Goal: Task Accomplishment & Management: Complete application form

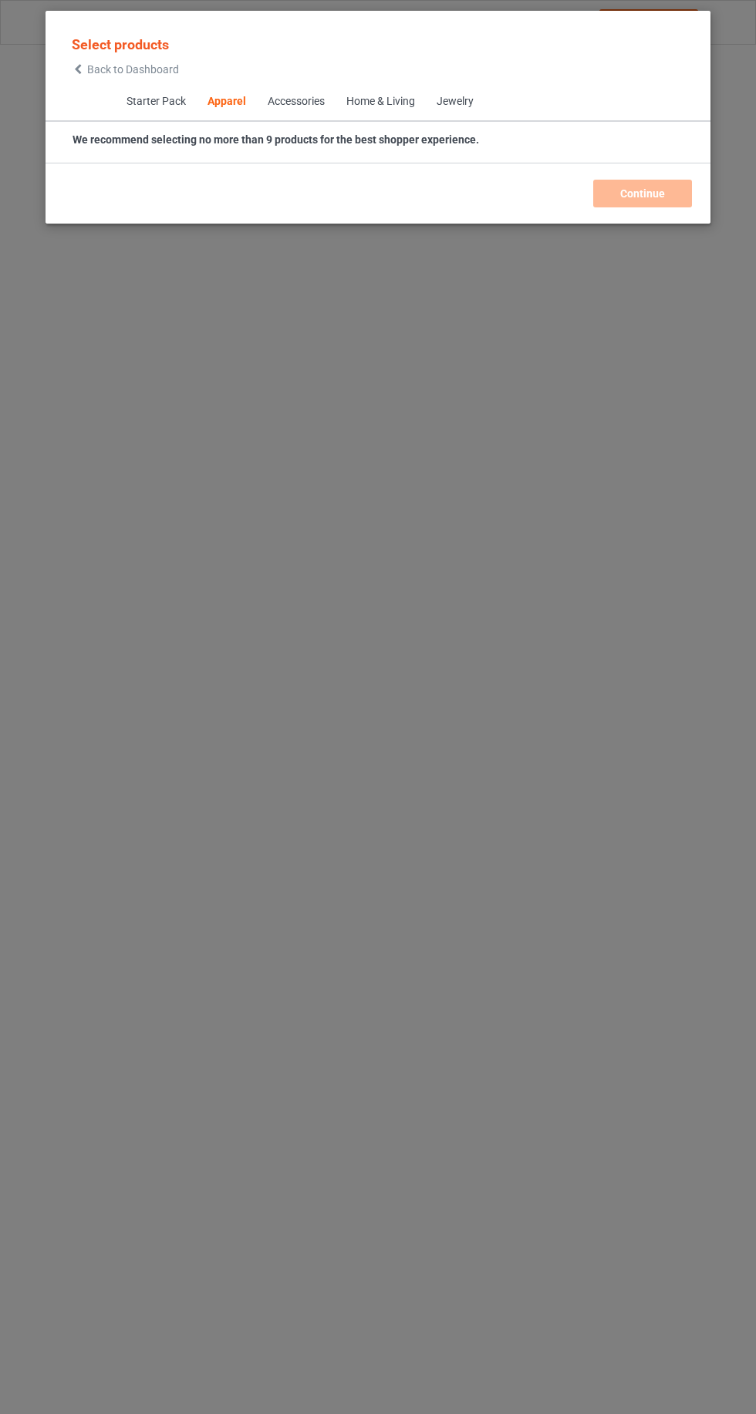
click at [78, 69] on icon at bounding box center [78, 69] width 13 height 11
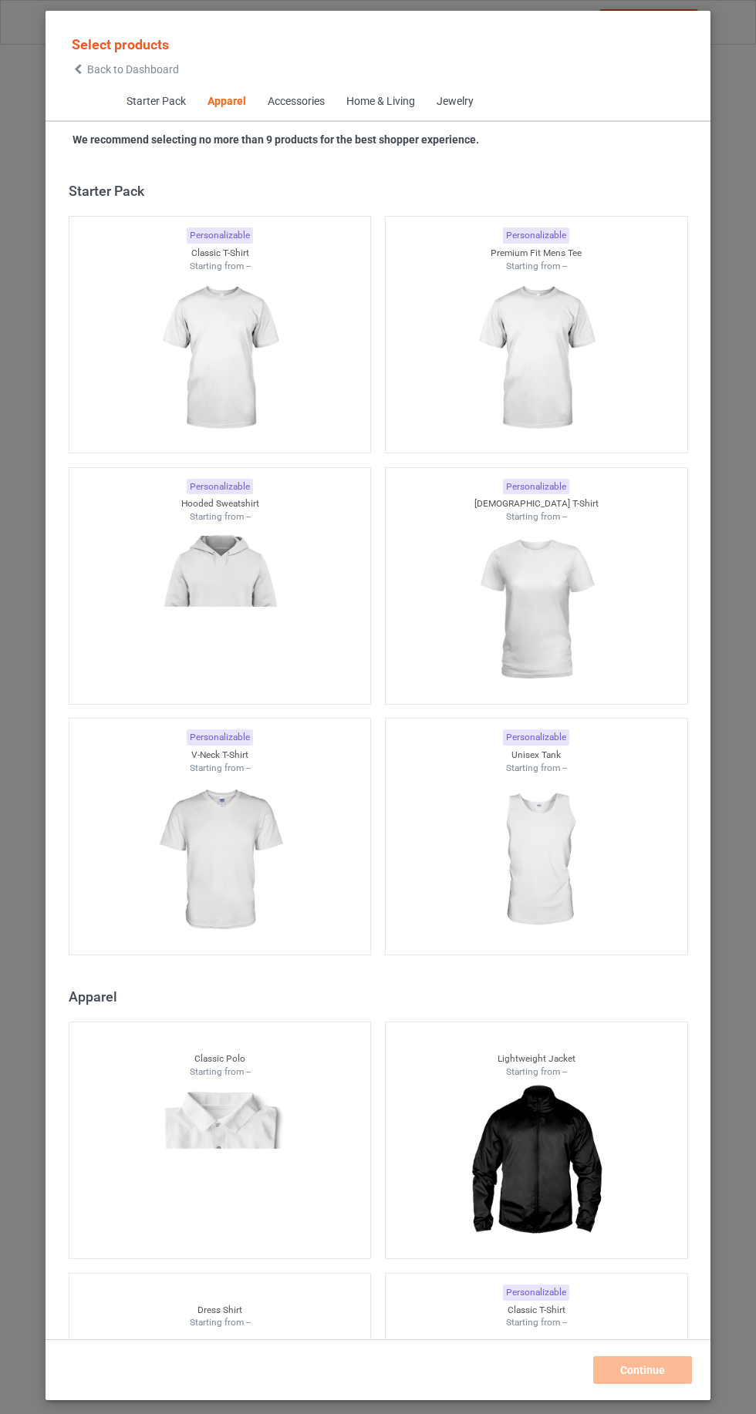
scroll to position [825, 0]
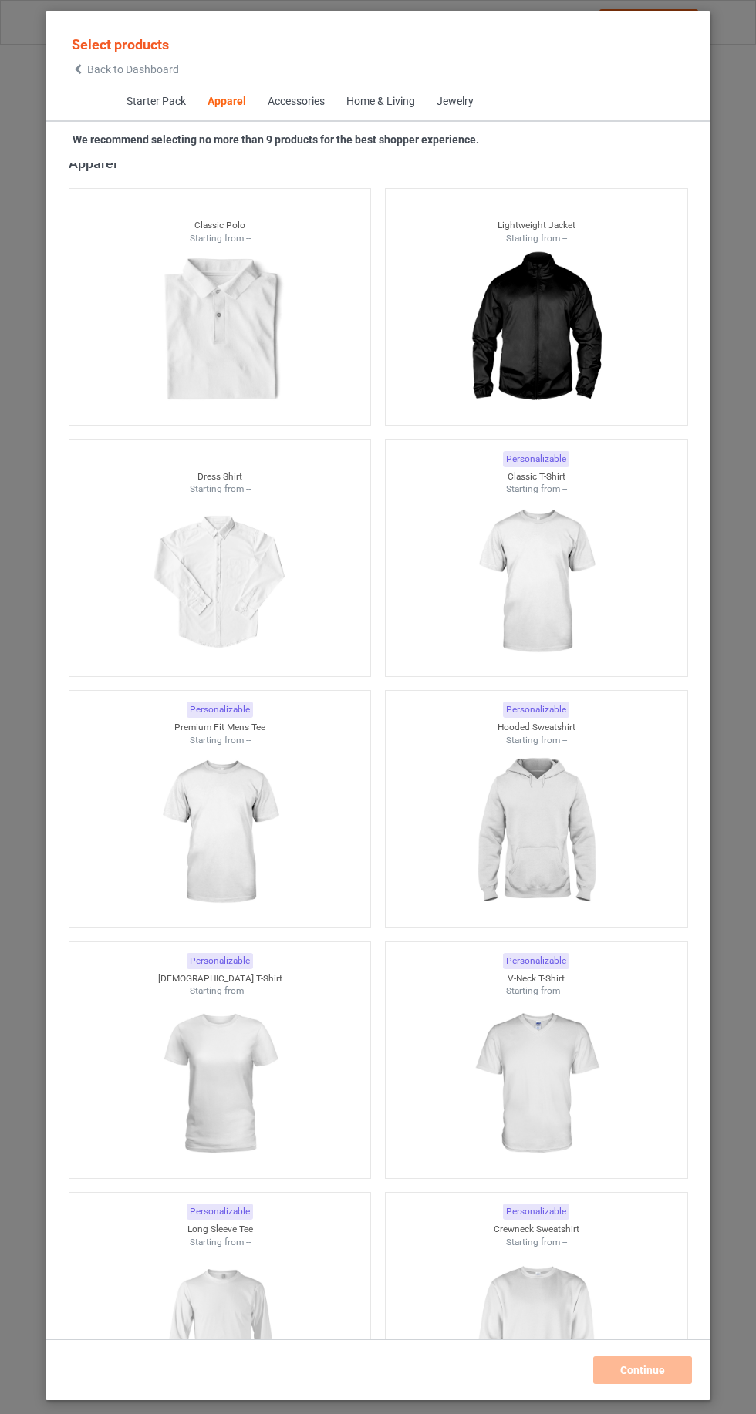
click at [560, 553] on img at bounding box center [536, 582] width 138 height 173
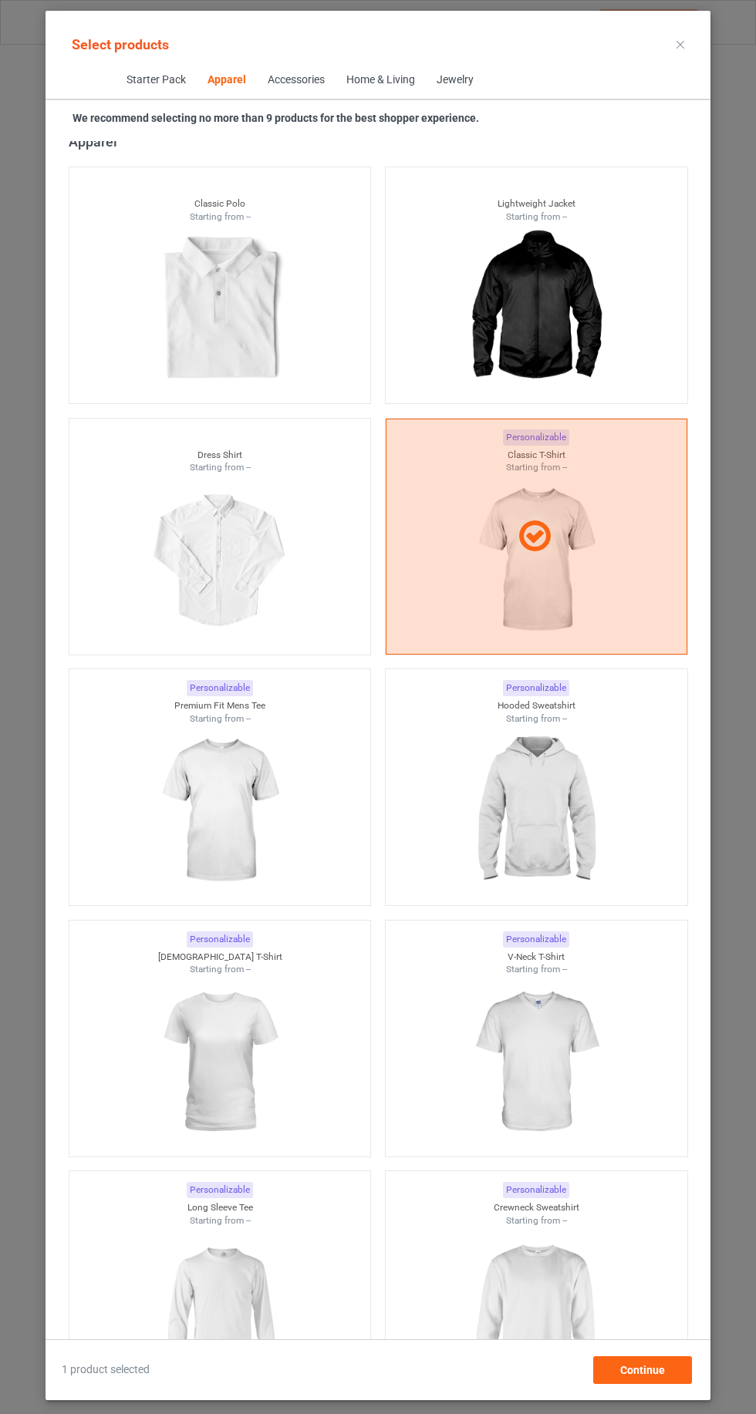
click at [545, 812] on img at bounding box center [536, 811] width 138 height 173
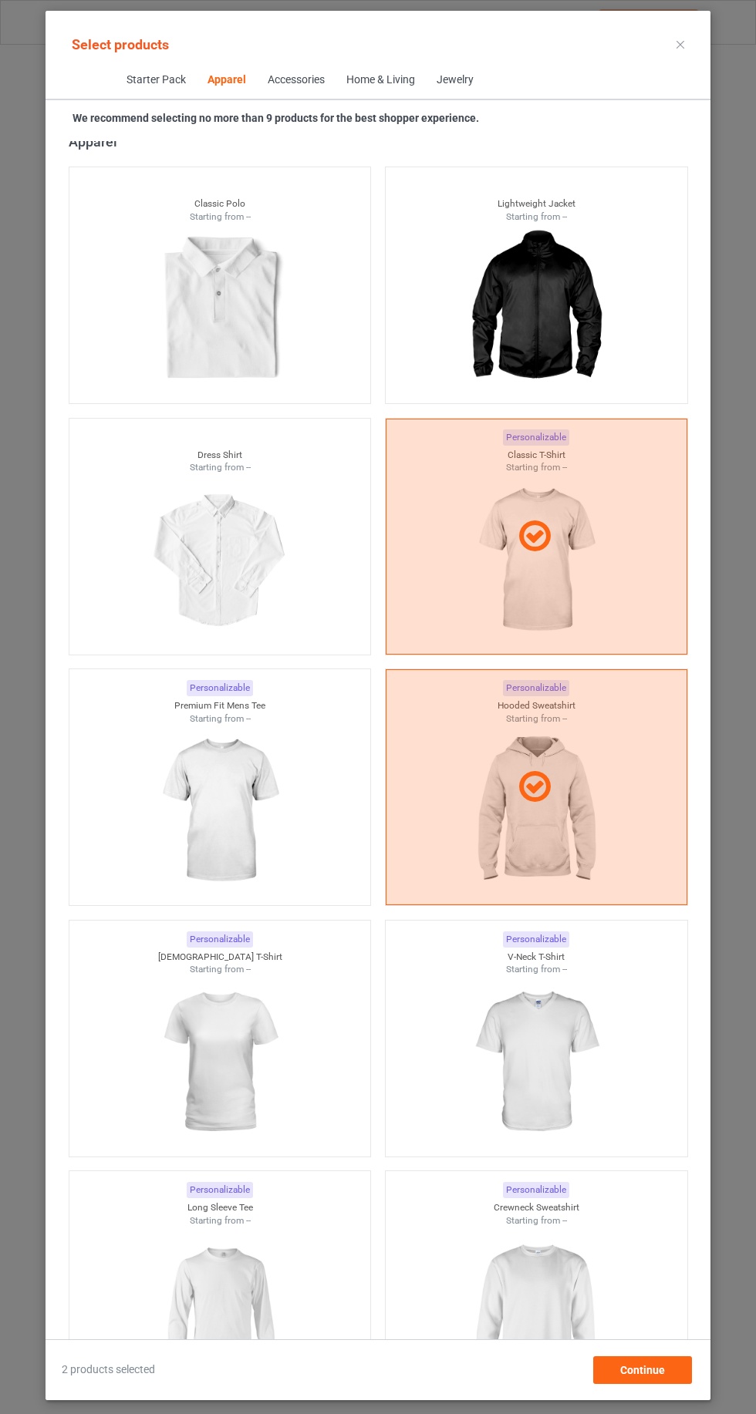
click at [578, 1332] on img at bounding box center [536, 1313] width 138 height 173
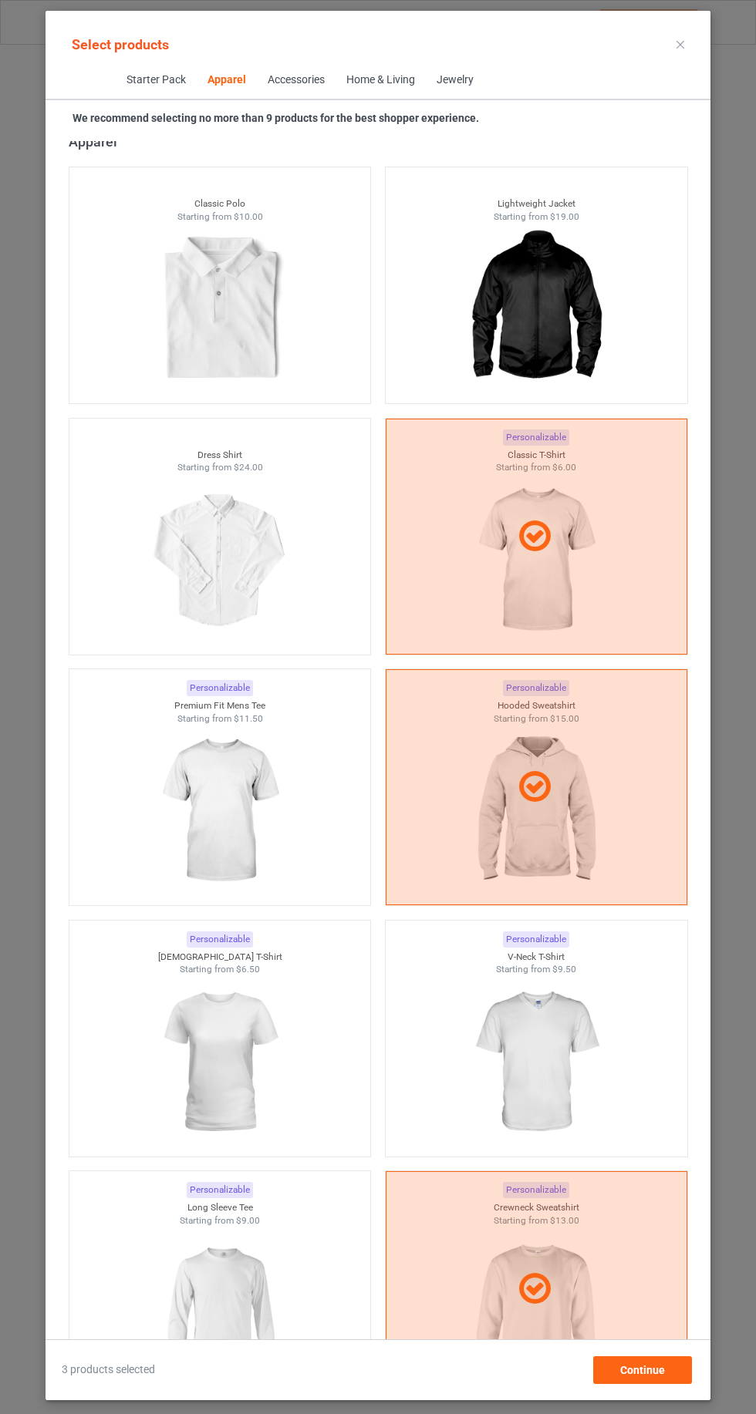
click at [251, 1301] on img at bounding box center [219, 1313] width 138 height 173
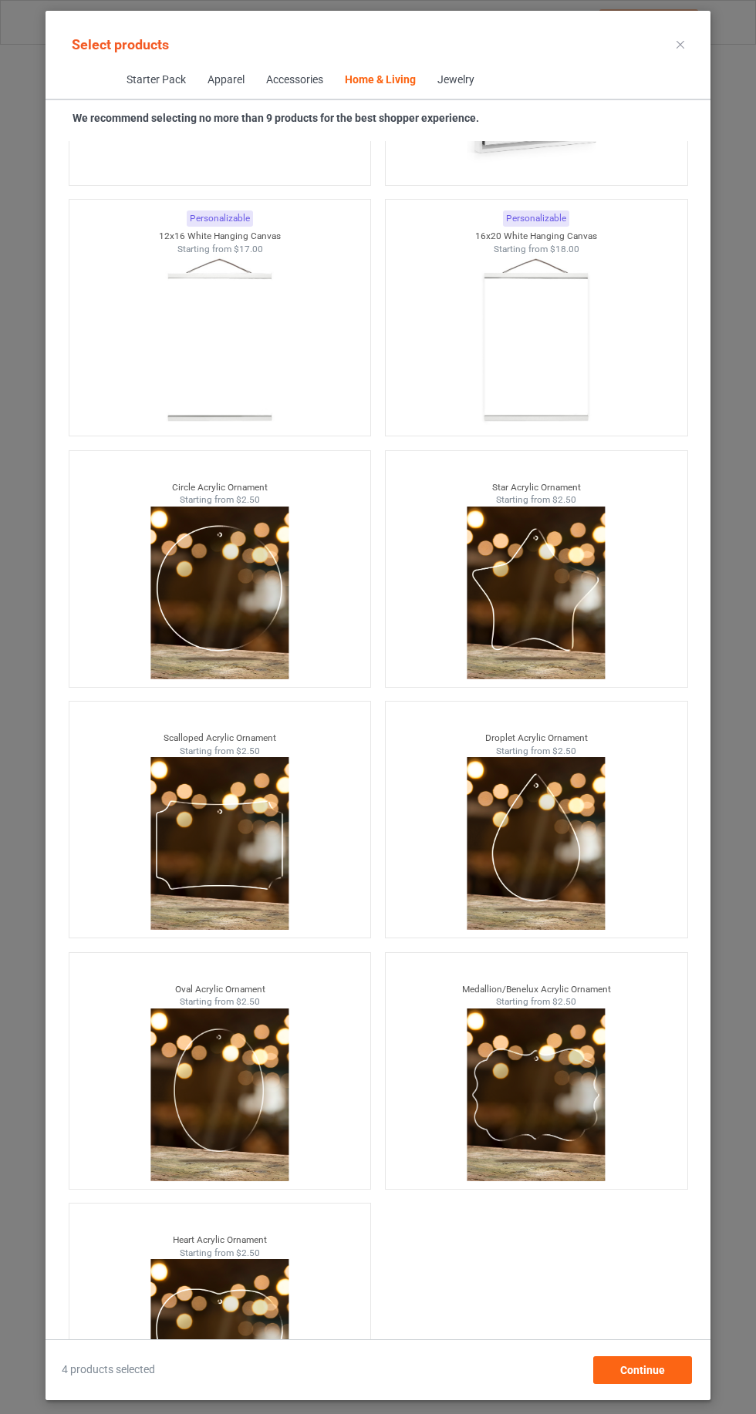
scroll to position [103, 0]
click at [658, 1373] on span "Continue" at bounding box center [642, 1370] width 45 height 12
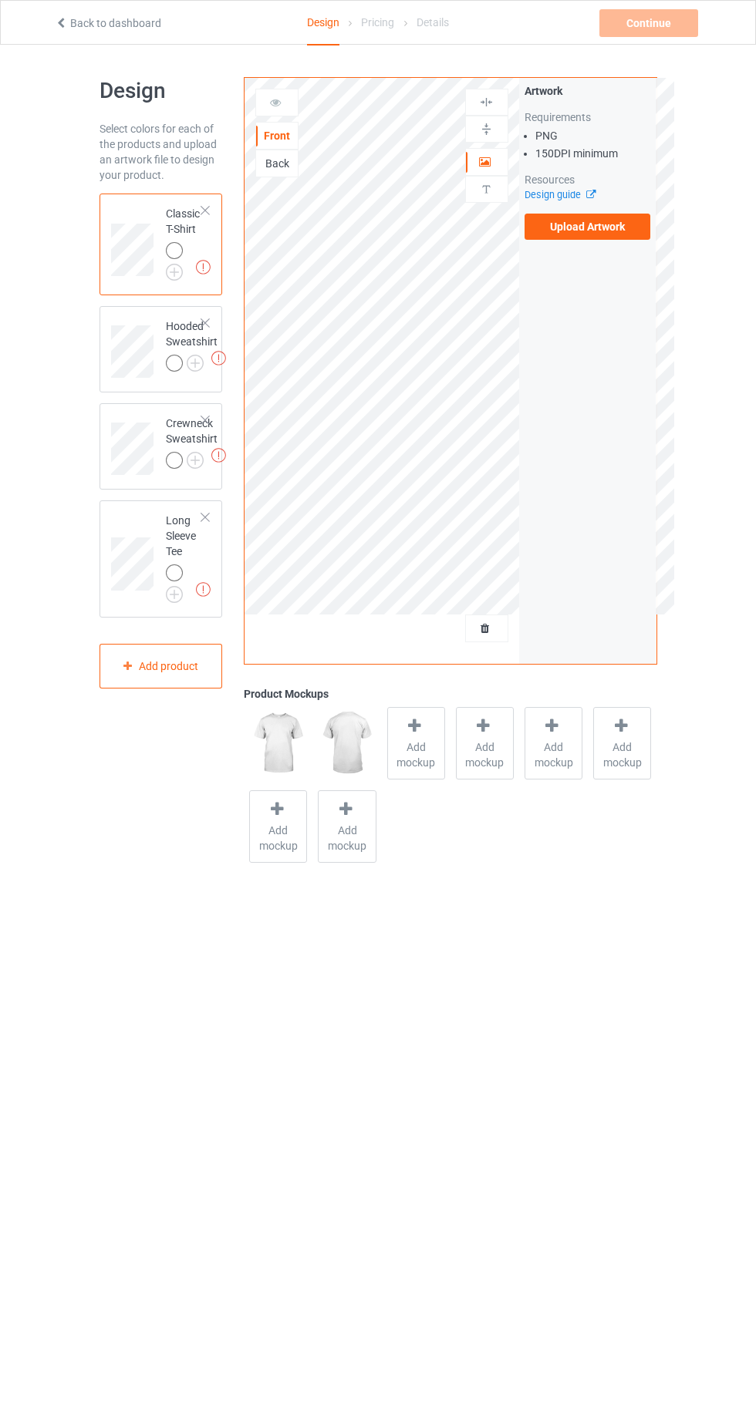
click at [0, 0] on img at bounding box center [0, 0] width 0 height 0
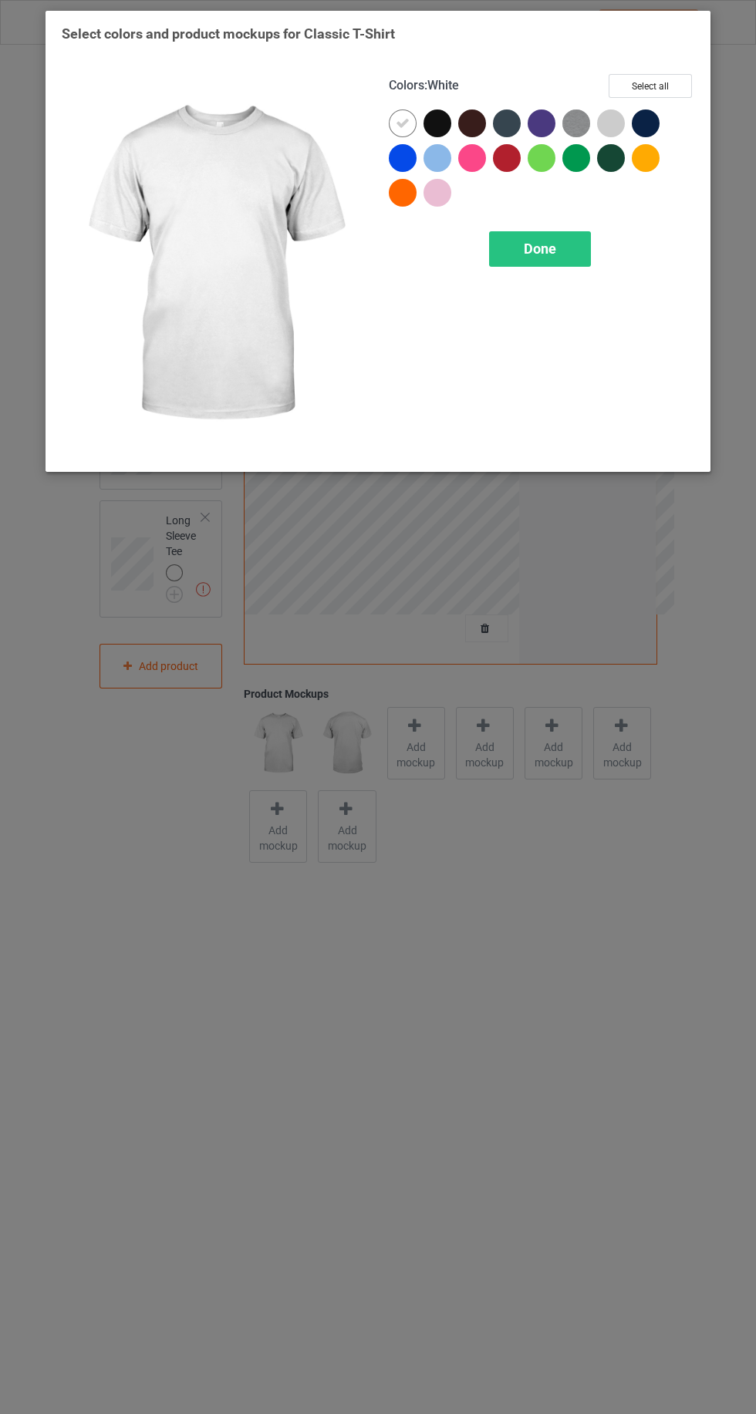
click at [395, 153] on div at bounding box center [403, 158] width 28 height 28
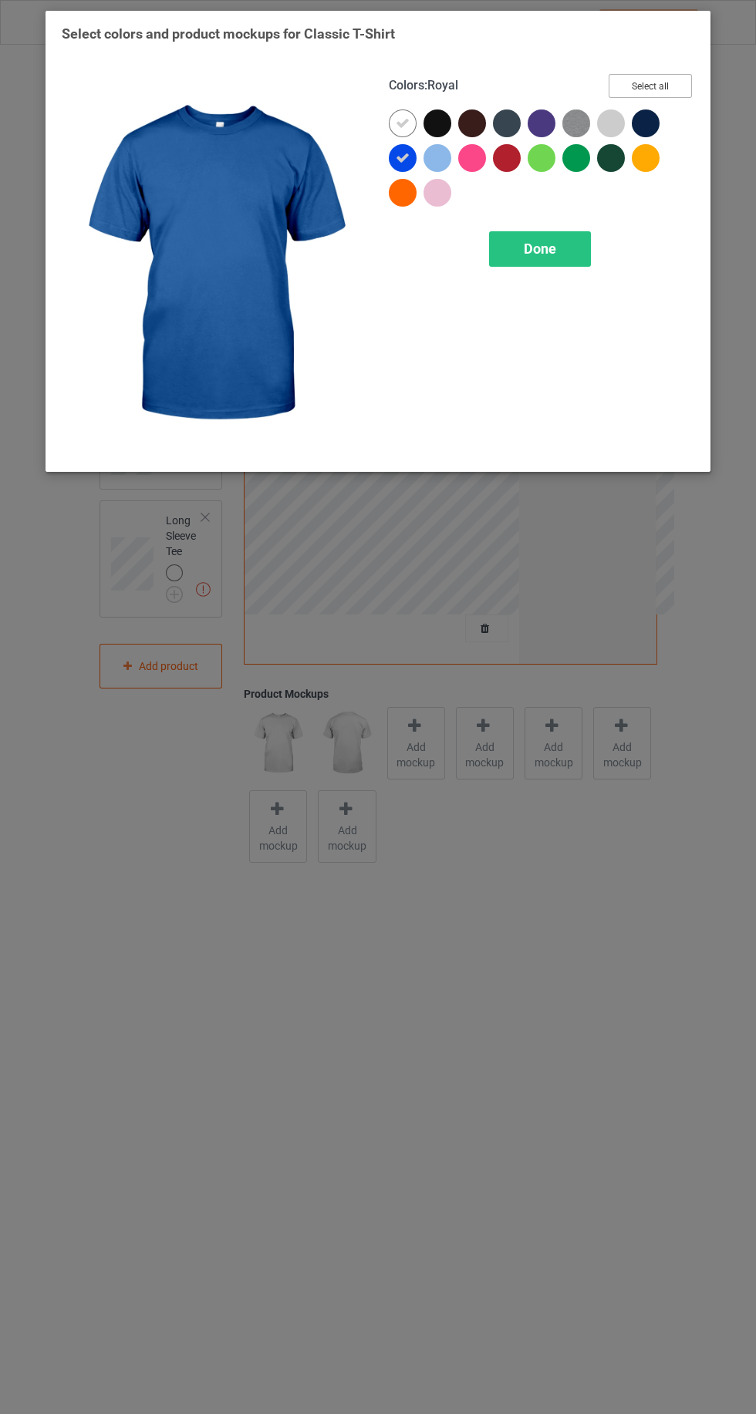
click at [671, 82] on button "Select all" at bounding box center [649, 86] width 83 height 24
click at [400, 121] on icon at bounding box center [403, 123] width 14 height 14
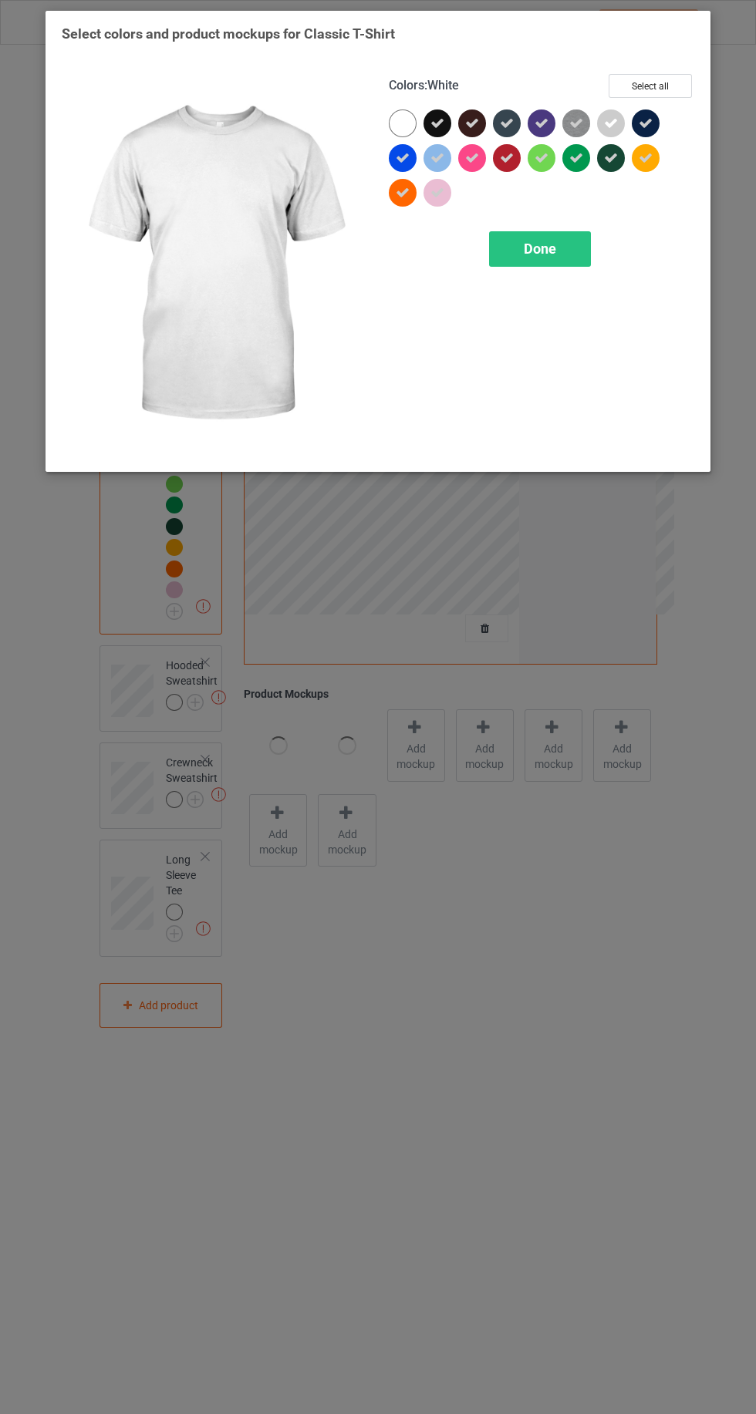
click at [395, 119] on div at bounding box center [403, 123] width 28 height 28
click at [571, 246] on div "Done" at bounding box center [540, 248] width 102 height 35
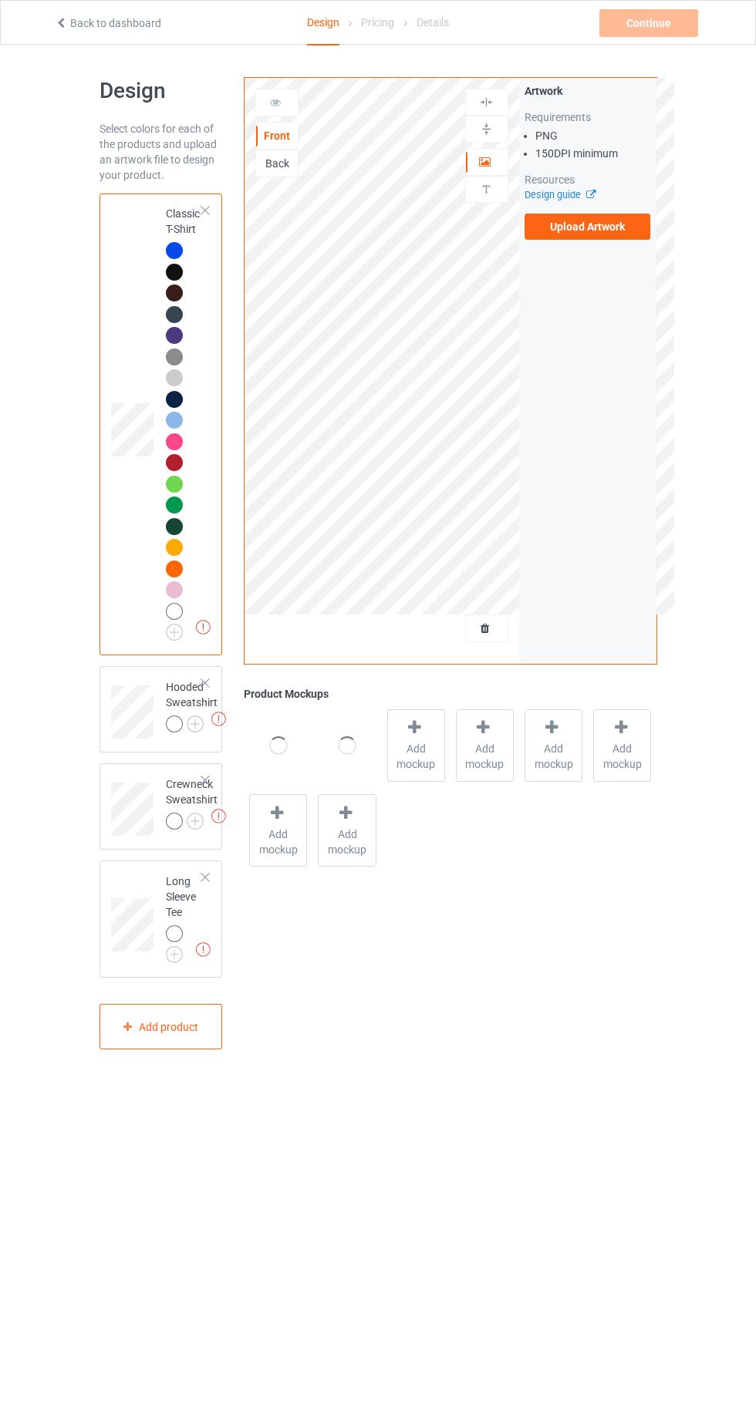
click at [0, 0] on img at bounding box center [0, 0] width 0 height 0
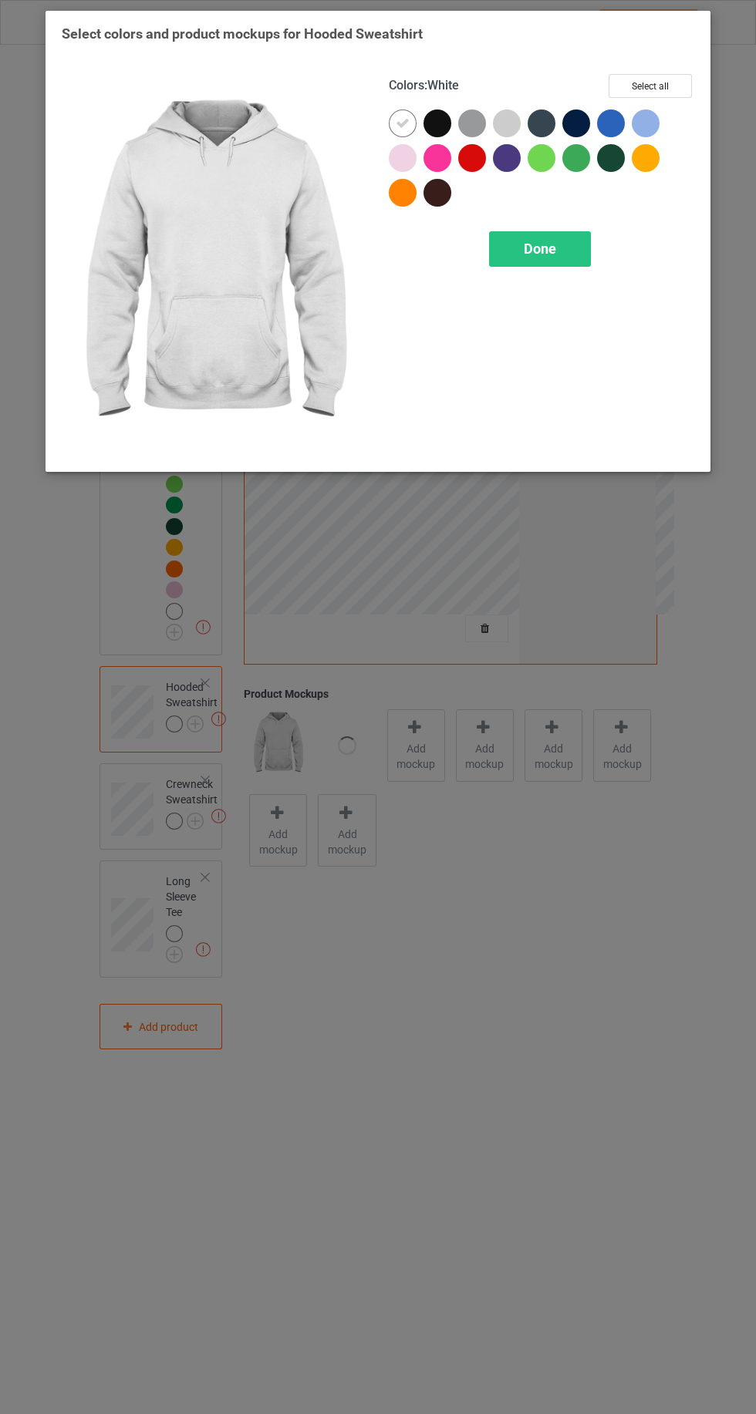
click at [622, 126] on div at bounding box center [611, 123] width 28 height 28
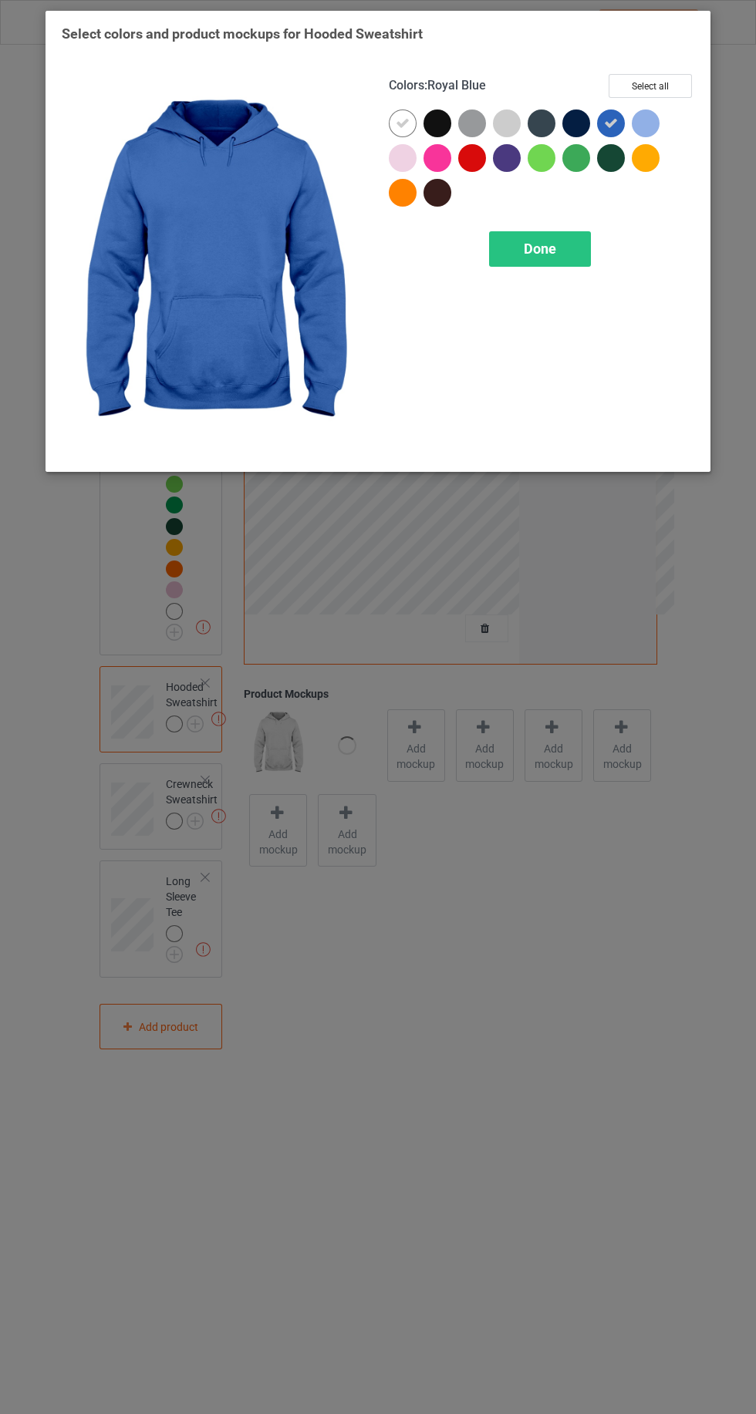
click at [657, 121] on div at bounding box center [646, 123] width 28 height 28
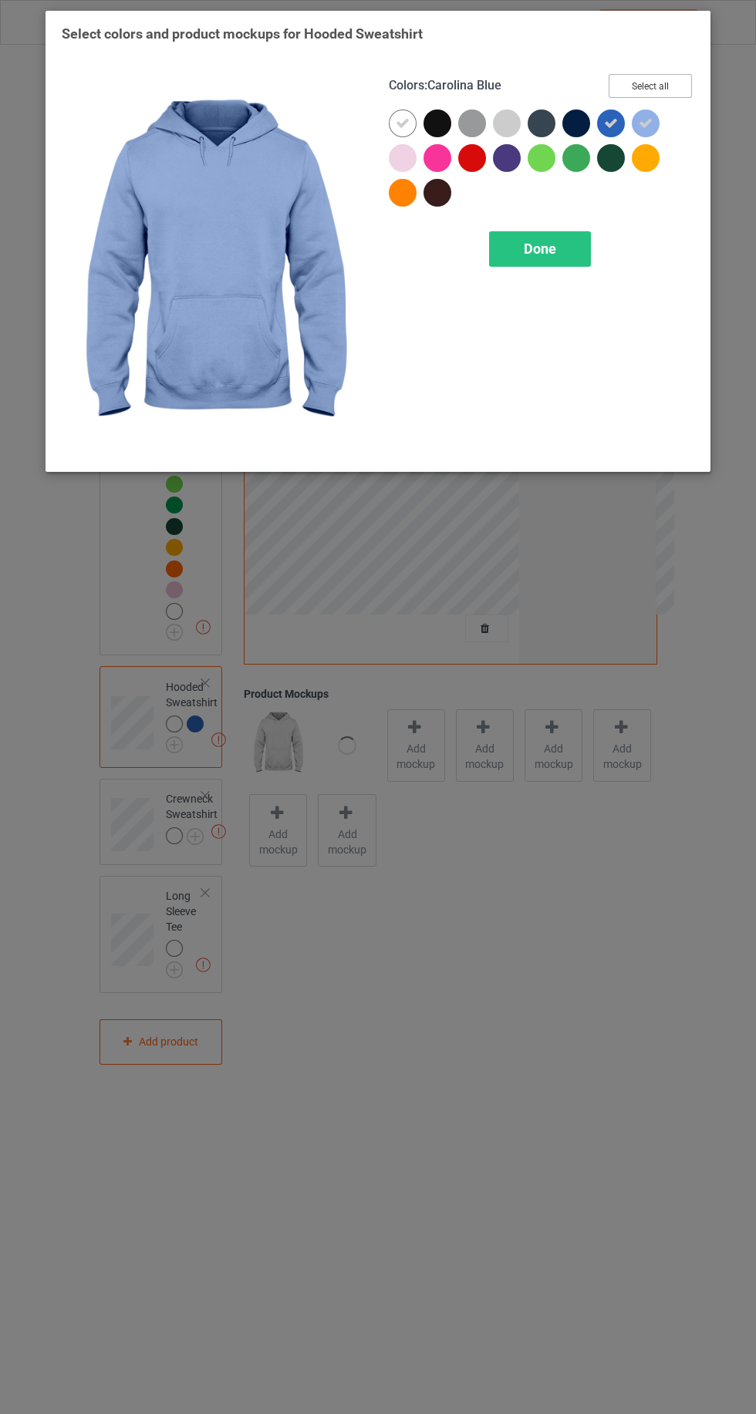
click at [680, 79] on button "Select all" at bounding box center [649, 86] width 83 height 24
click at [402, 123] on icon at bounding box center [403, 123] width 14 height 14
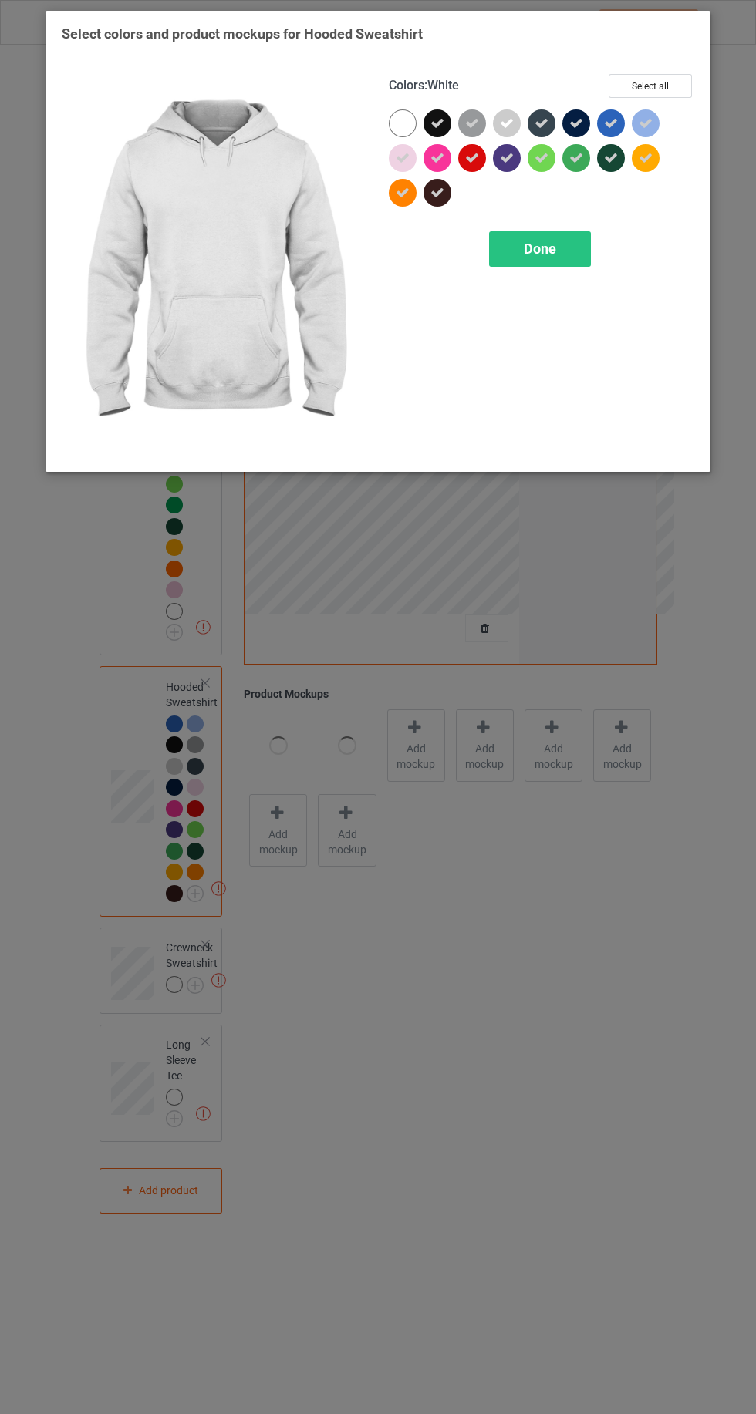
click at [392, 126] on div at bounding box center [403, 123] width 28 height 28
click at [564, 241] on div "Done" at bounding box center [540, 248] width 102 height 35
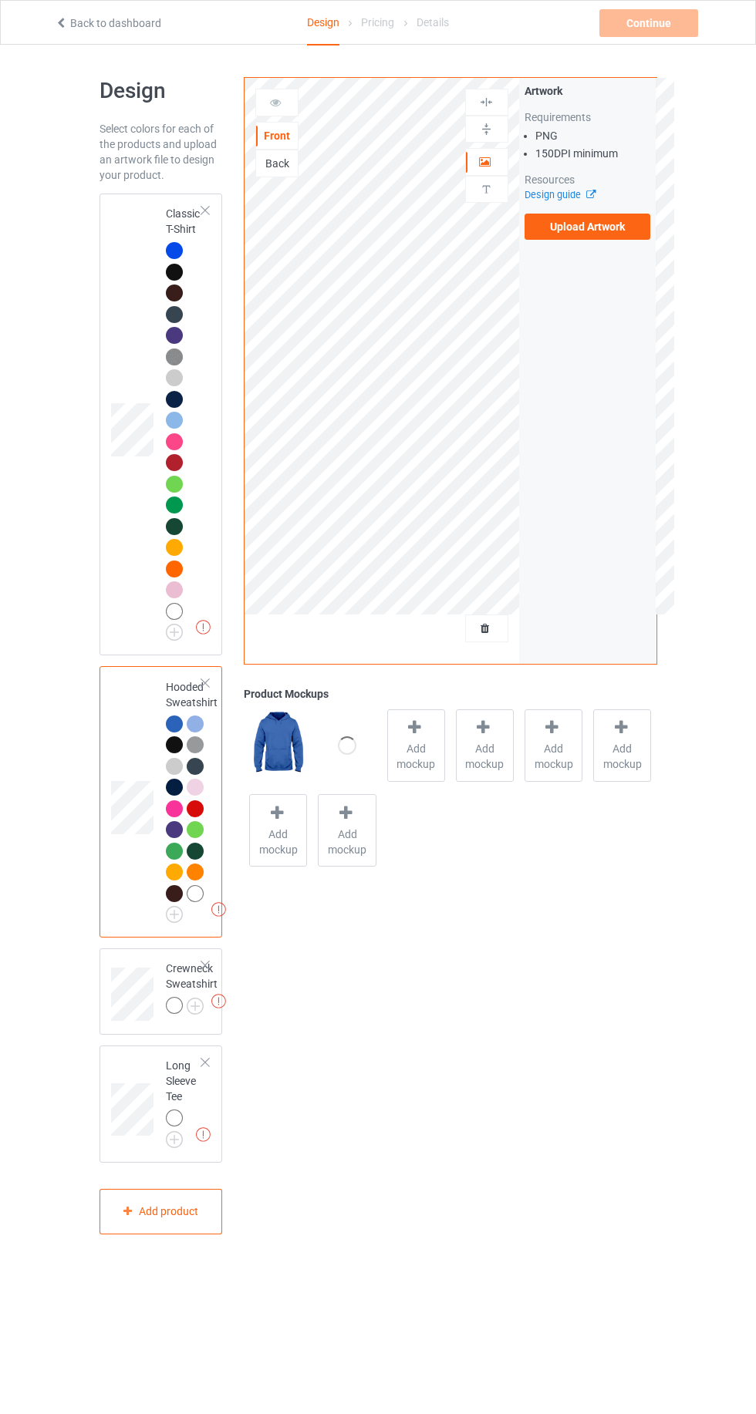
click at [0, 0] on img at bounding box center [0, 0] width 0 height 0
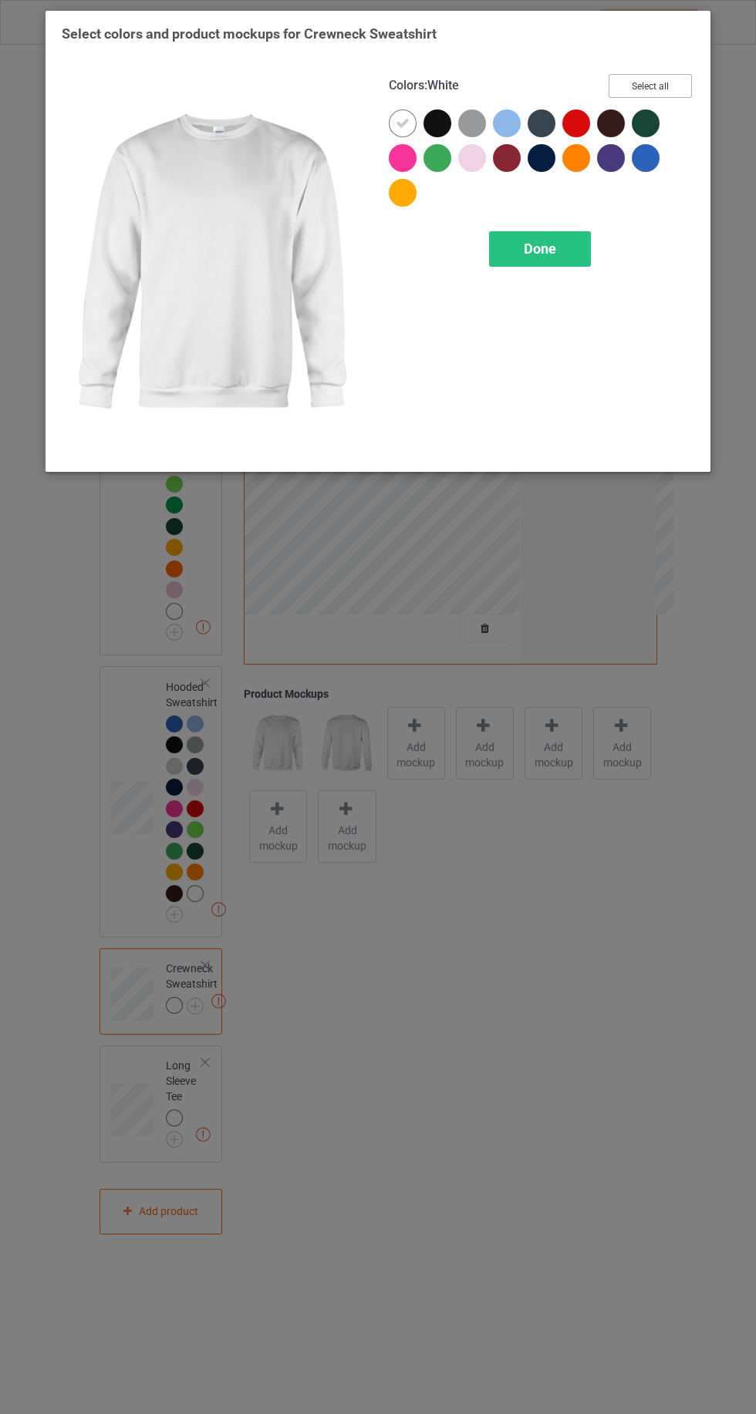
click at [687, 88] on button "Select all" at bounding box center [649, 86] width 83 height 24
click at [402, 123] on icon at bounding box center [403, 123] width 14 height 14
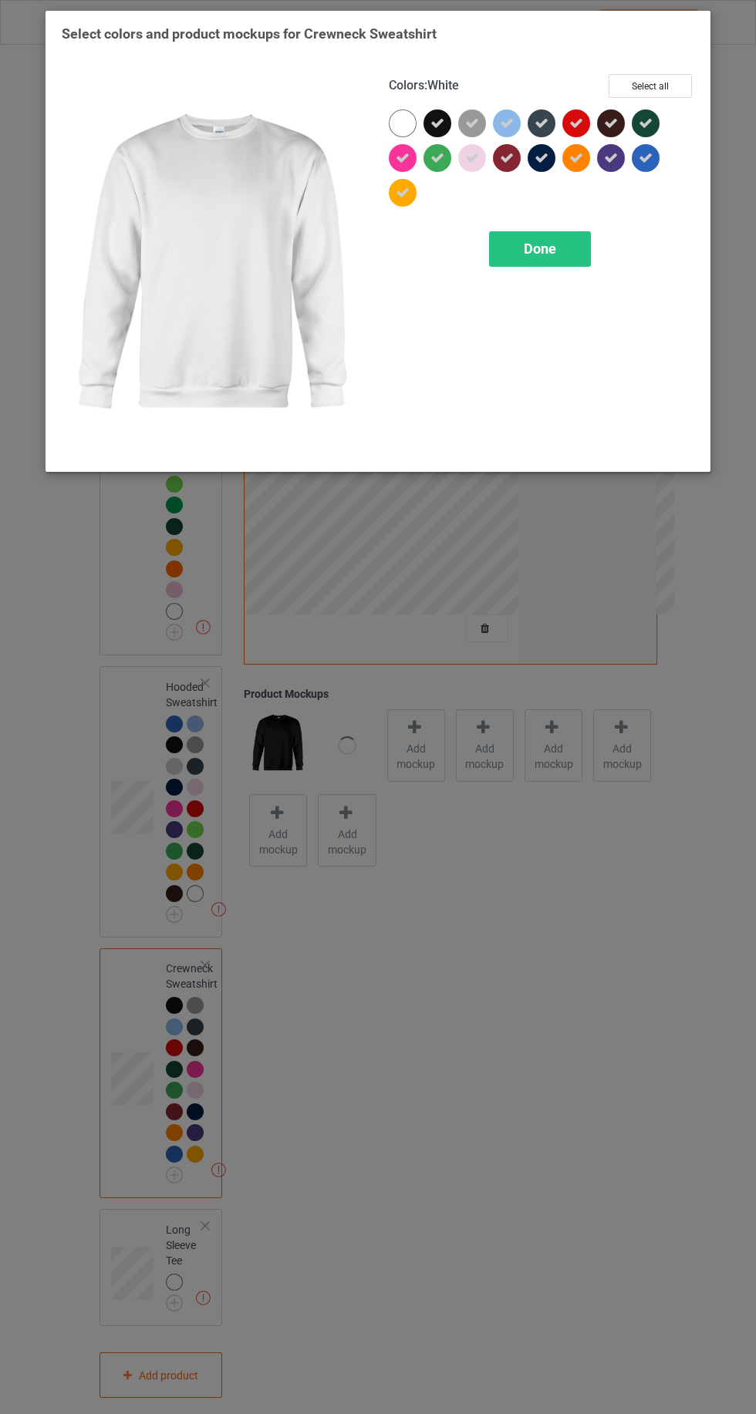
click at [397, 125] on div at bounding box center [403, 123] width 28 height 28
click at [581, 252] on div "Done" at bounding box center [540, 248] width 102 height 35
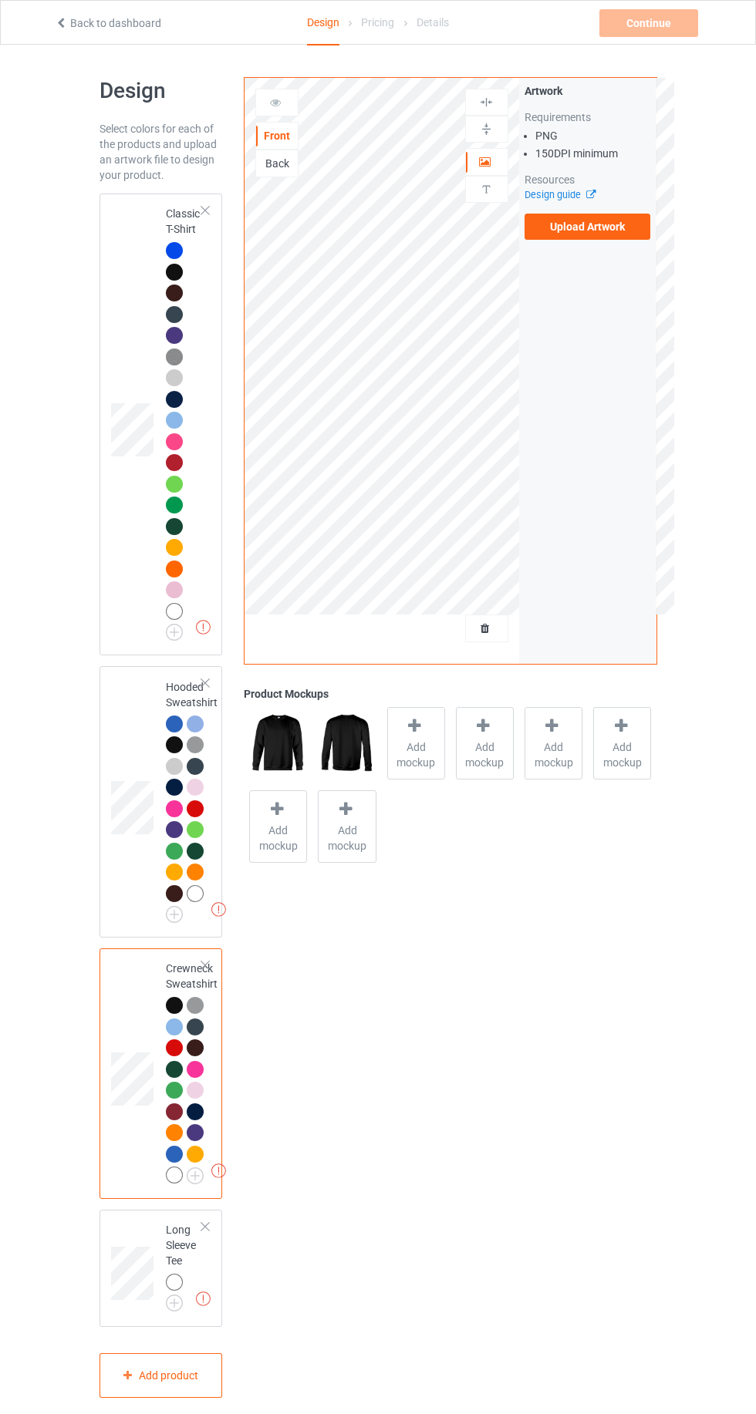
click at [0, 0] on img at bounding box center [0, 0] width 0 height 0
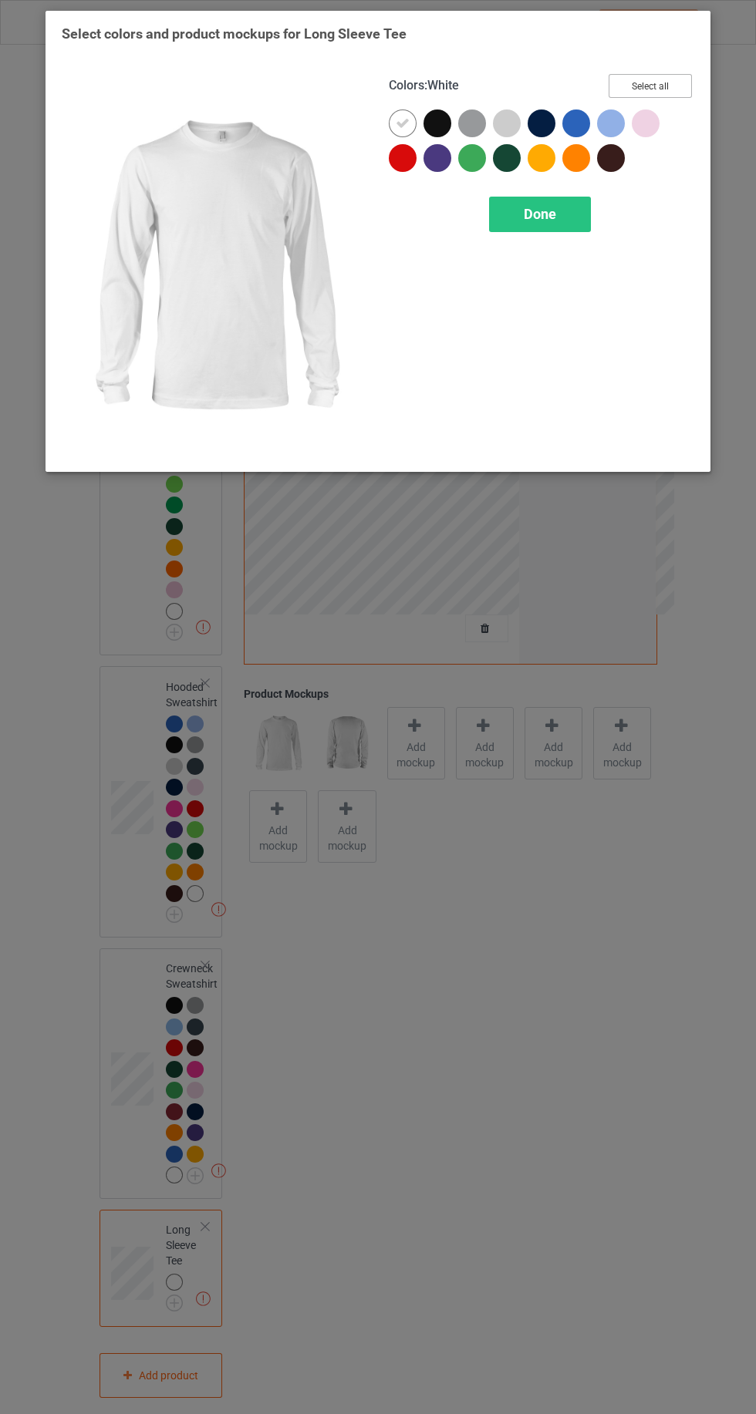
click at [686, 86] on button "Select all" at bounding box center [649, 86] width 83 height 24
click at [403, 116] on icon at bounding box center [403, 123] width 14 height 14
click at [389, 112] on div at bounding box center [406, 126] width 35 height 35
click at [555, 214] on span "Done" at bounding box center [540, 214] width 32 height 16
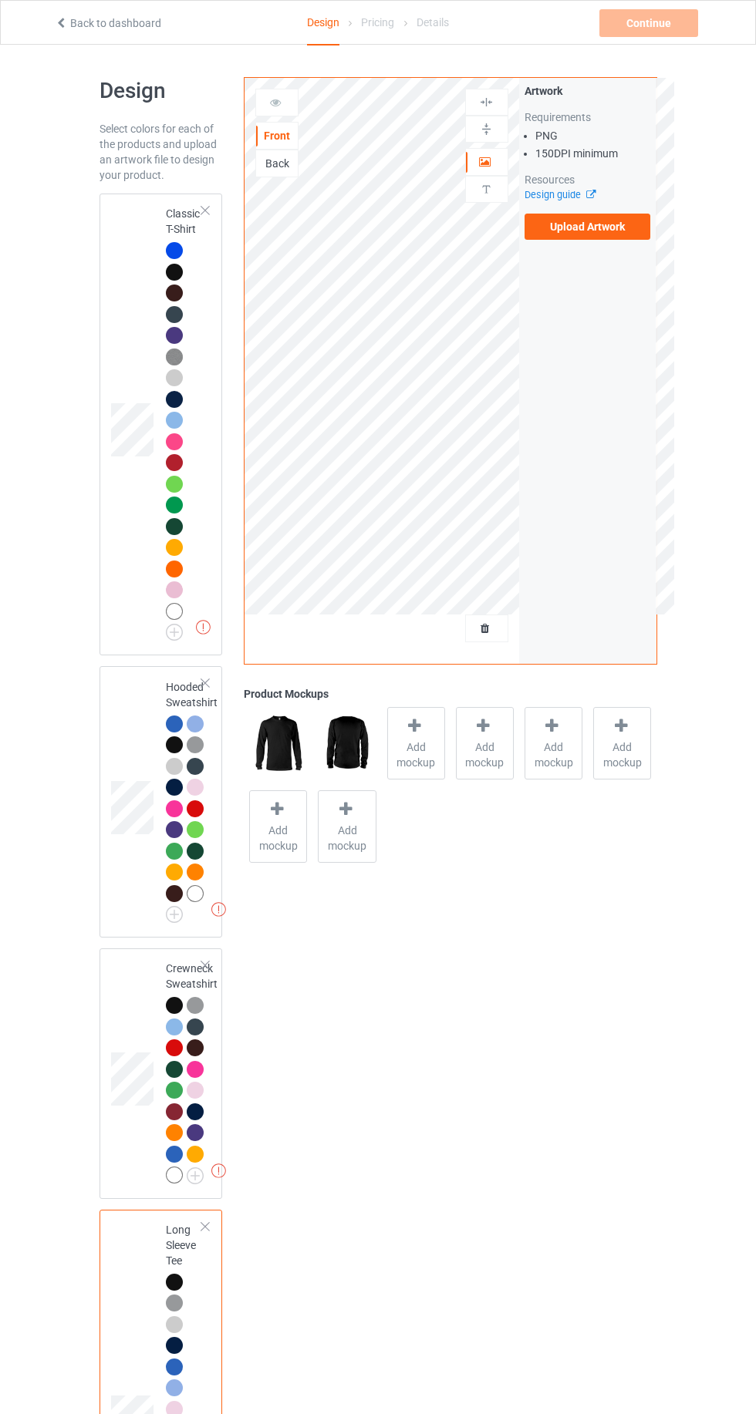
click at [119, 332] on td at bounding box center [134, 425] width 46 height 450
click at [140, 270] on td at bounding box center [134, 425] width 46 height 450
click at [410, 730] on icon at bounding box center [414, 726] width 19 height 16
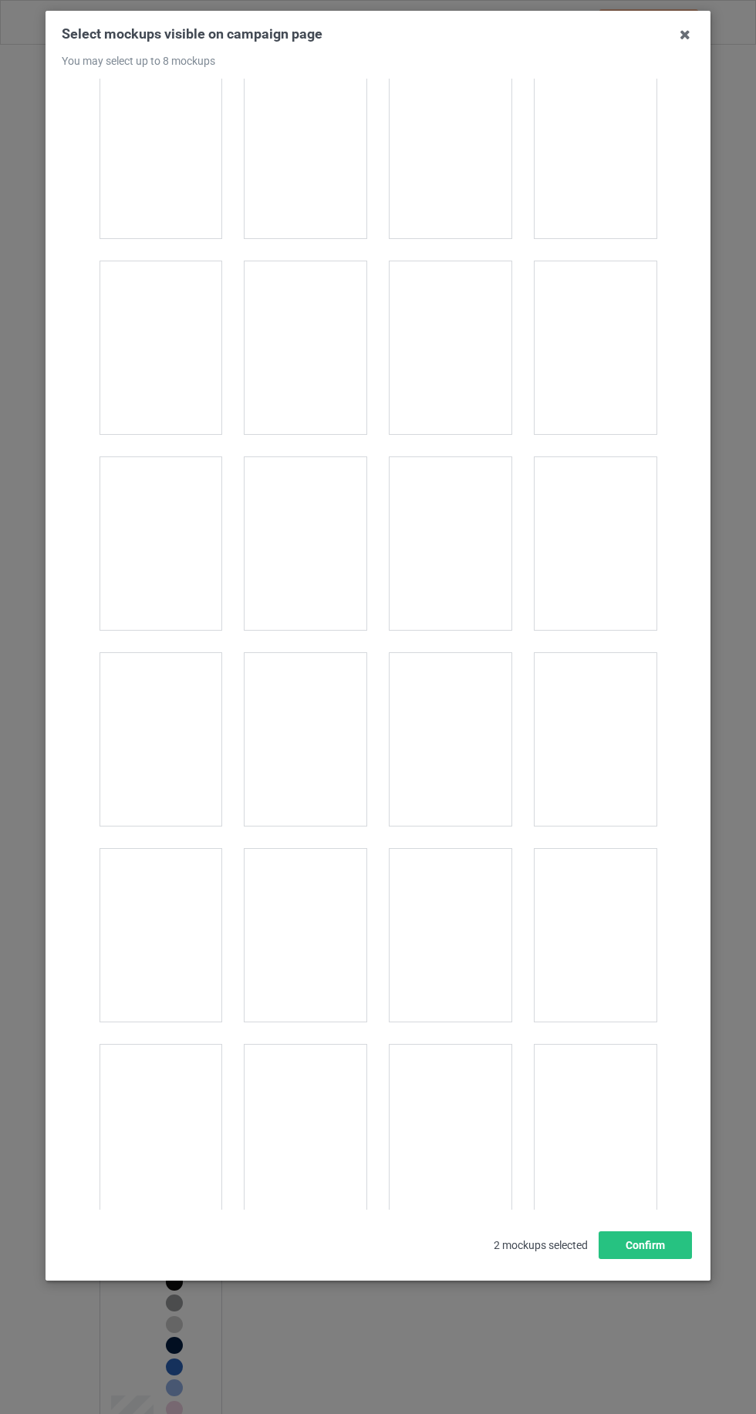
scroll to position [21257, 0]
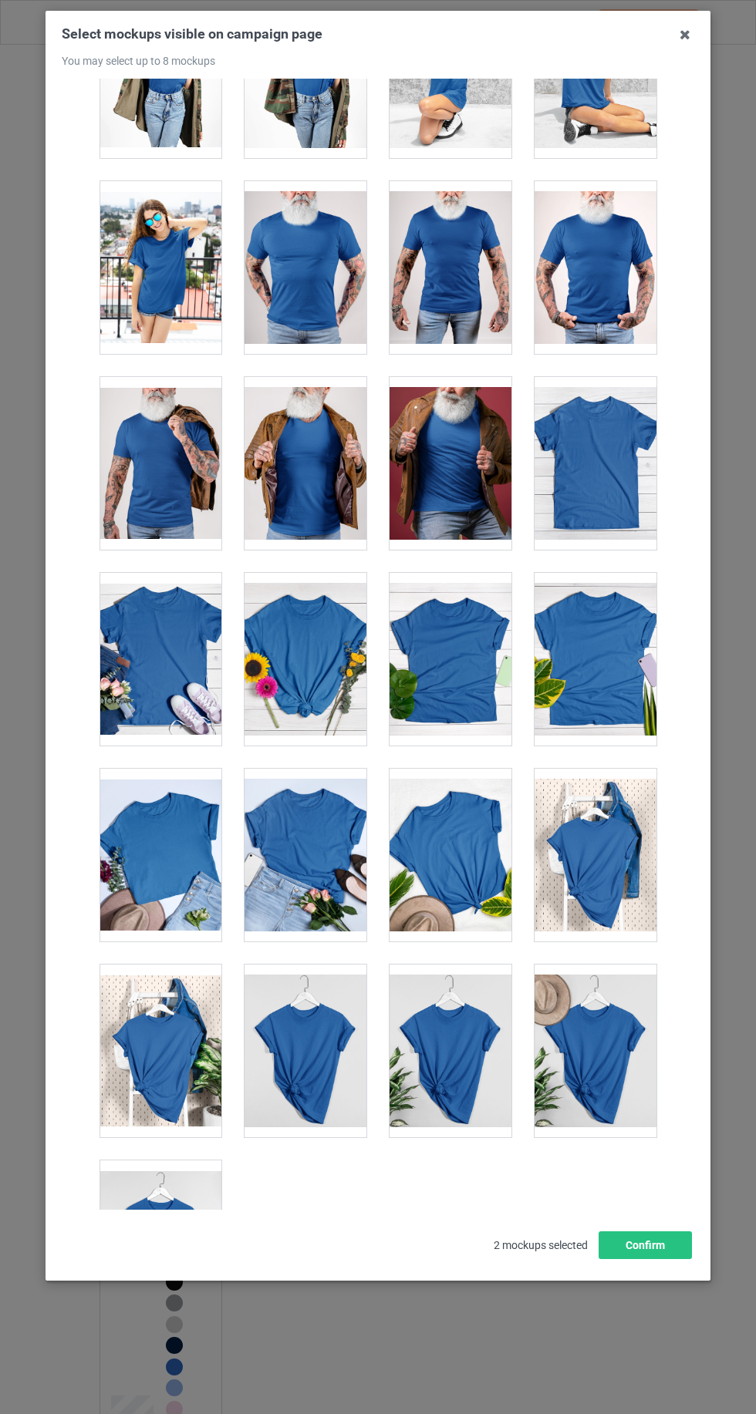
click at [204, 1203] on div at bounding box center [160, 1246] width 122 height 173
click at [416, 1009] on div at bounding box center [450, 1051] width 122 height 173
click at [463, 839] on div at bounding box center [450, 855] width 122 height 173
click at [604, 1022] on div at bounding box center [595, 1051] width 122 height 173
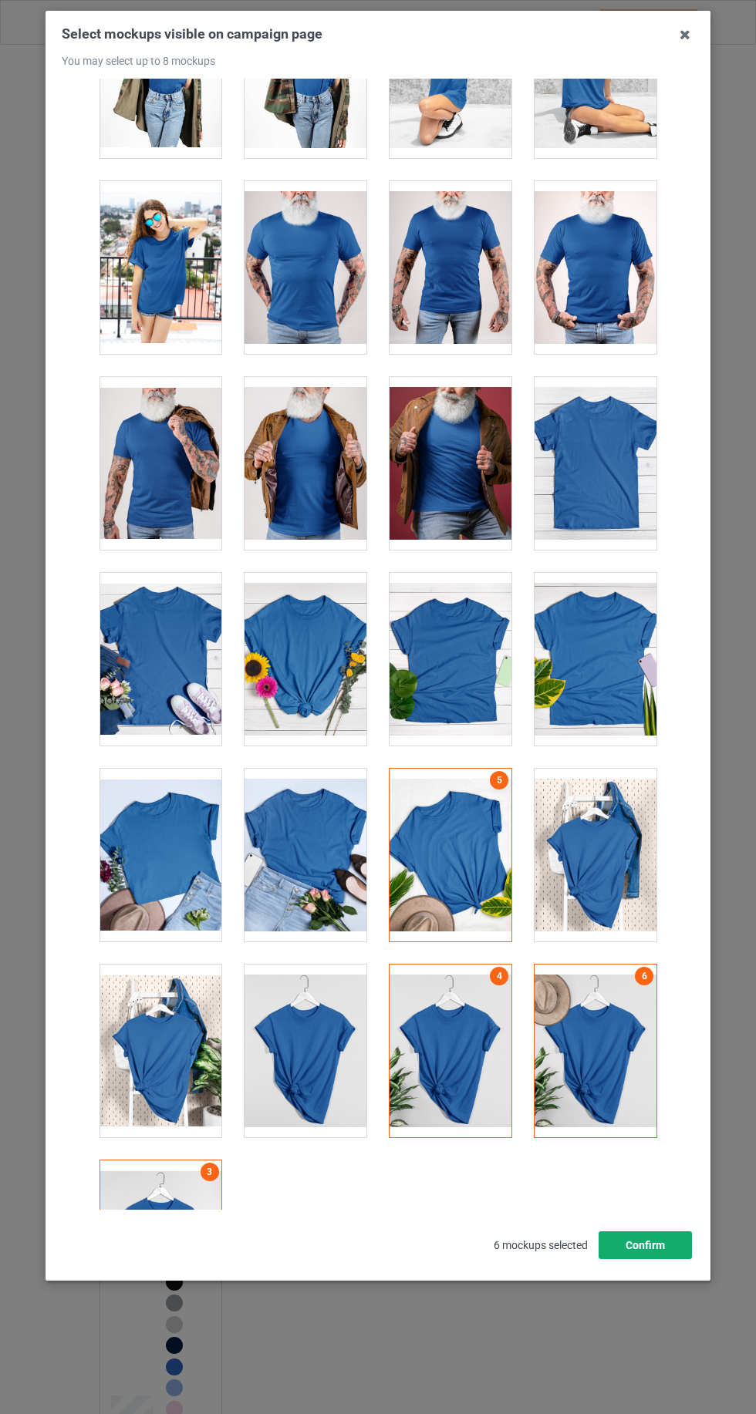
click at [679, 1259] on button "Confirm" at bounding box center [644, 1245] width 93 height 28
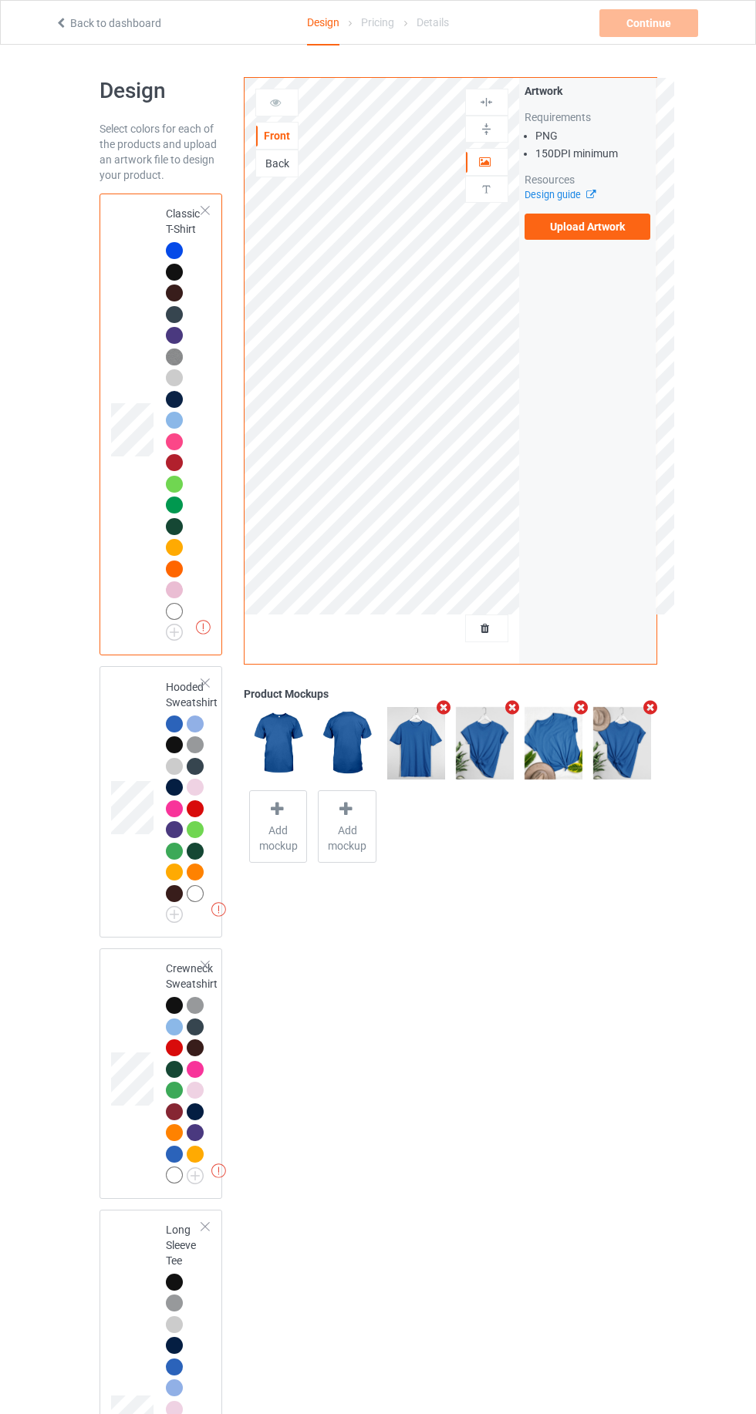
click at [178, 422] on div at bounding box center [174, 420] width 17 height 17
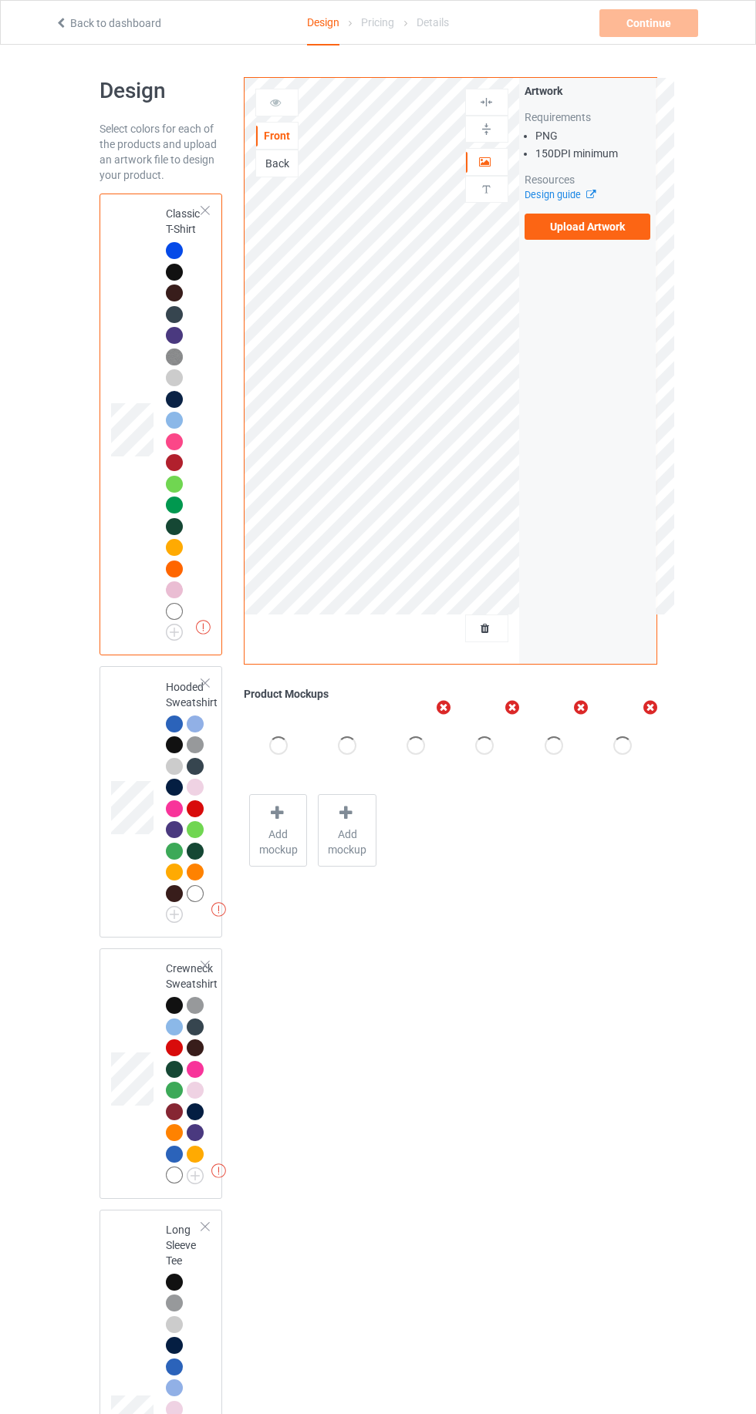
click at [180, 422] on div at bounding box center [174, 420] width 17 height 17
click at [170, 419] on div at bounding box center [174, 420] width 17 height 17
click at [177, 422] on div at bounding box center [174, 420] width 17 height 17
click at [173, 419] on div at bounding box center [174, 420] width 17 height 17
click at [602, 223] on label "Upload Artwork" at bounding box center [587, 227] width 126 height 26
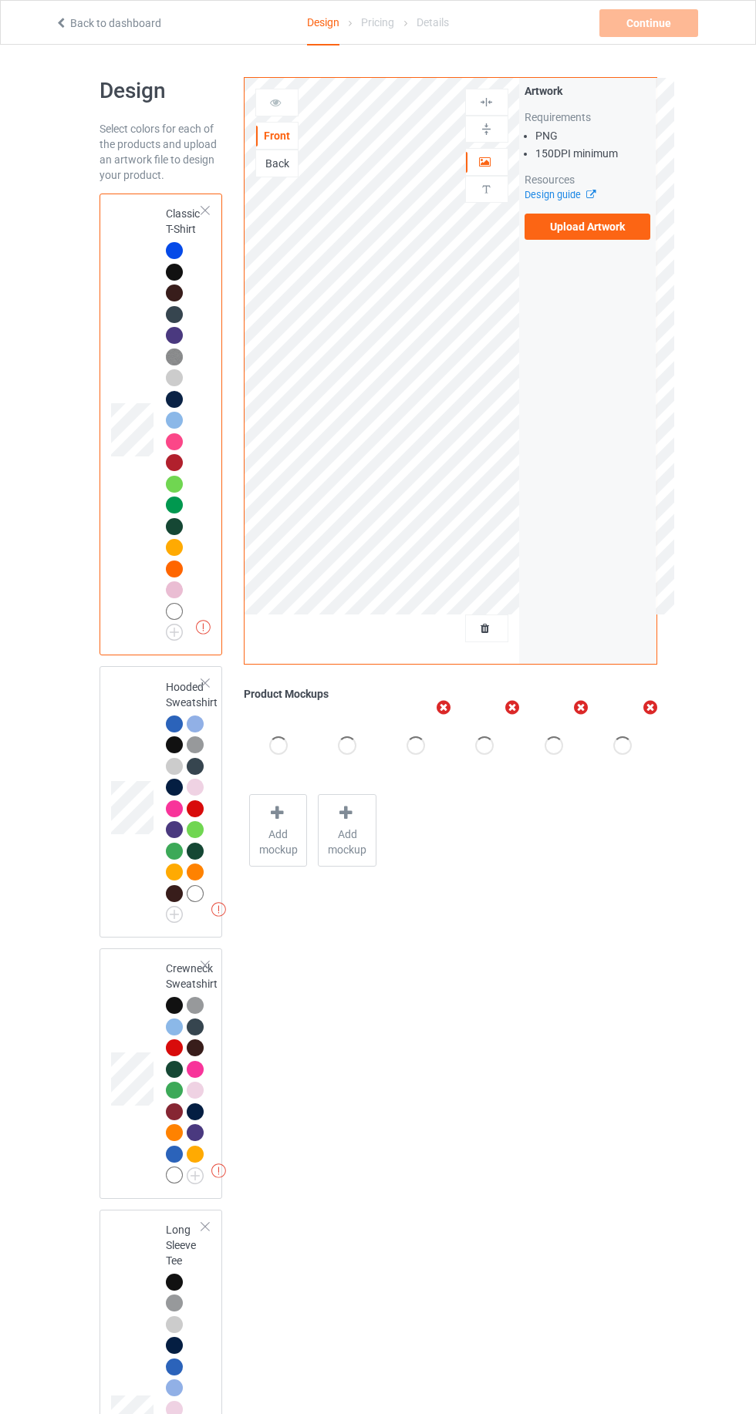
click at [0, 0] on input "Upload Artwork" at bounding box center [0, 0] width 0 height 0
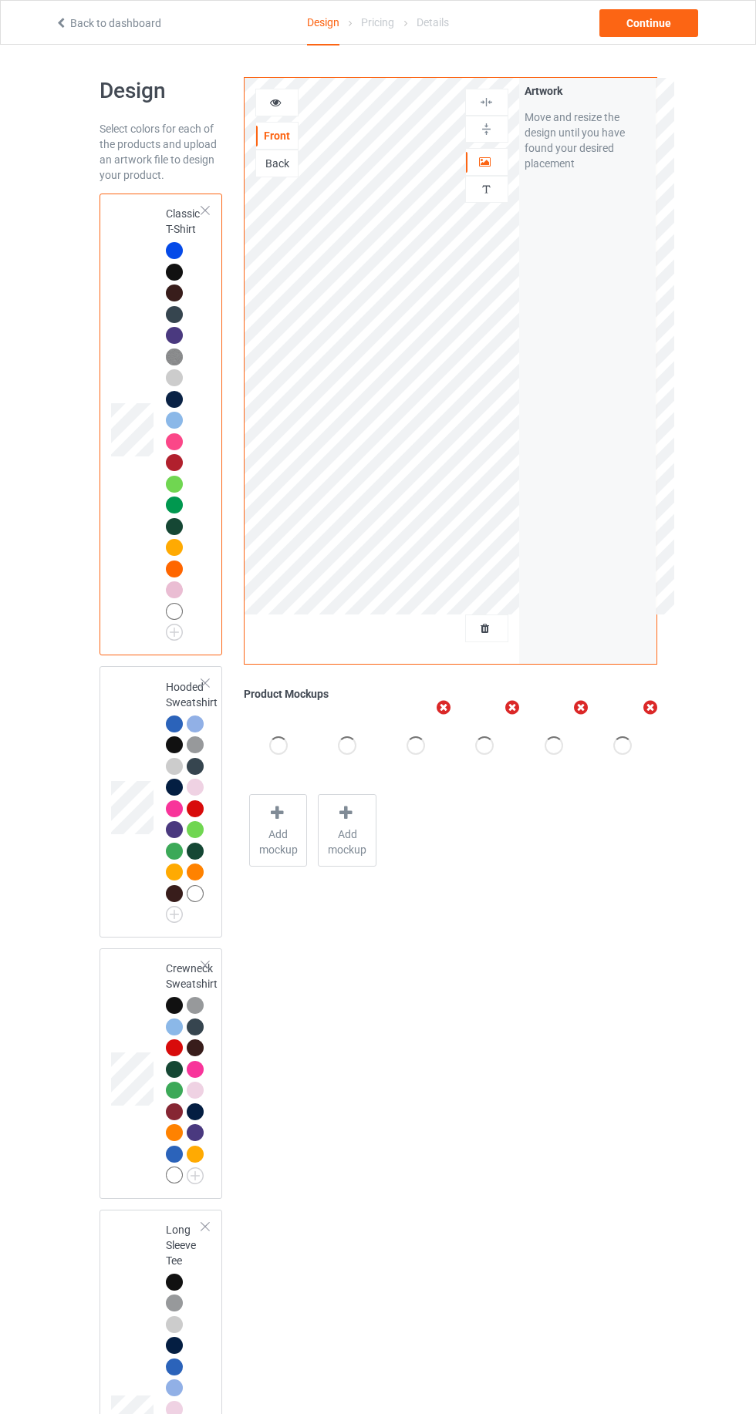
click at [0, 0] on img at bounding box center [0, 0] width 0 height 0
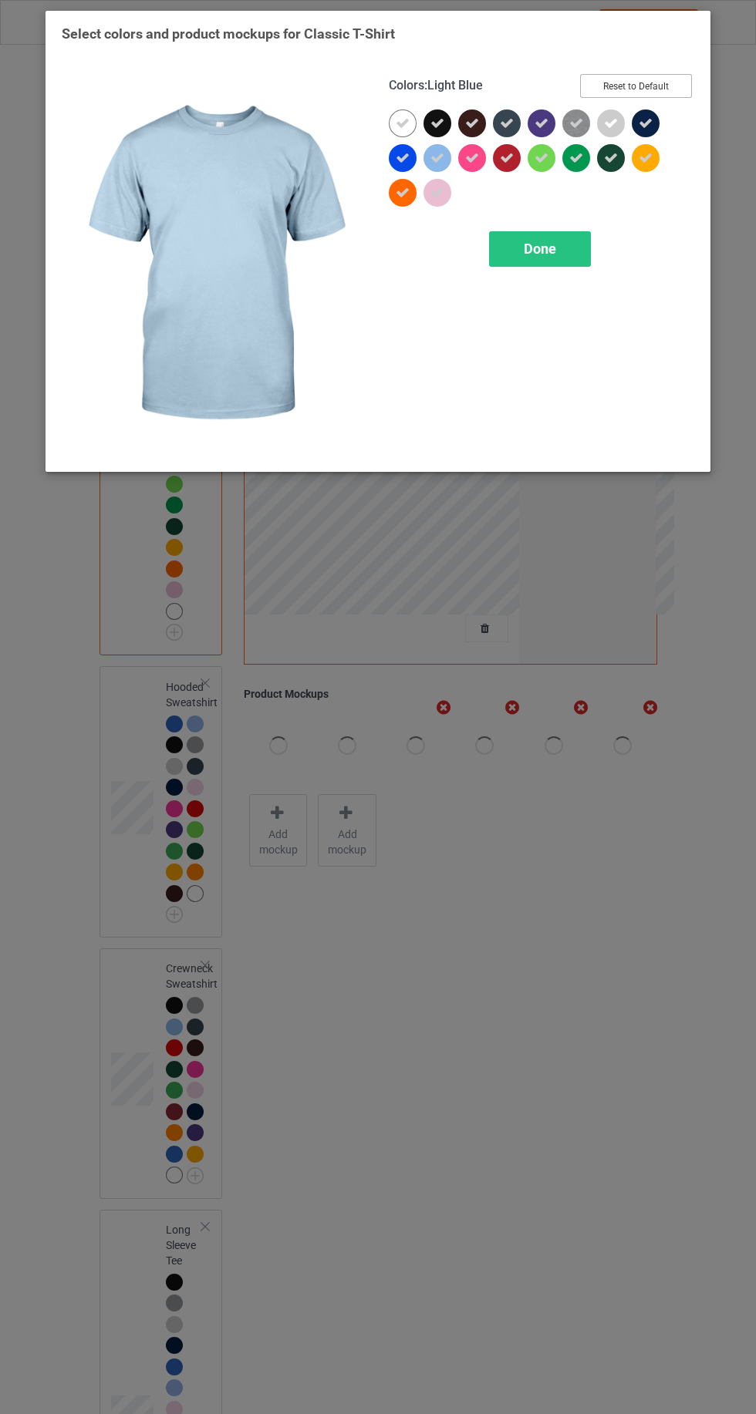
click at [676, 90] on button "Reset to Default" at bounding box center [636, 86] width 112 height 24
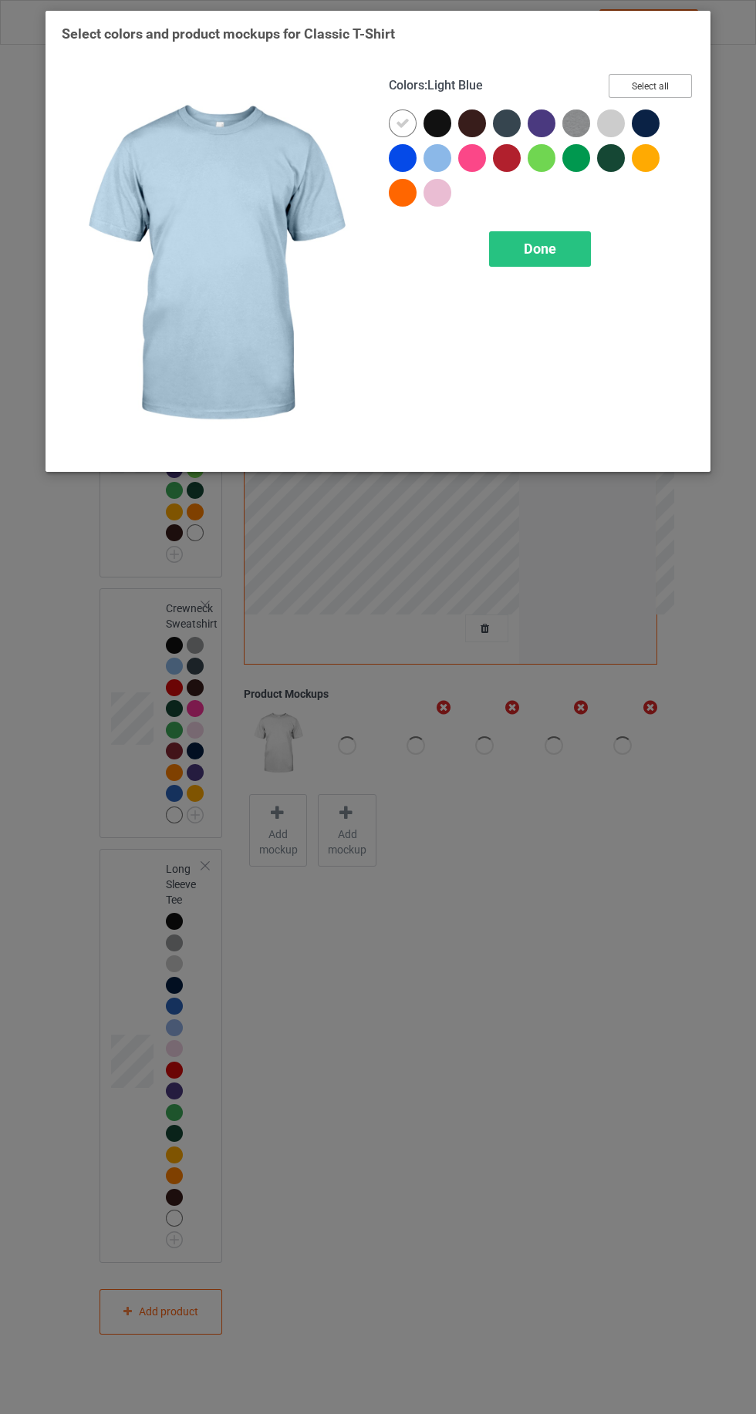
click at [669, 83] on button "Select all" at bounding box center [649, 86] width 83 height 24
click at [402, 123] on icon at bounding box center [403, 123] width 14 height 14
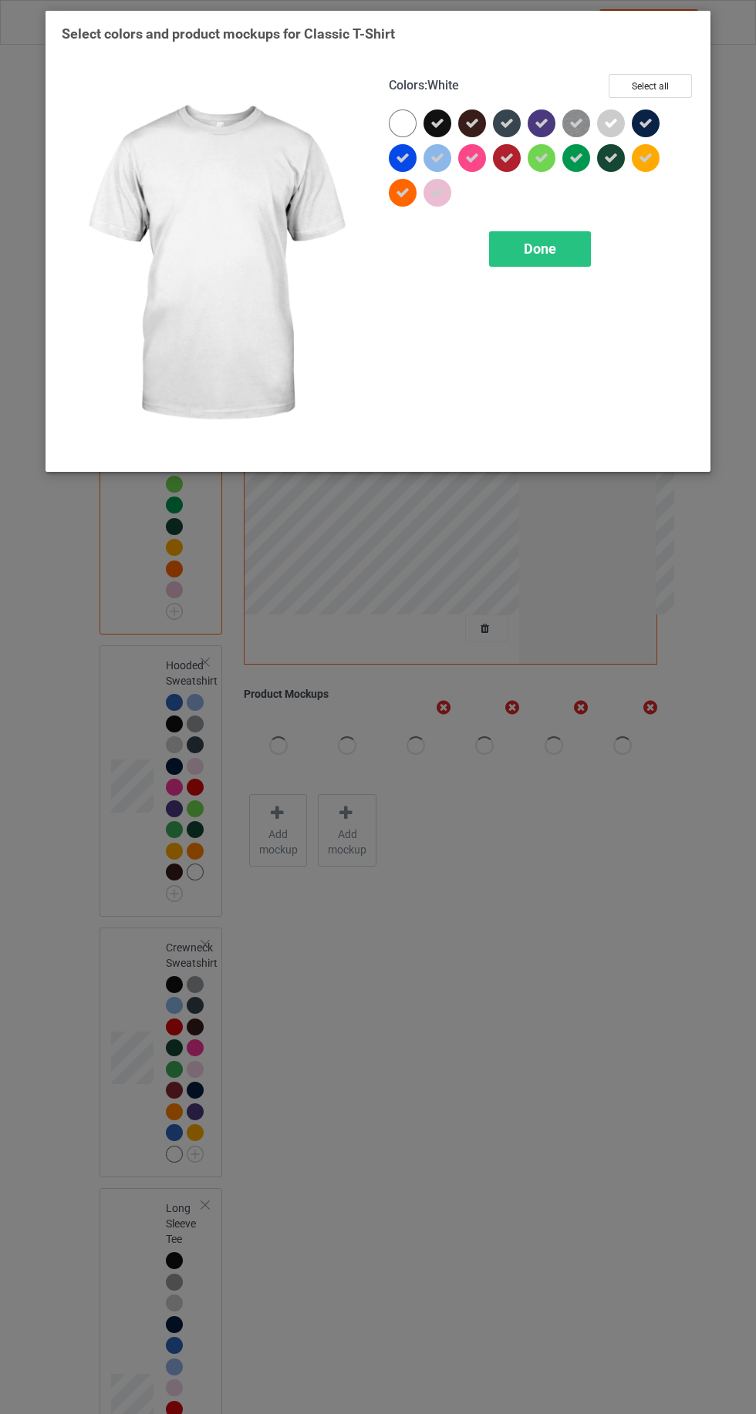
click at [406, 114] on div at bounding box center [403, 123] width 28 height 28
click at [567, 241] on div "Done" at bounding box center [540, 248] width 102 height 35
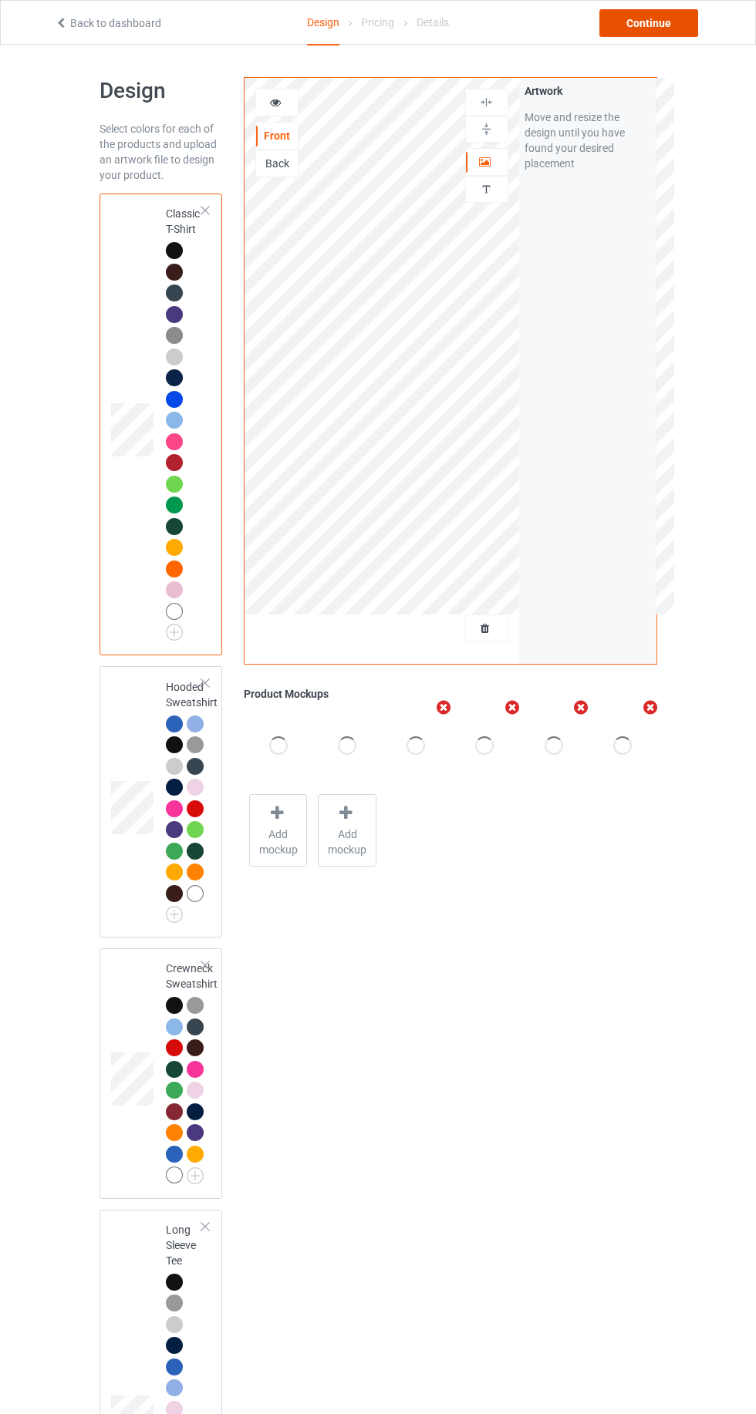
click at [679, 12] on div "Continue" at bounding box center [648, 23] width 99 height 28
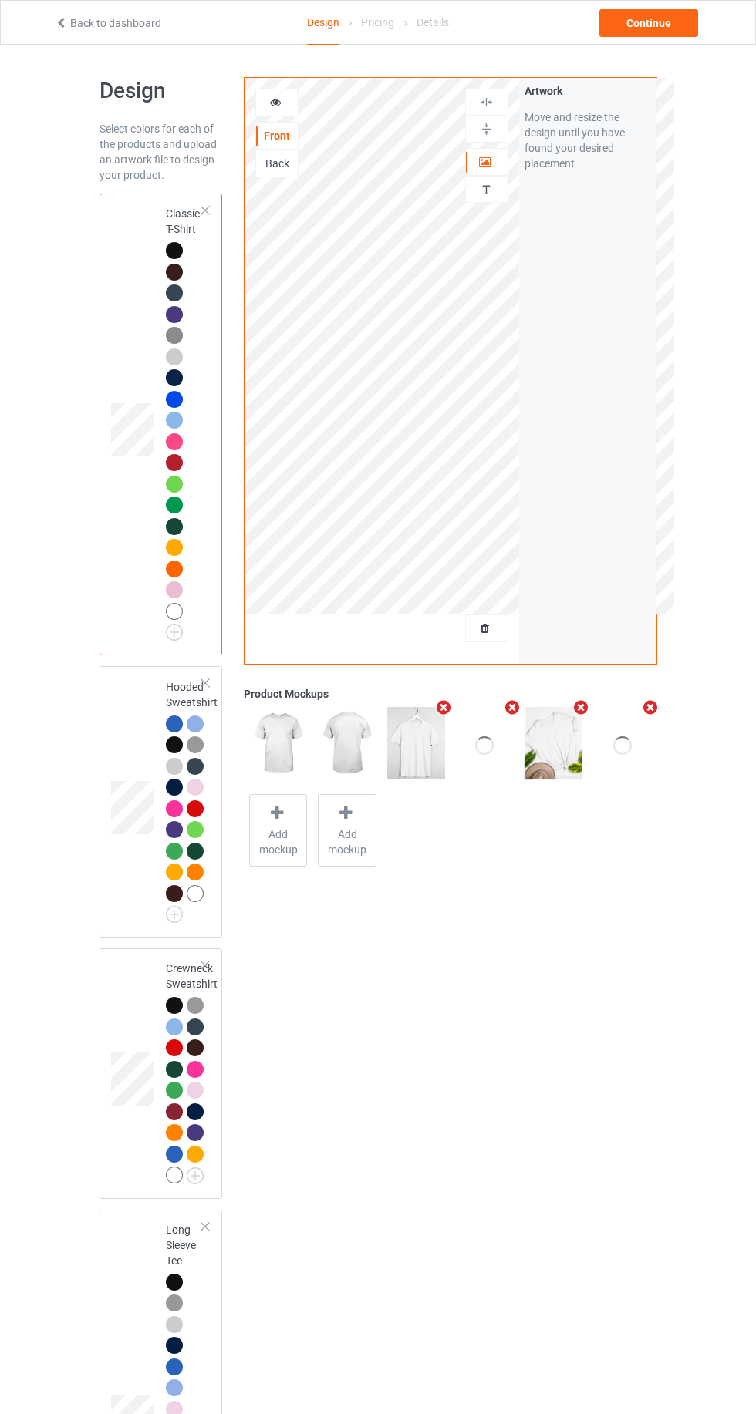
click at [107, 248] on div "Classic T-Shirt" at bounding box center [160, 425] width 123 height 462
click at [107, 275] on div "Classic T-Shirt" at bounding box center [160, 425] width 123 height 462
click at [103, 253] on div "Classic T-Shirt" at bounding box center [160, 425] width 123 height 462
click at [108, 217] on div "Classic T-Shirt" at bounding box center [160, 425] width 123 height 462
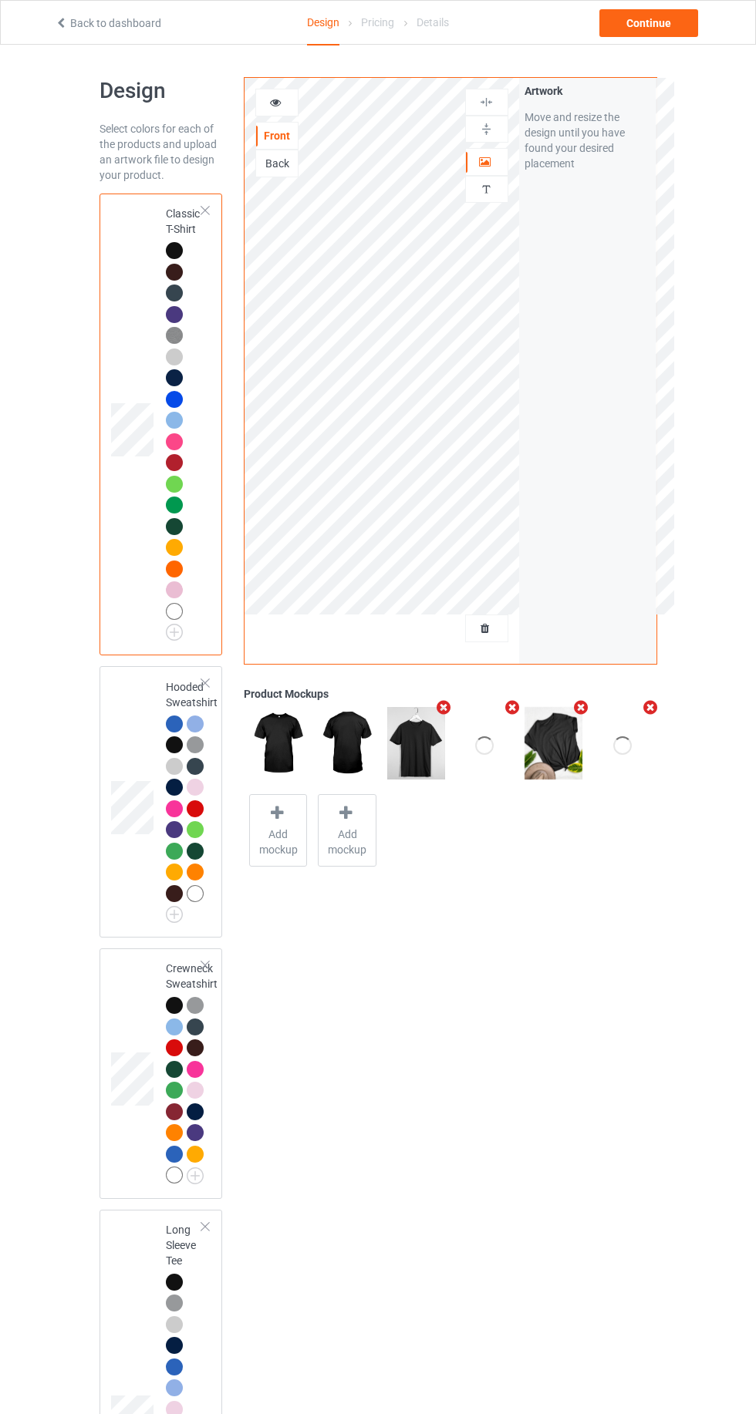
click at [103, 249] on div "Classic T-Shirt" at bounding box center [160, 425] width 123 height 462
click at [113, 222] on td at bounding box center [134, 425] width 46 height 450
click at [682, 17] on div "Continue" at bounding box center [648, 23] width 99 height 28
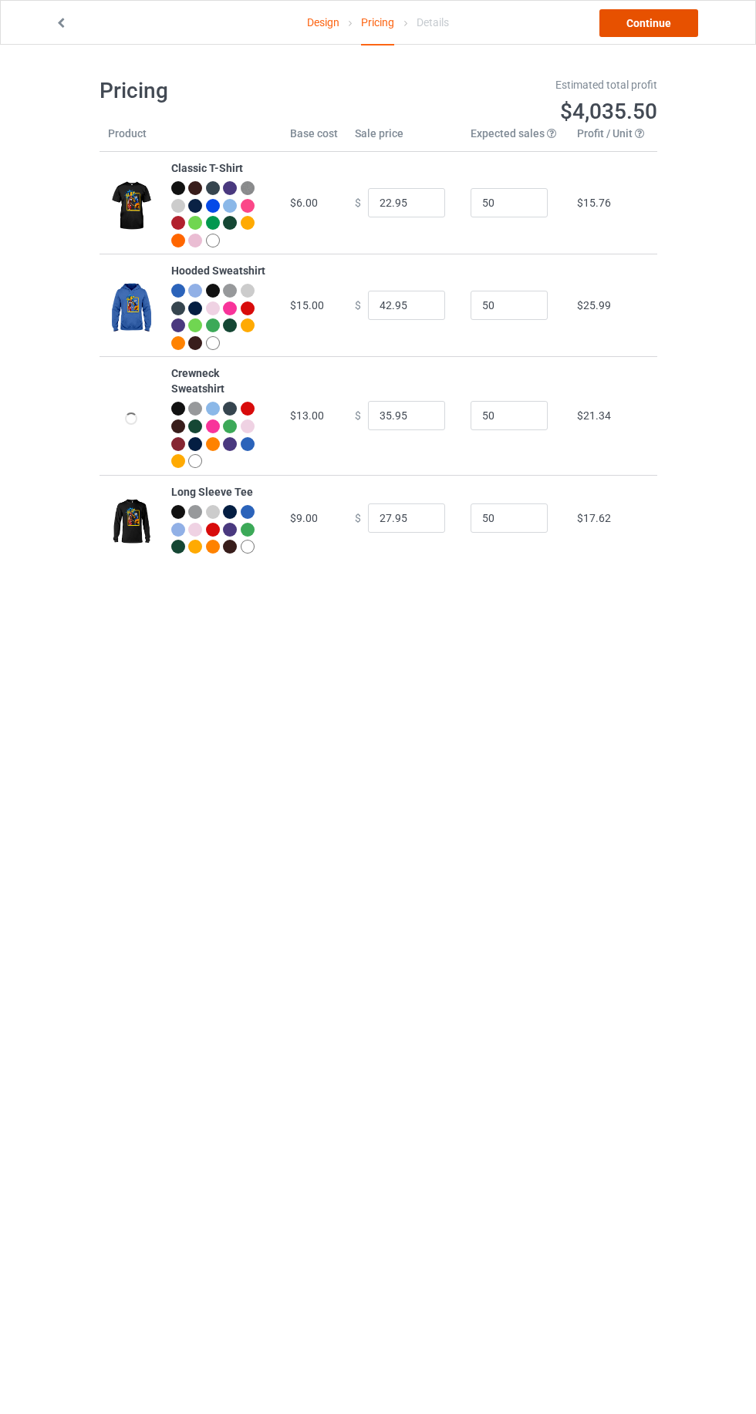
click at [677, 10] on link "Continue" at bounding box center [648, 23] width 99 height 28
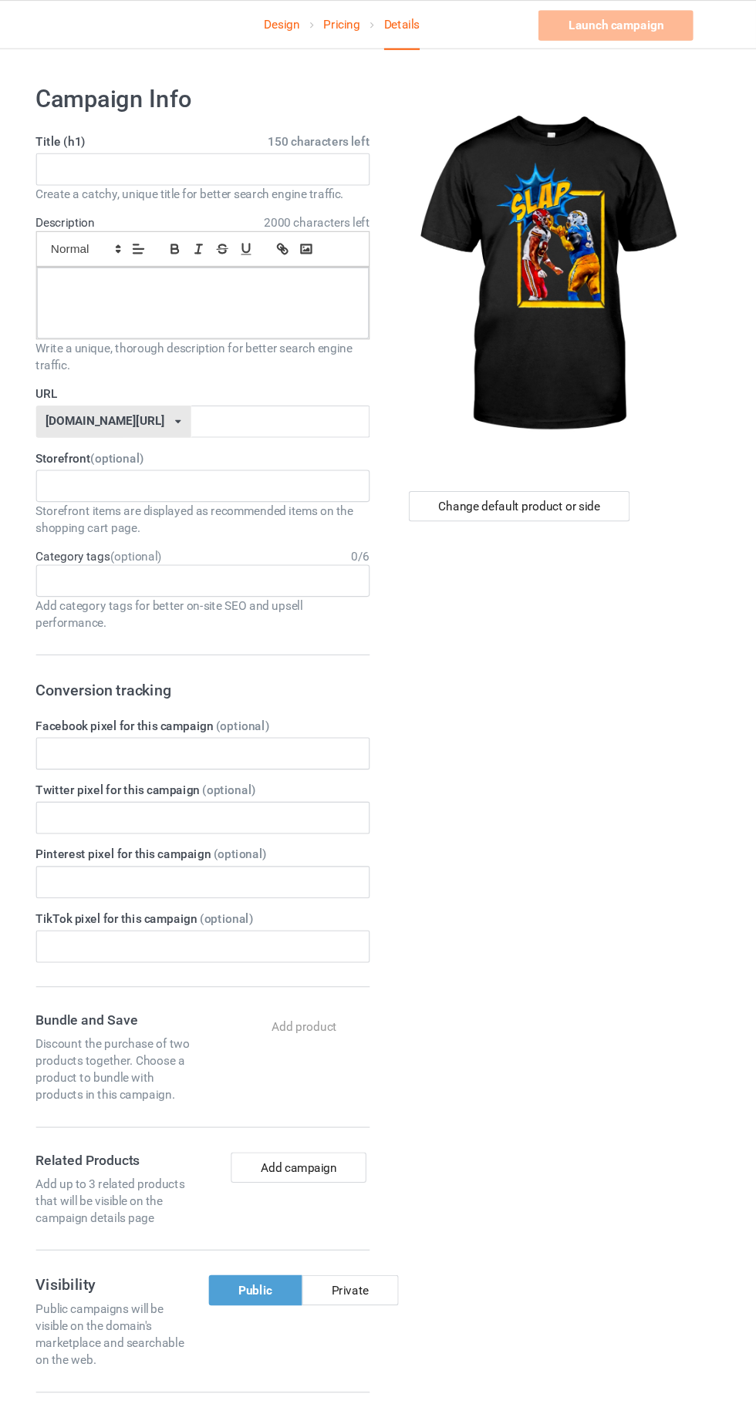
click at [386, 40] on link "Pricing" at bounding box center [377, 22] width 33 height 43
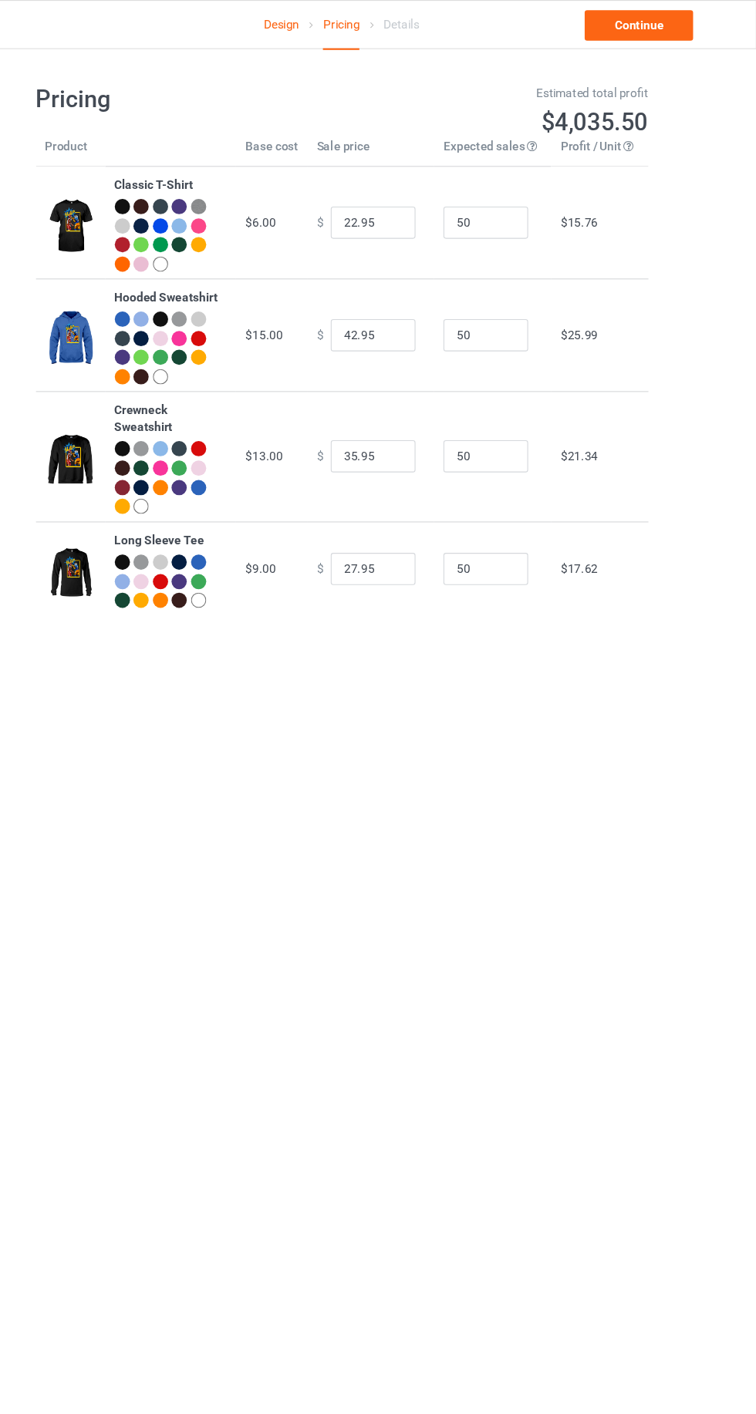
click at [308, 29] on link "Design" at bounding box center [323, 22] width 32 height 43
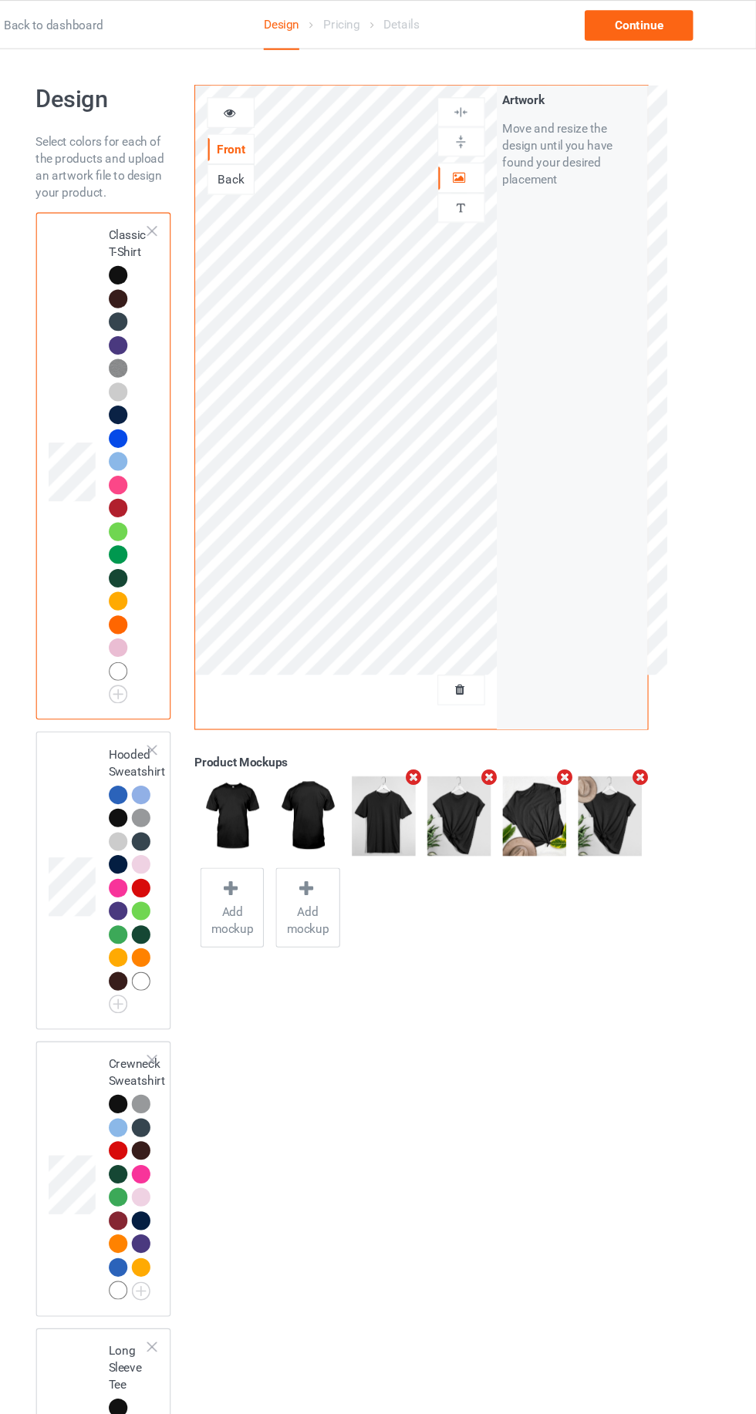
click at [136, 716] on td at bounding box center [134, 801] width 46 height 259
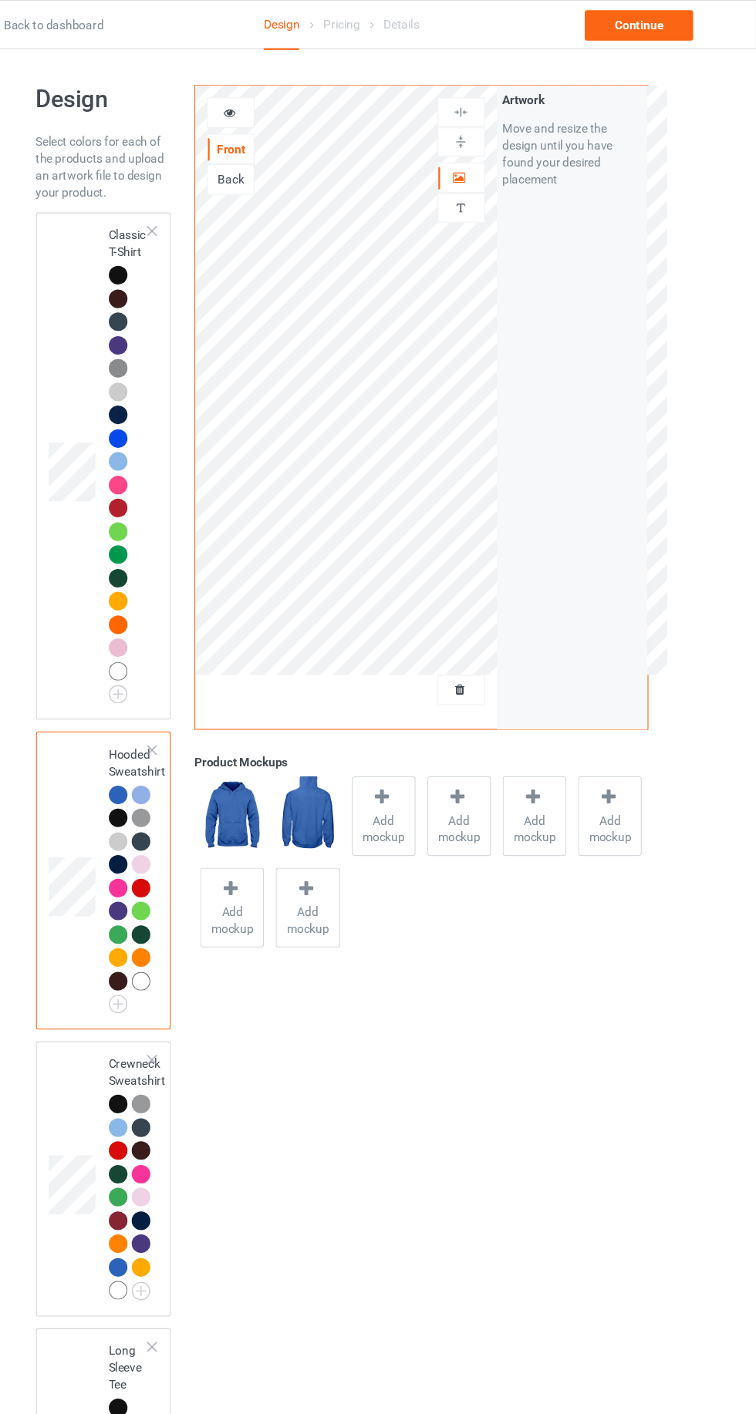
click at [275, 102] on icon at bounding box center [275, 100] width 13 height 11
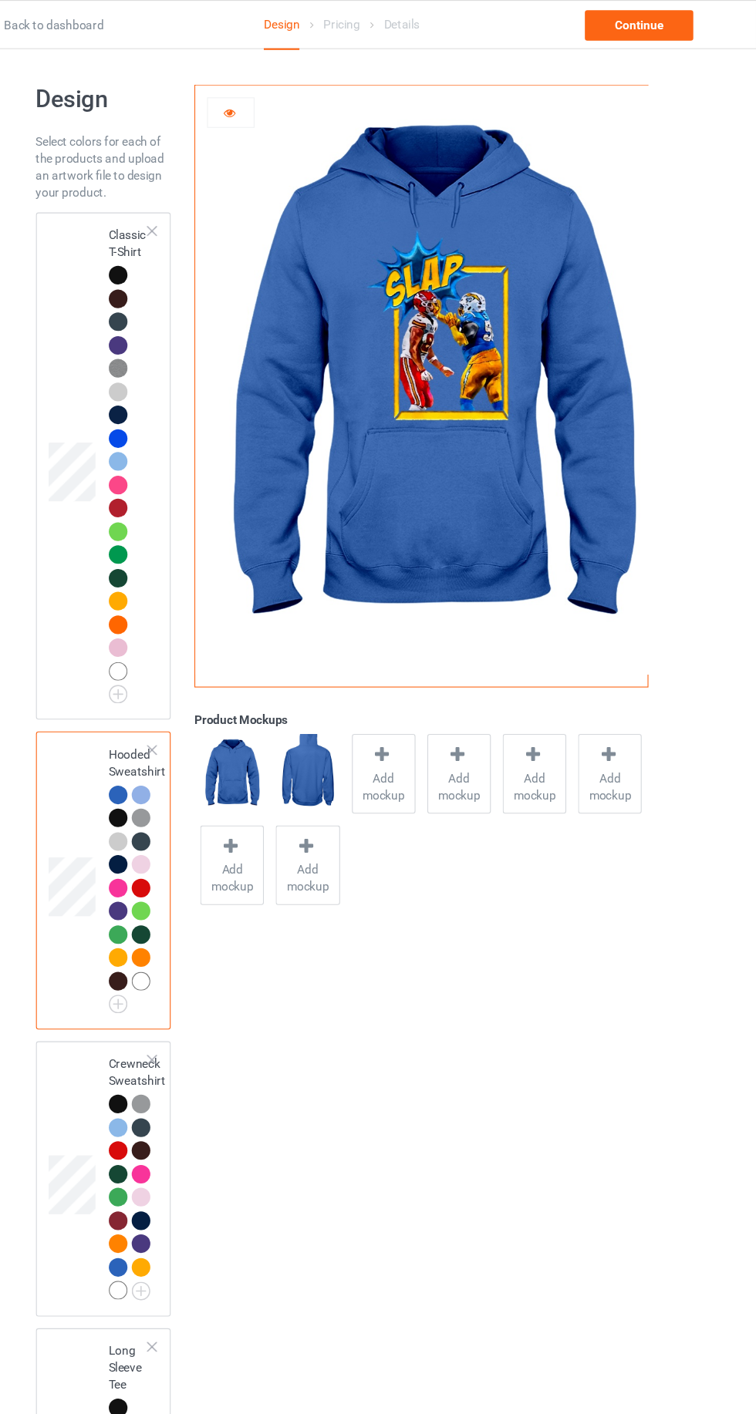
click at [168, 744] on div at bounding box center [174, 744] width 17 height 17
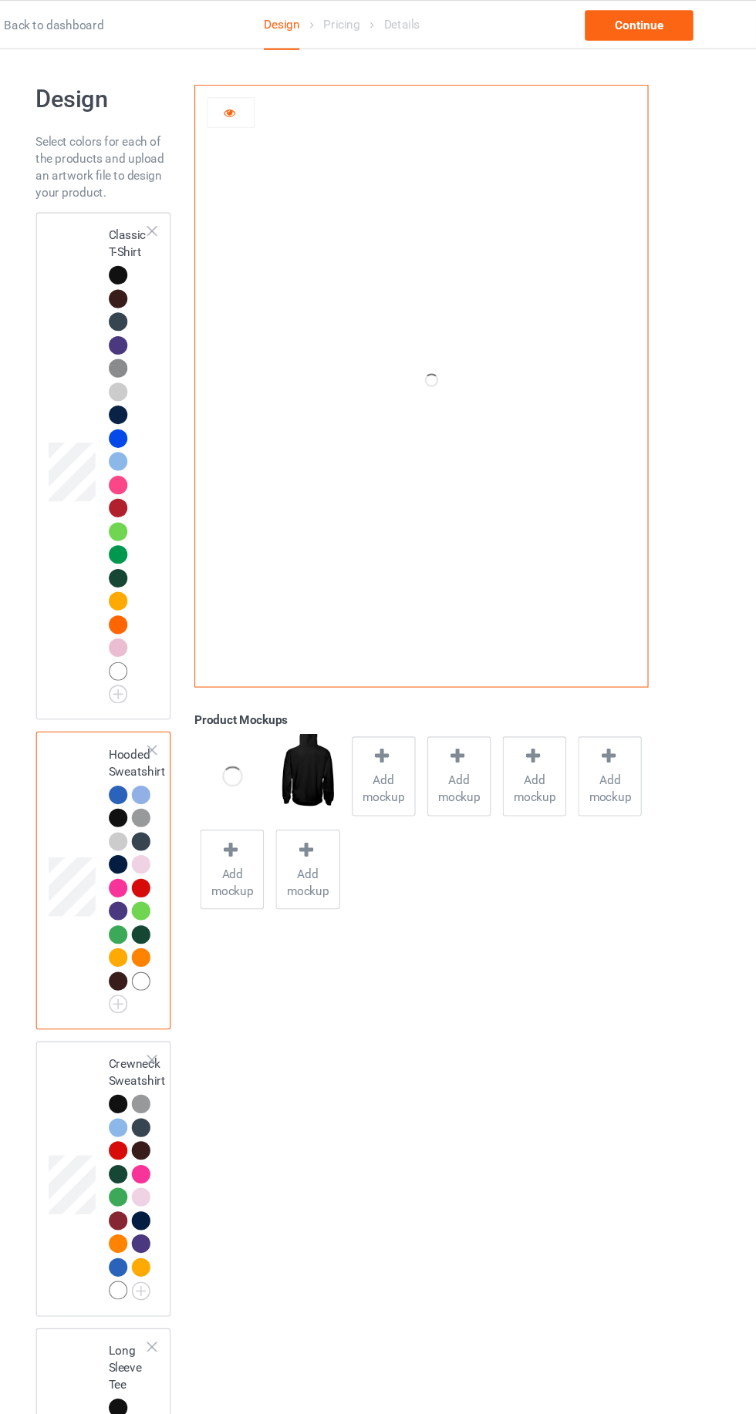
click at [167, 999] on div at bounding box center [177, 1008] width 22 height 22
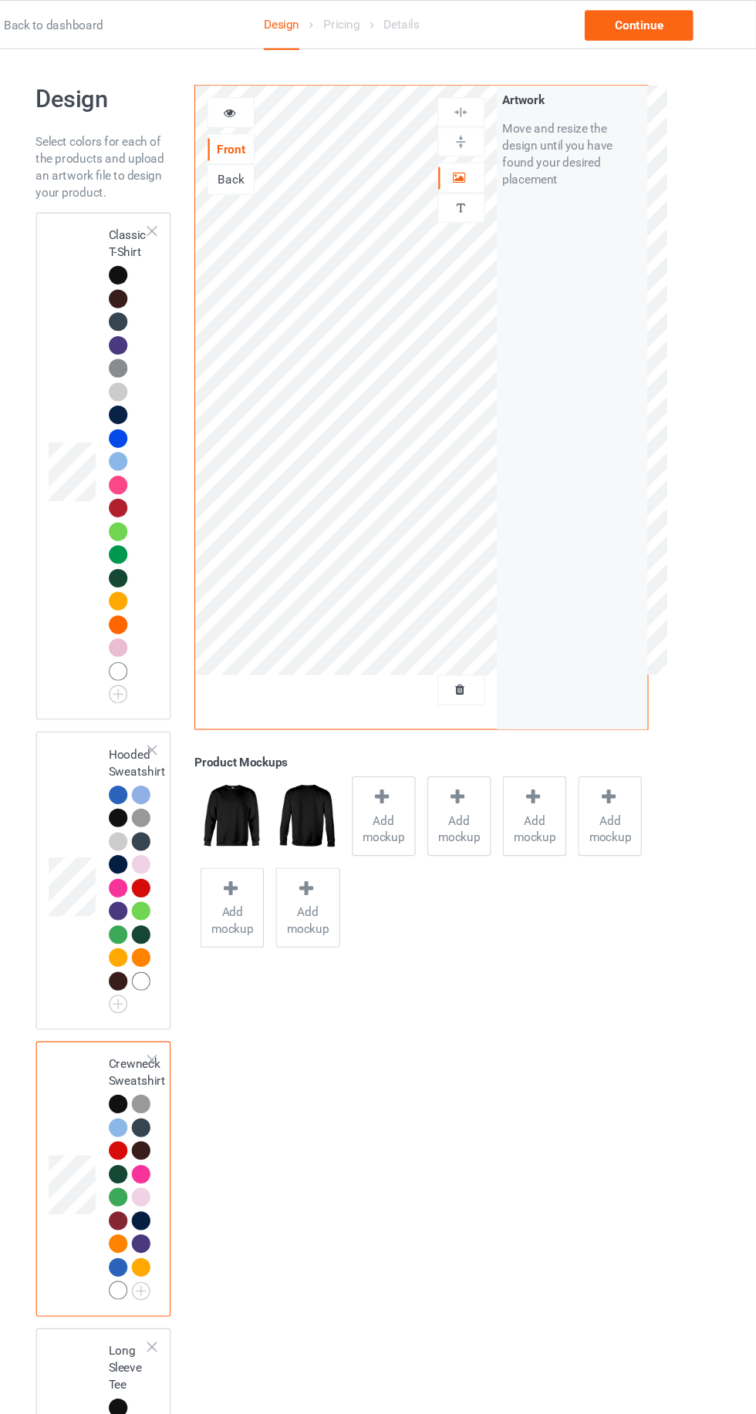
click at [122, 309] on td at bounding box center [134, 425] width 46 height 450
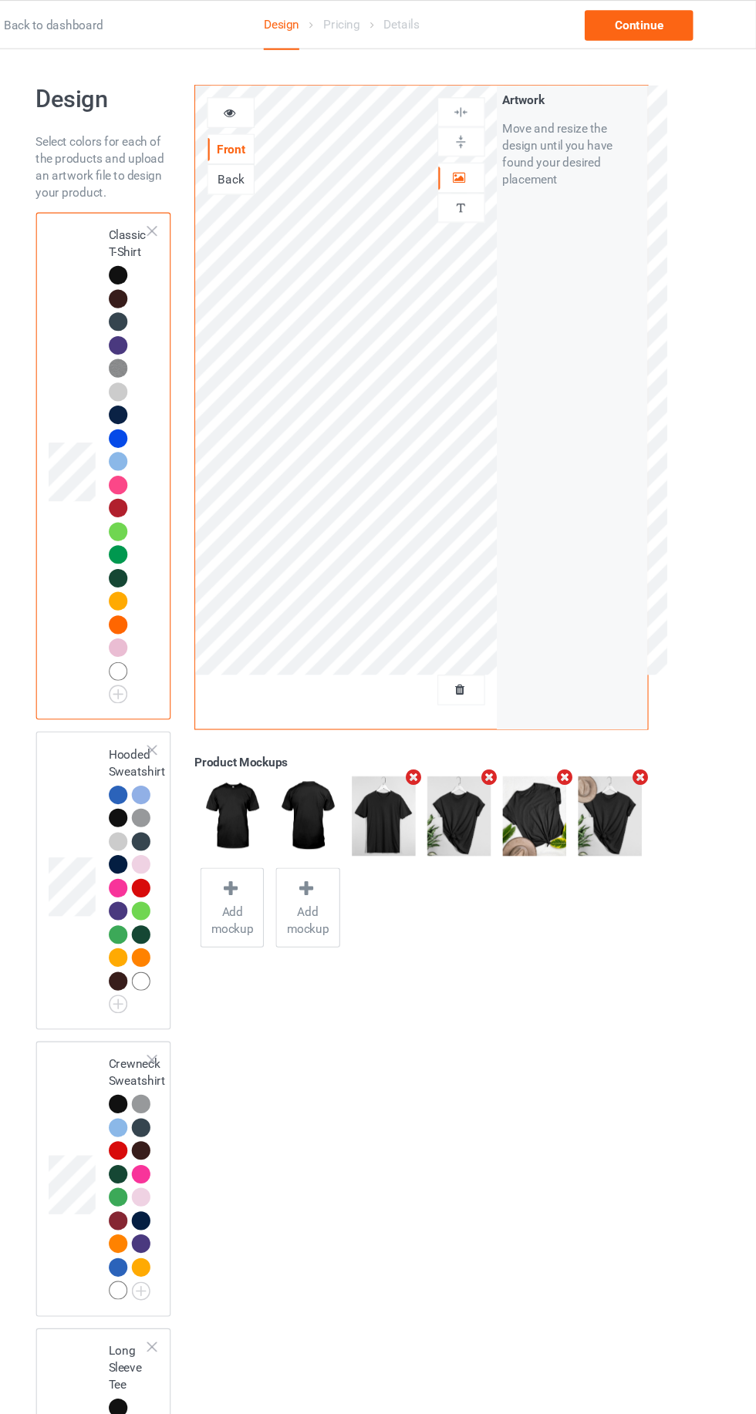
click at [271, 100] on icon at bounding box center [275, 100] width 13 height 11
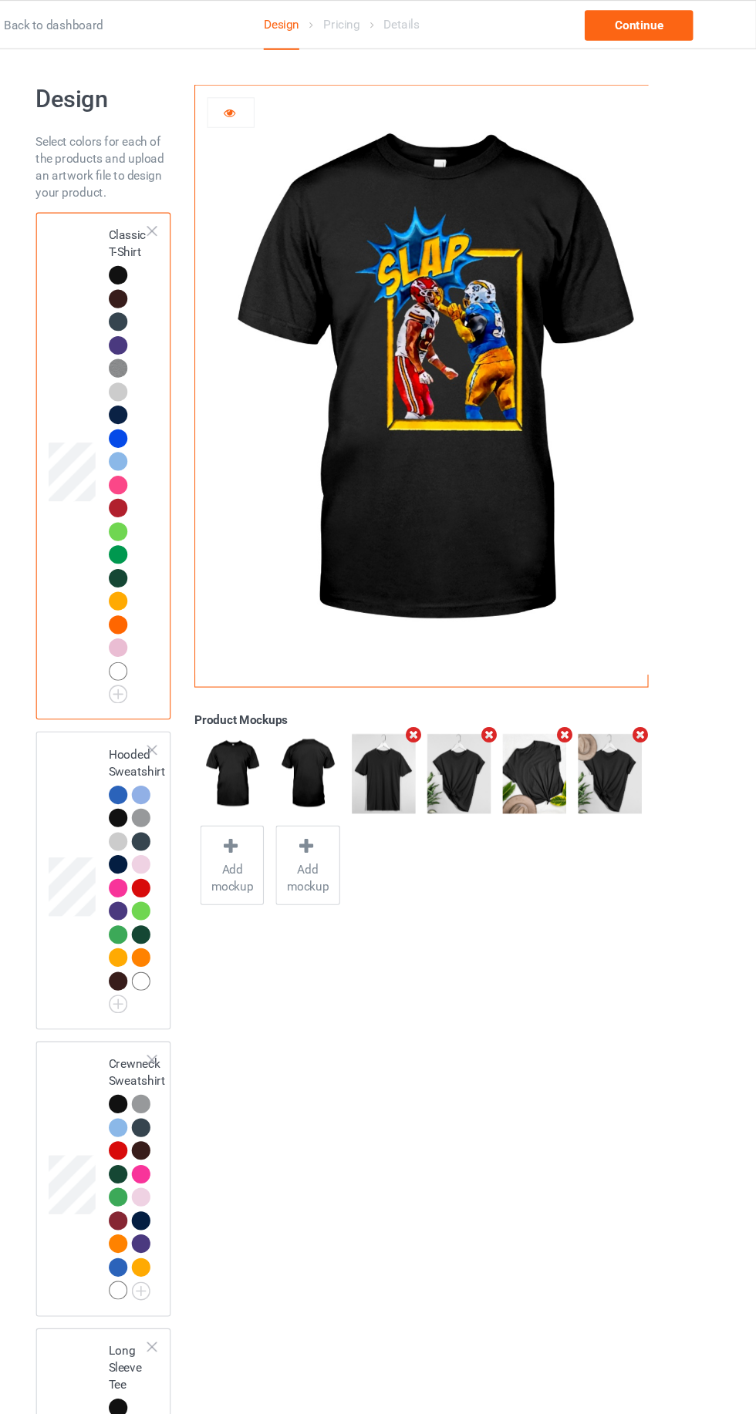
click at [275, 102] on icon at bounding box center [275, 100] width 13 height 11
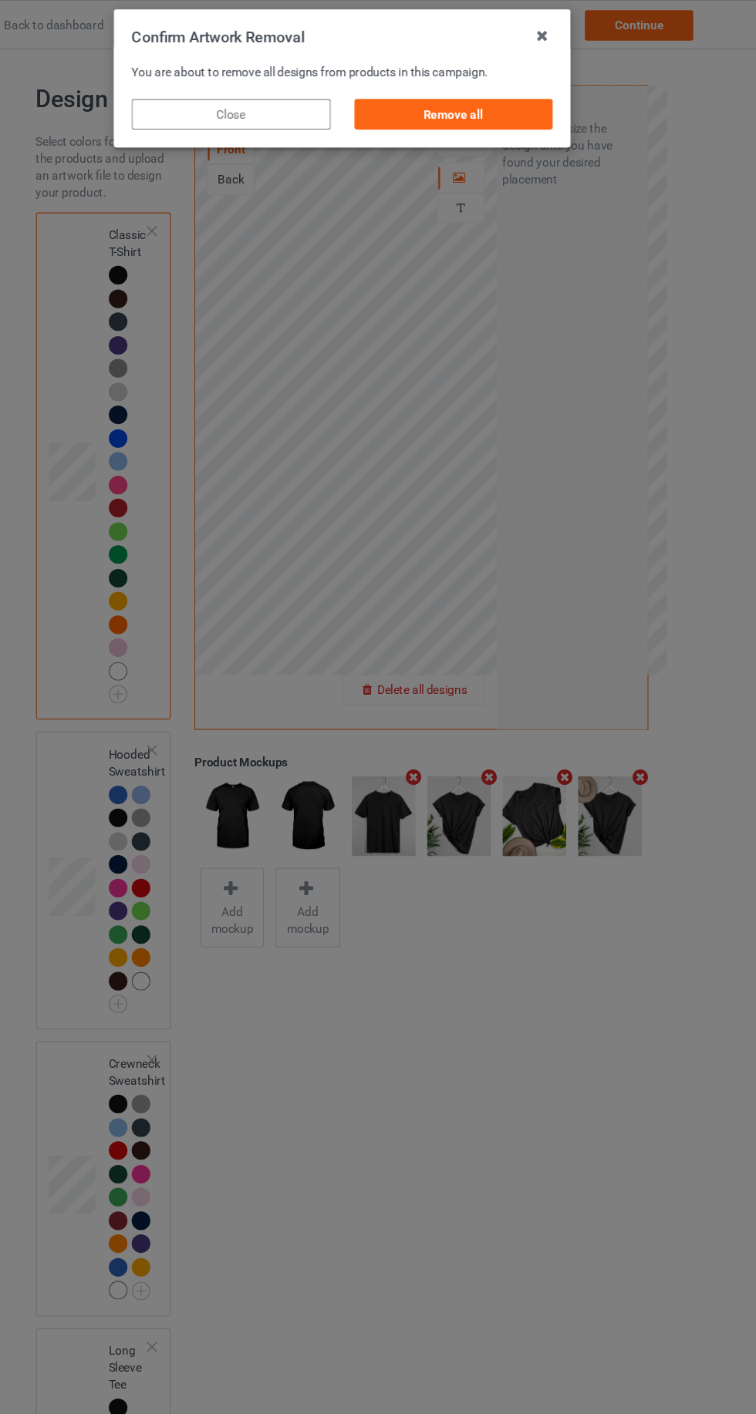
click at [473, 100] on div "Remove all" at bounding box center [479, 104] width 181 height 28
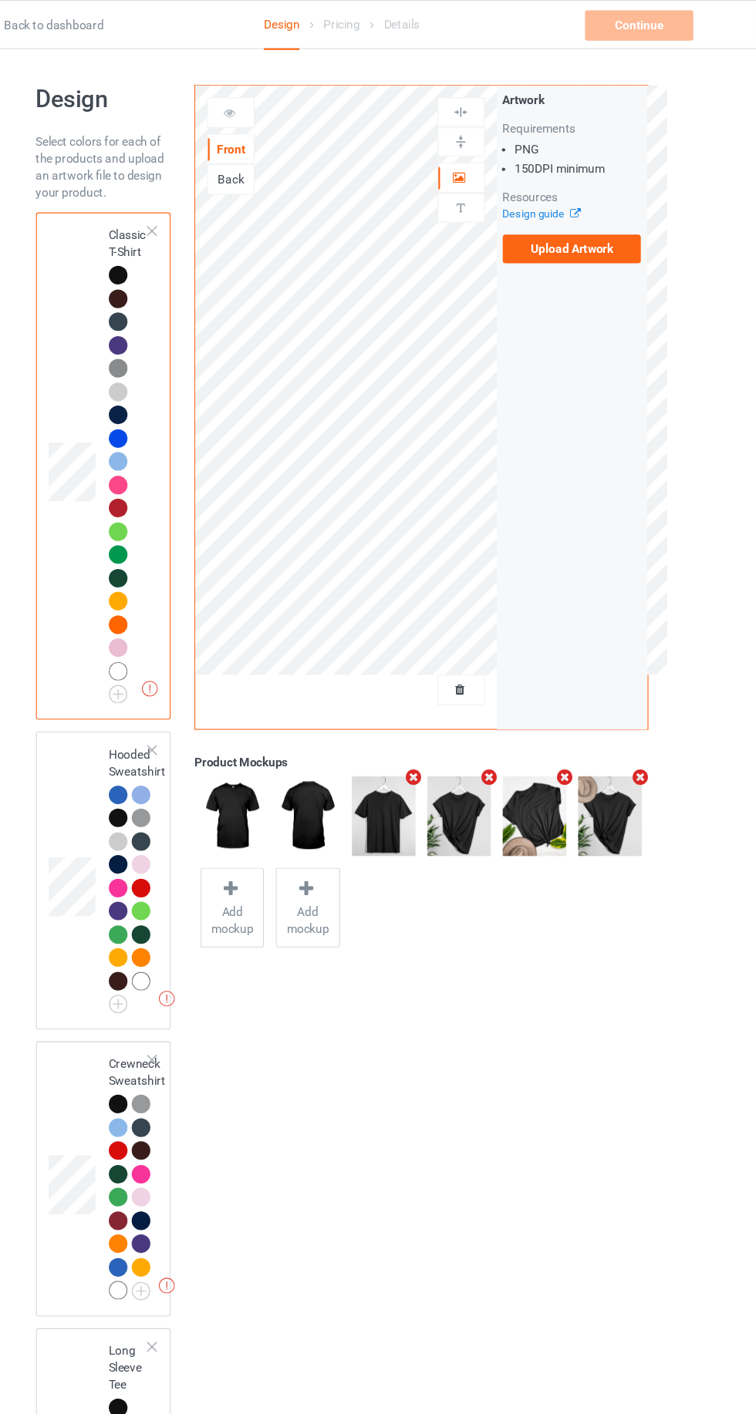
click at [584, 236] on label "Upload Artwork" at bounding box center [587, 227] width 126 height 26
click at [0, 0] on input "Upload Artwork" at bounding box center [0, 0] width 0 height 0
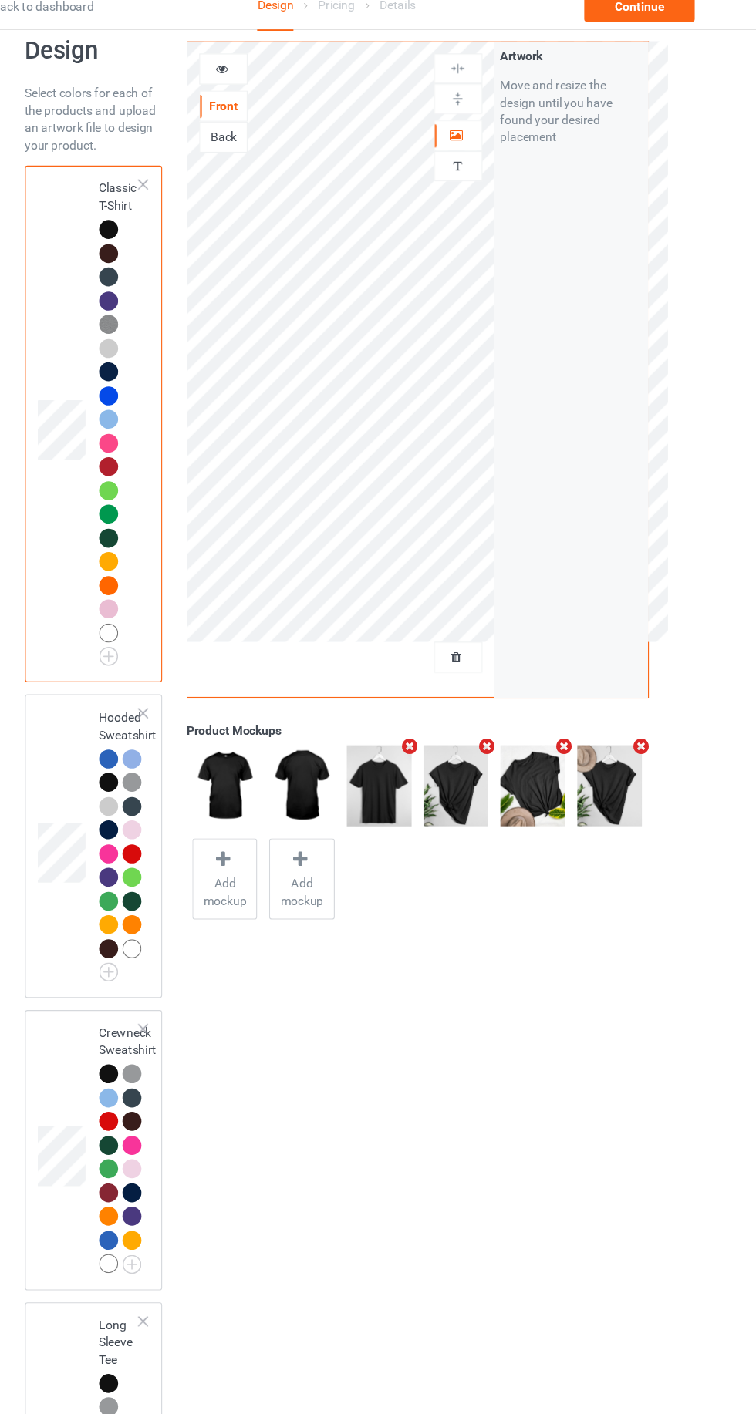
scroll to position [28, 0]
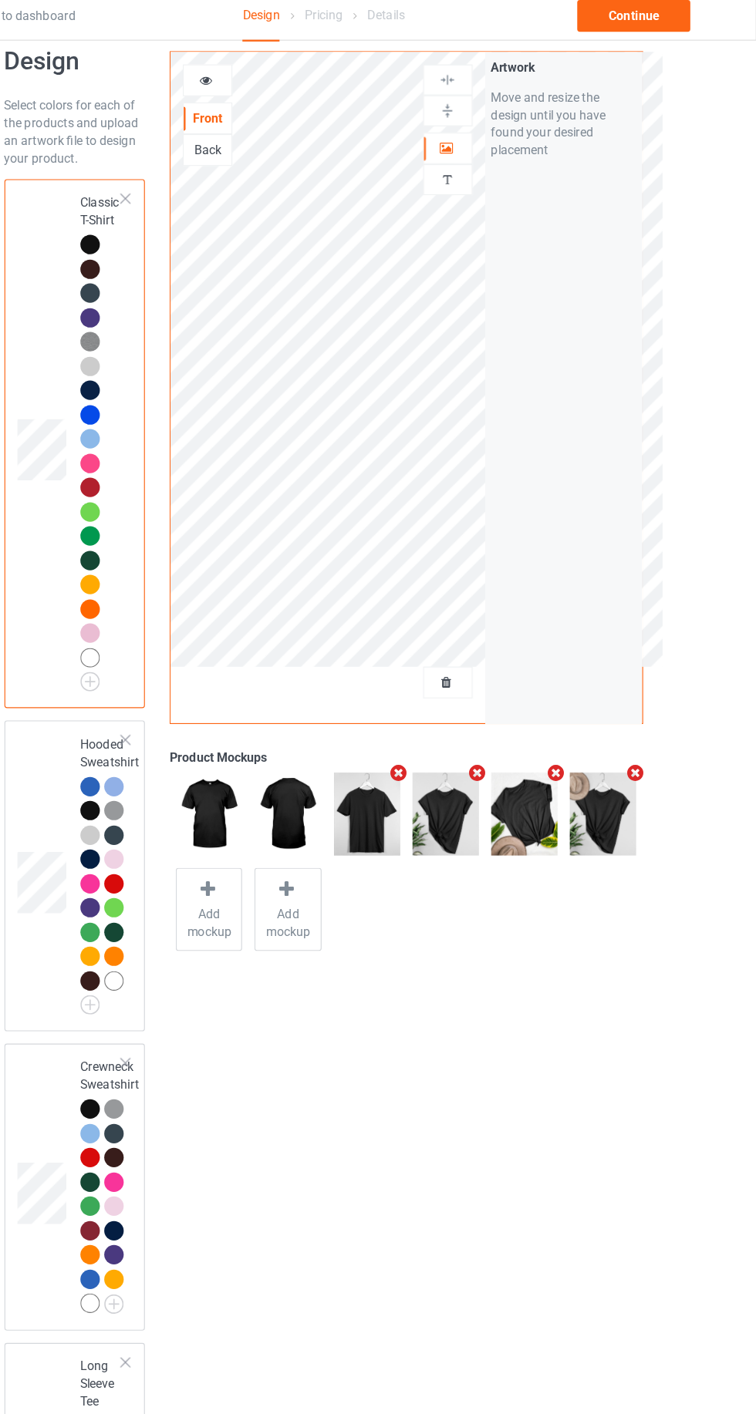
click at [280, 78] on icon at bounding box center [275, 77] width 13 height 11
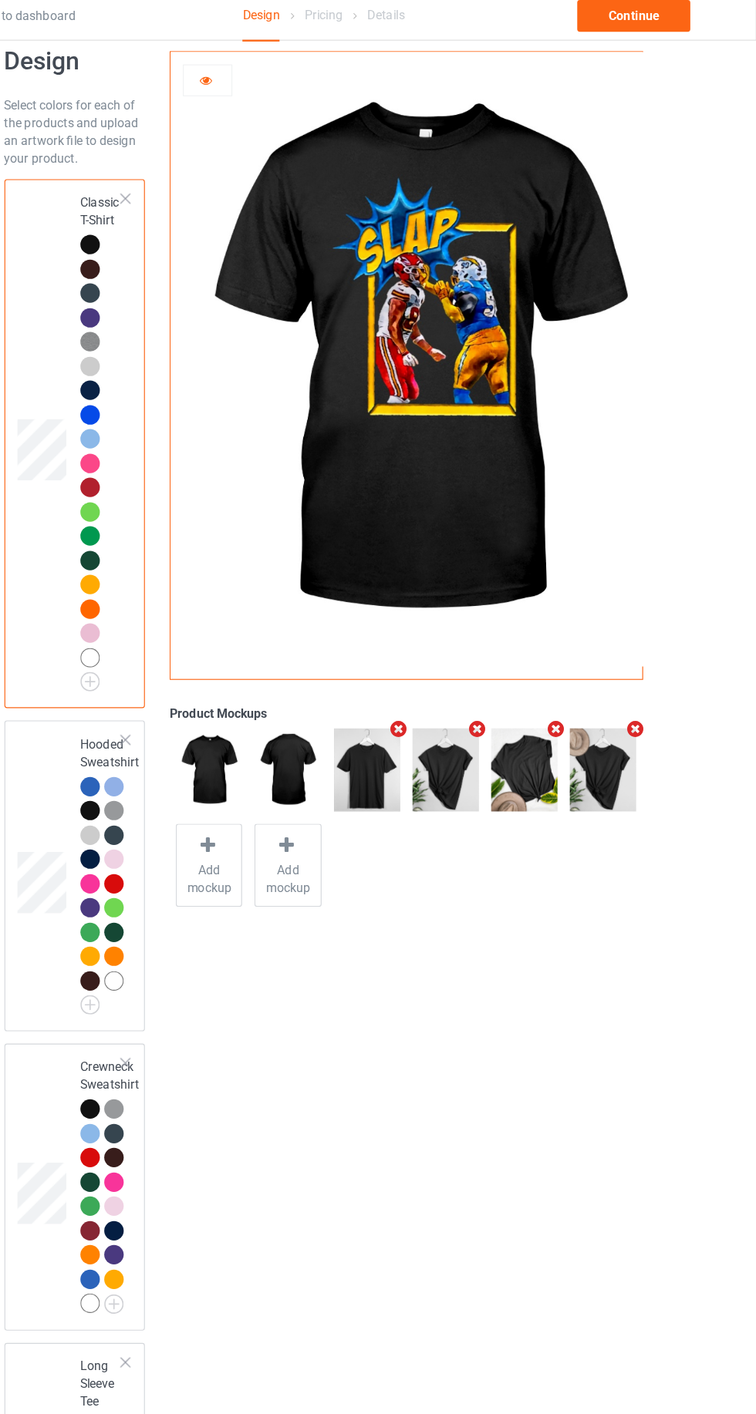
scroll to position [22, 0]
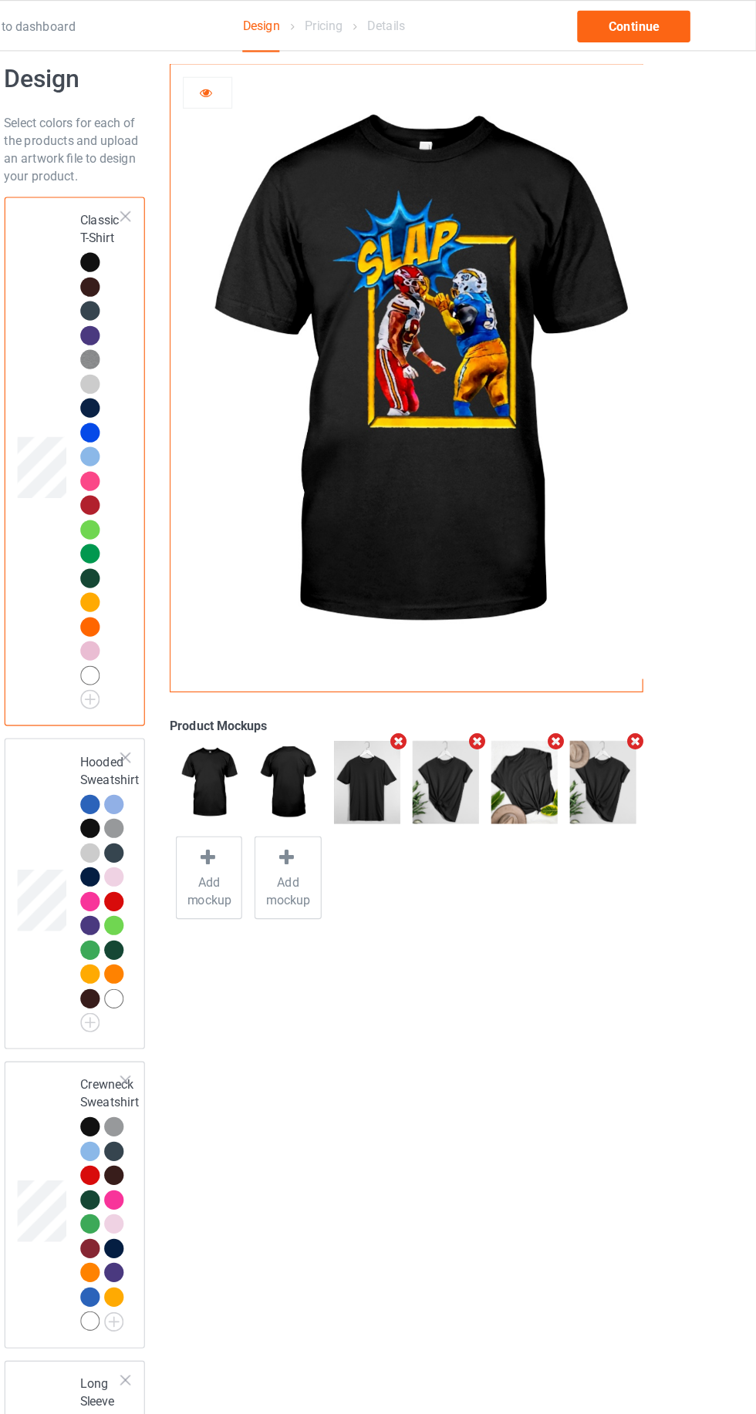
click at [113, 708] on td at bounding box center [134, 780] width 46 height 259
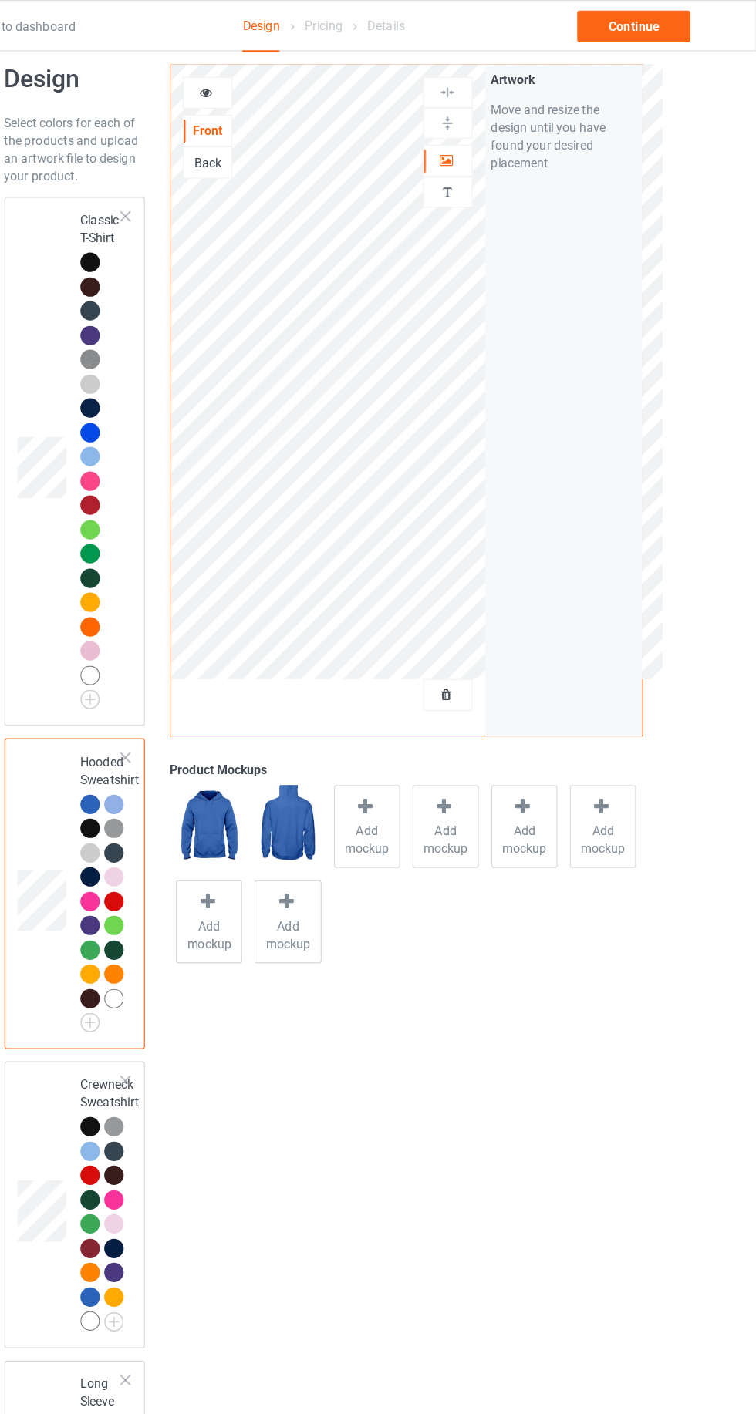
click at [178, 708] on div at bounding box center [177, 705] width 22 height 22
click at [168, 723] on div at bounding box center [174, 723] width 17 height 17
click at [275, 79] on icon at bounding box center [275, 78] width 13 height 11
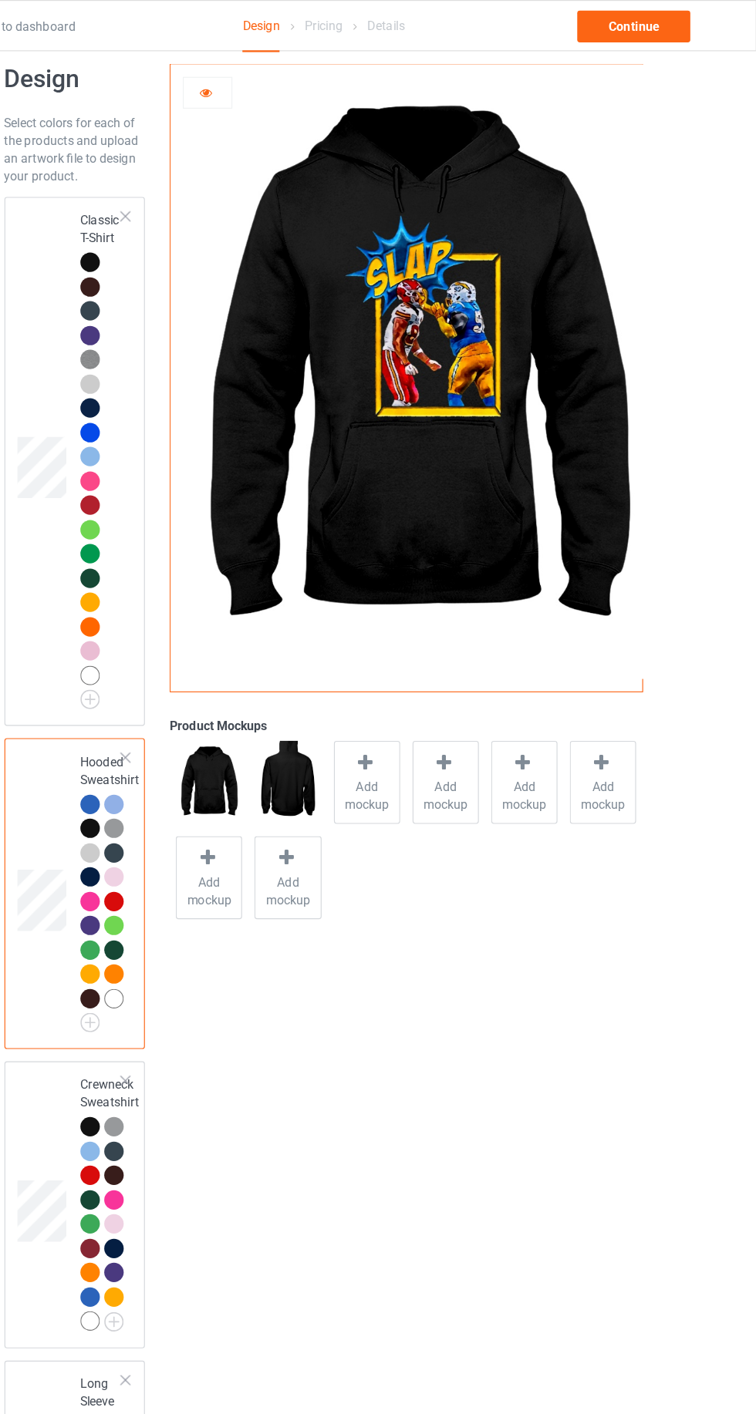
click at [272, 76] on icon at bounding box center [275, 78] width 13 height 11
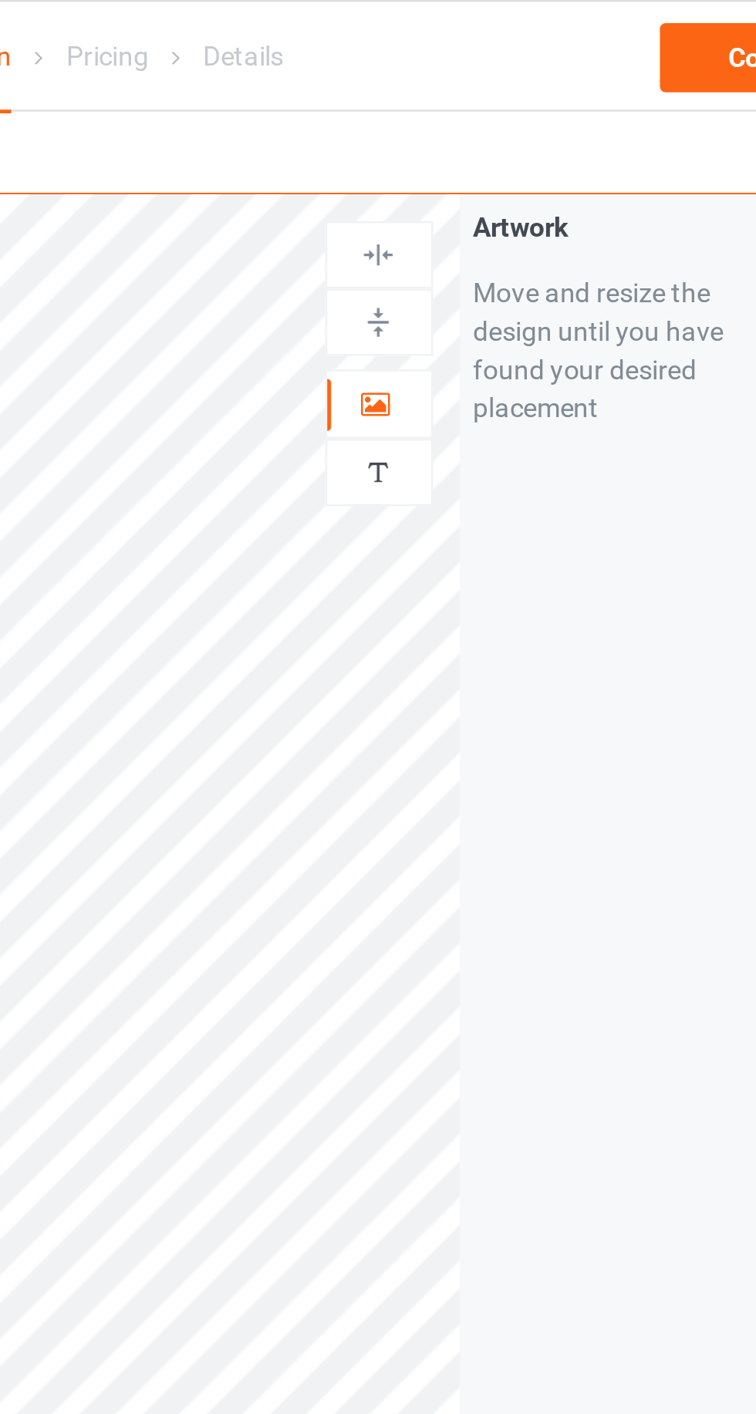
click at [486, 192] on img at bounding box center [486, 189] width 15 height 15
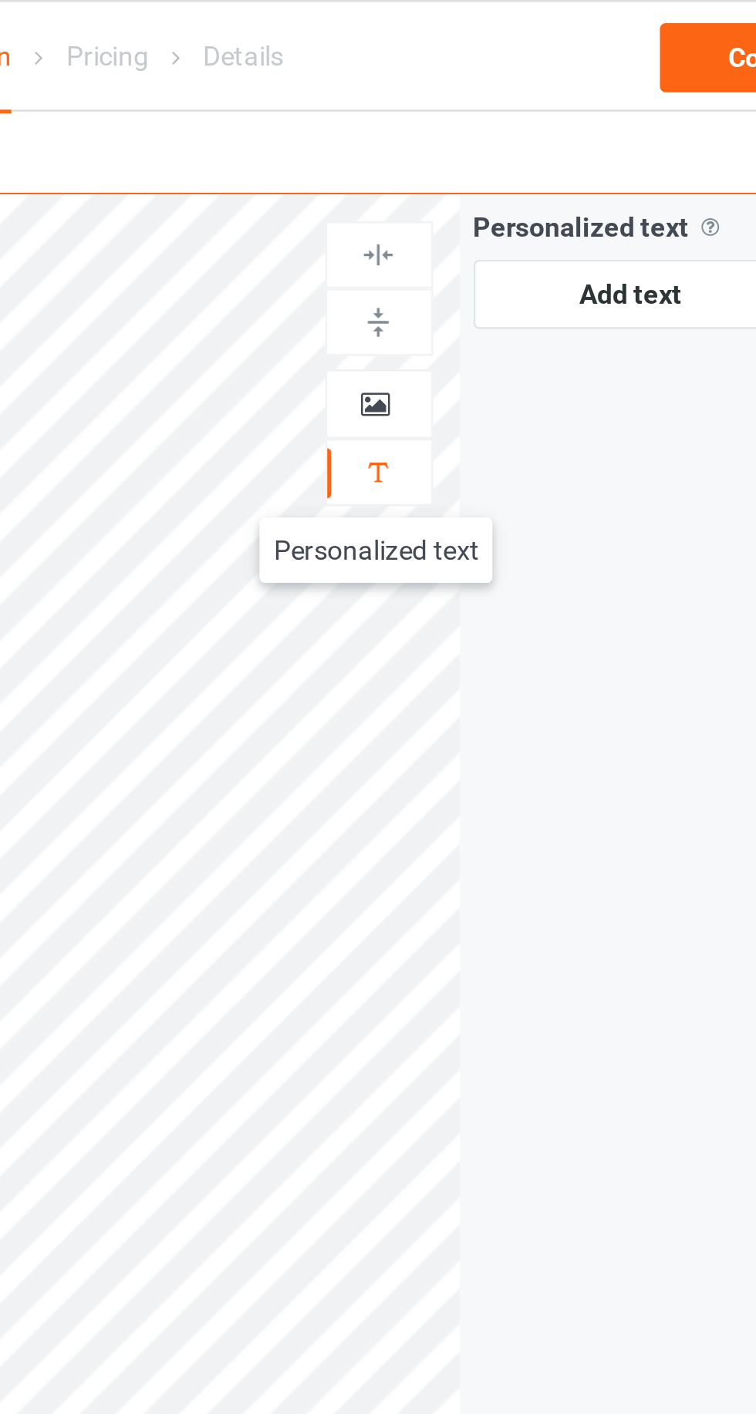
click at [484, 154] on icon at bounding box center [485, 159] width 13 height 11
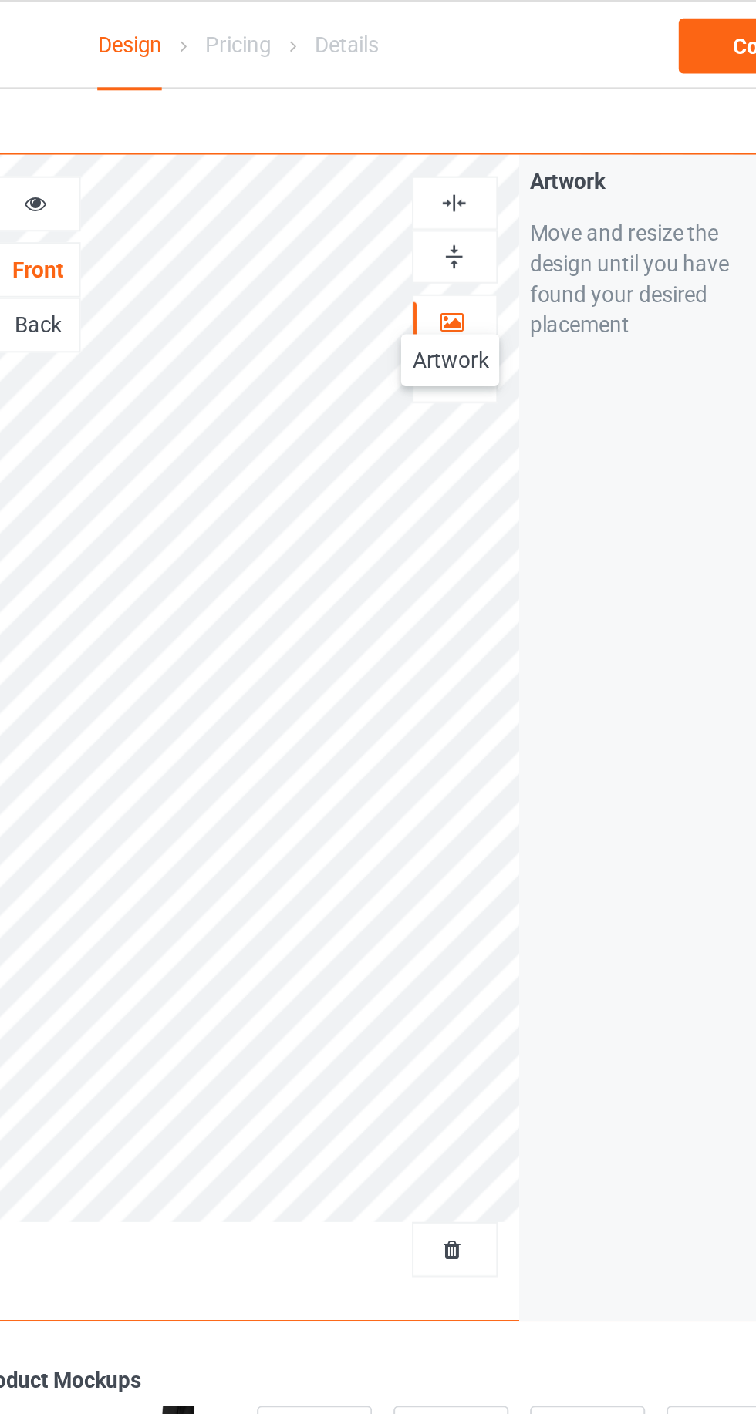
click at [281, 96] on div at bounding box center [277, 102] width 42 height 15
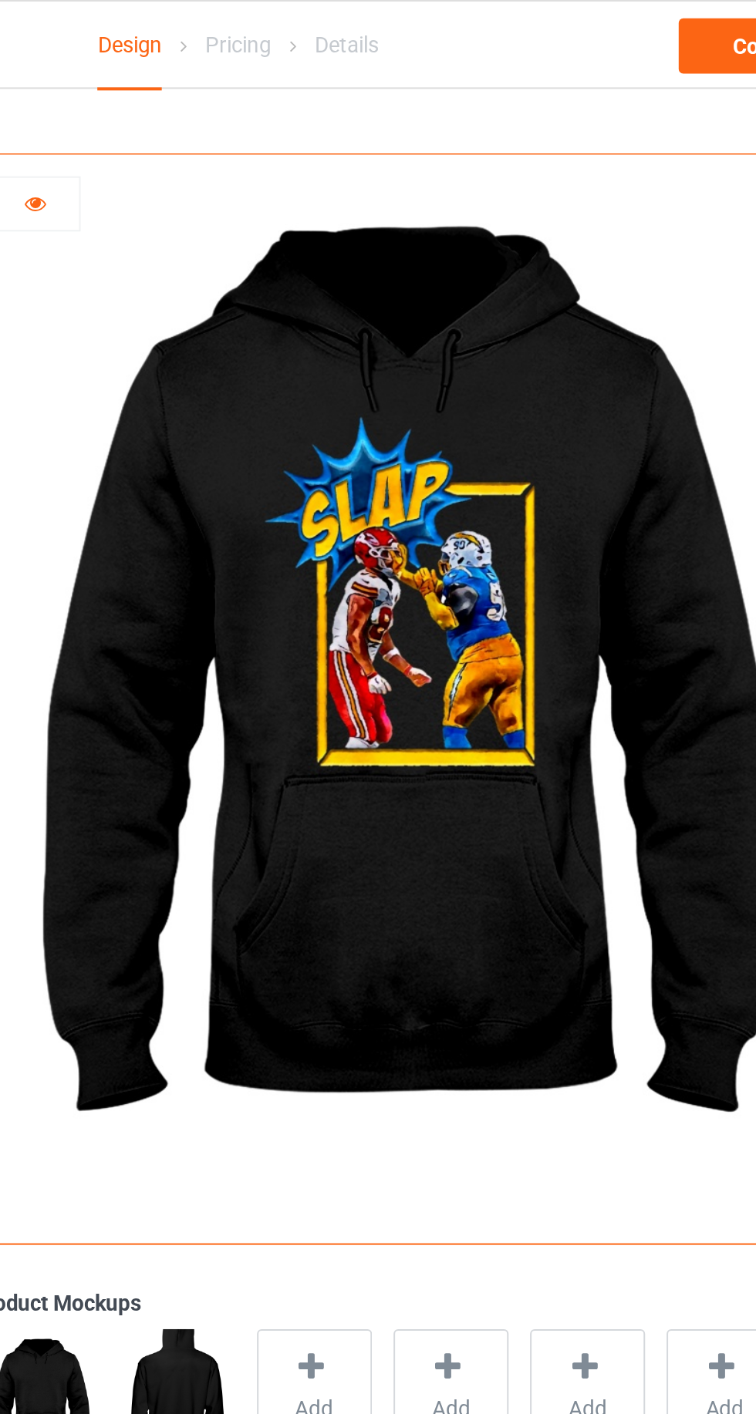
click at [283, 98] on div at bounding box center [277, 102] width 42 height 15
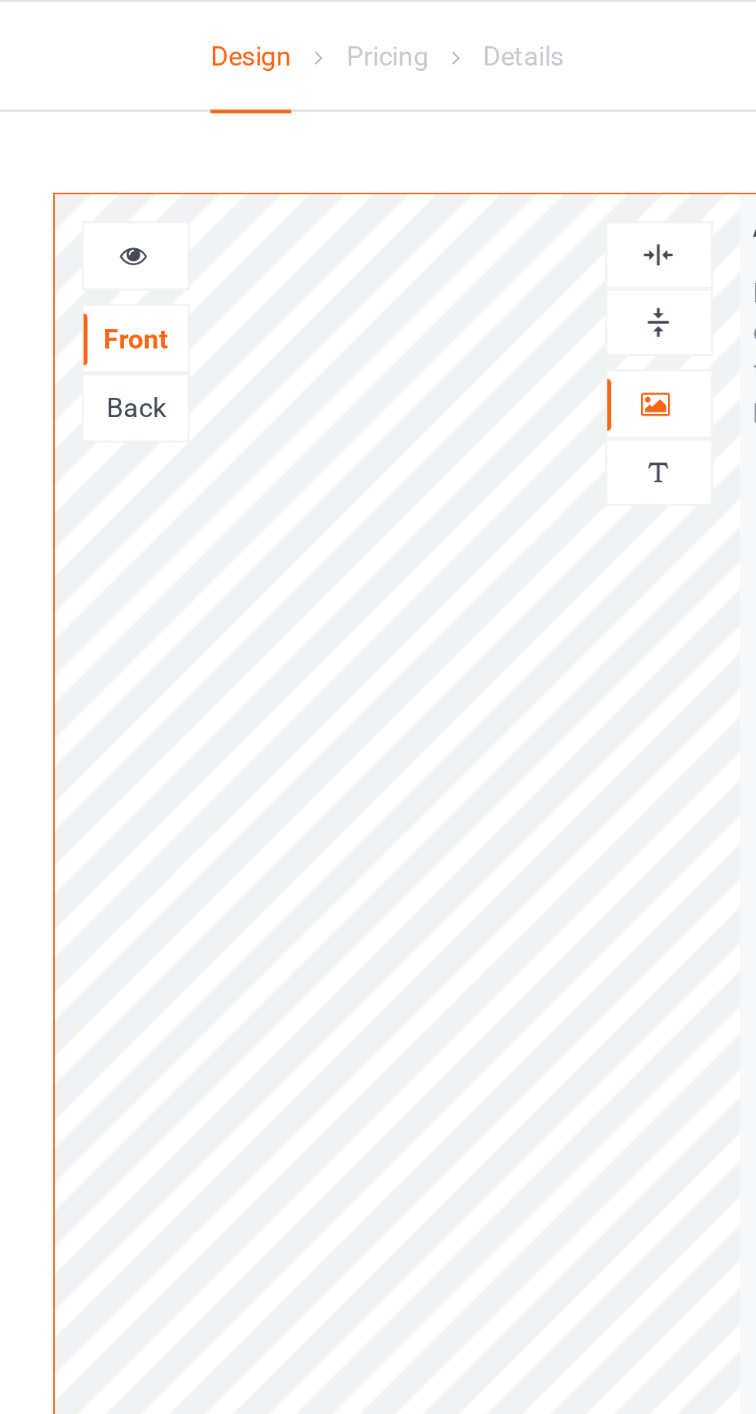
click at [273, 98] on icon at bounding box center [275, 100] width 13 height 11
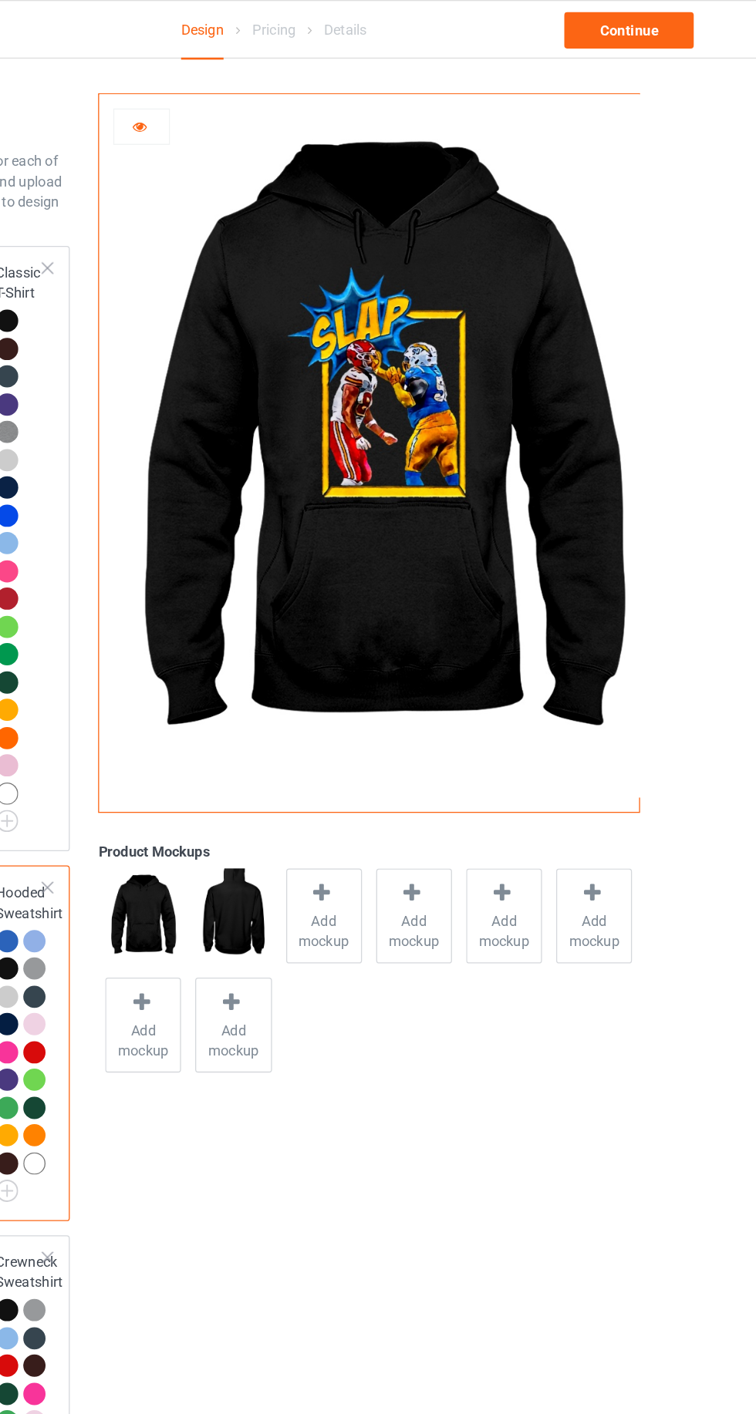
scroll to position [5, 0]
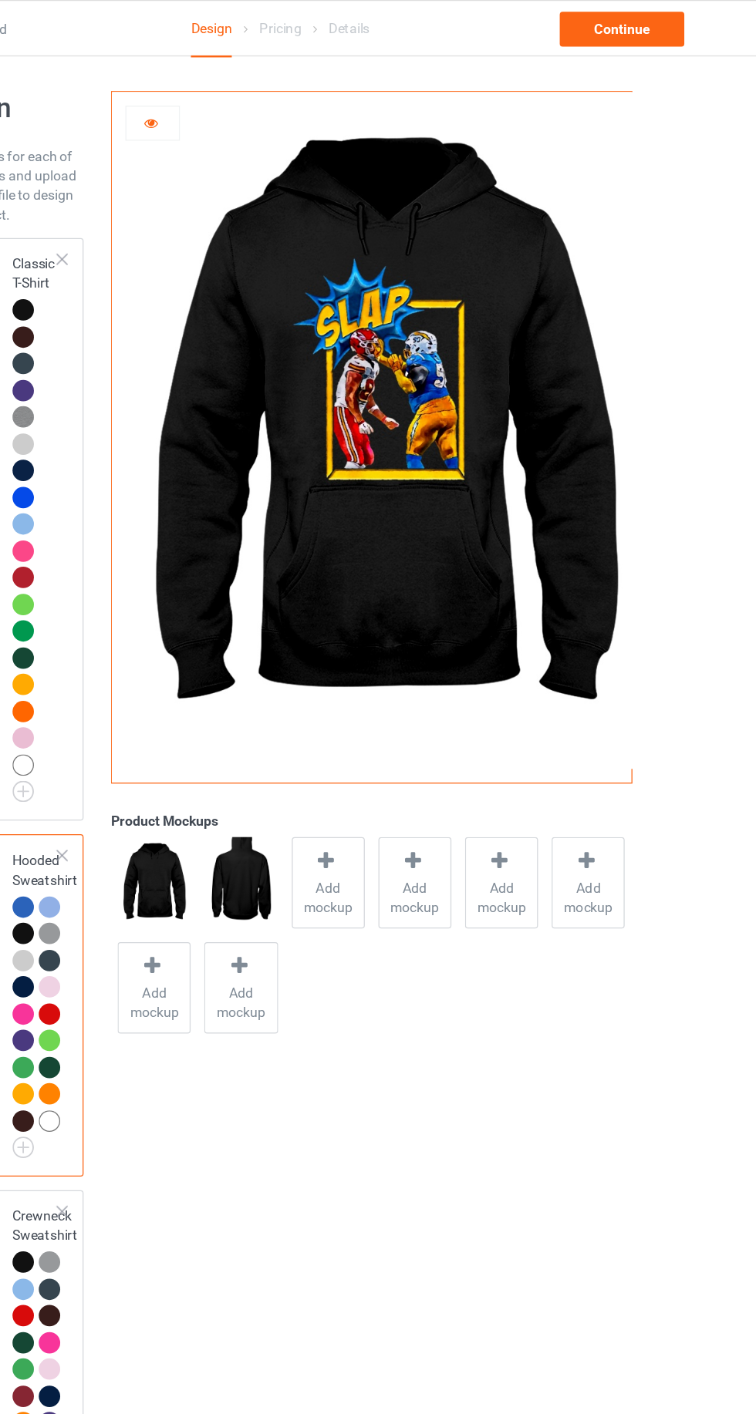
click at [277, 90] on icon at bounding box center [275, 95] width 13 height 11
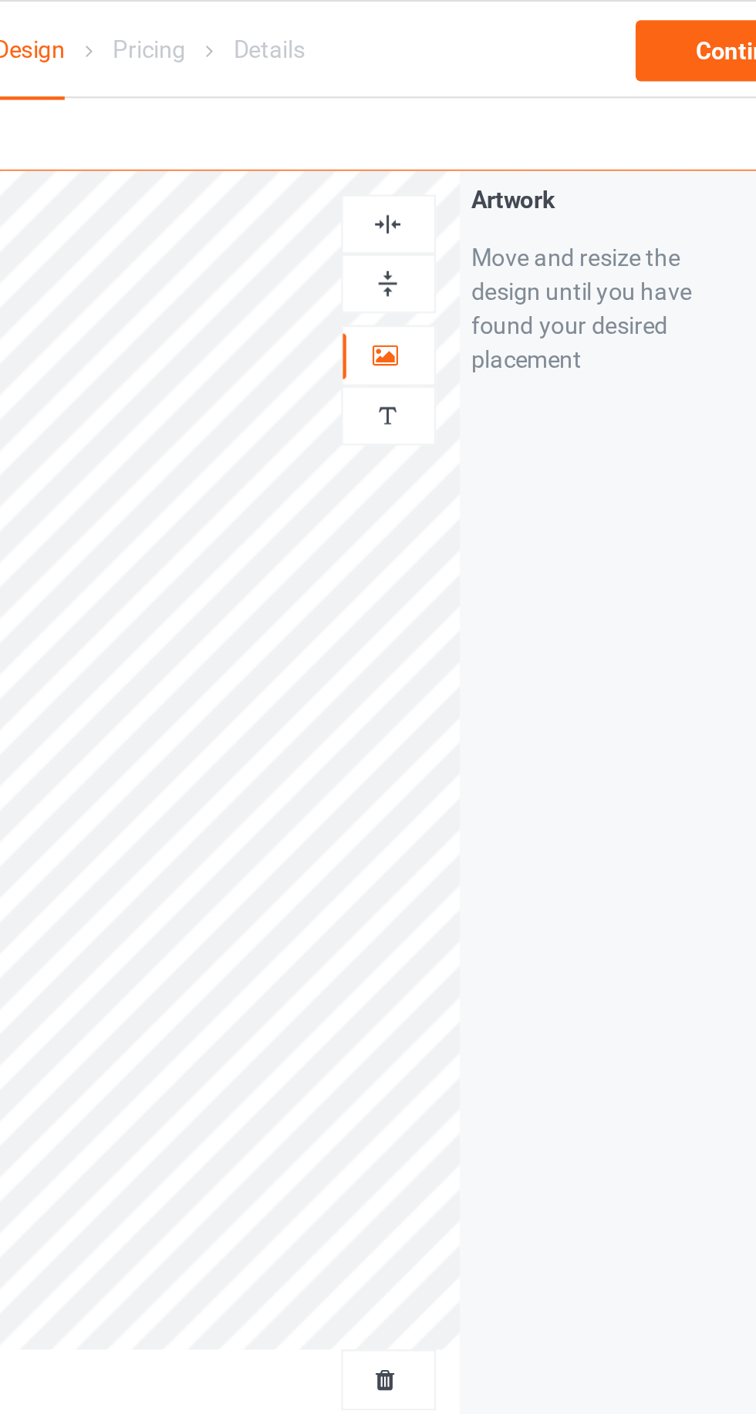
scroll to position [0, 0]
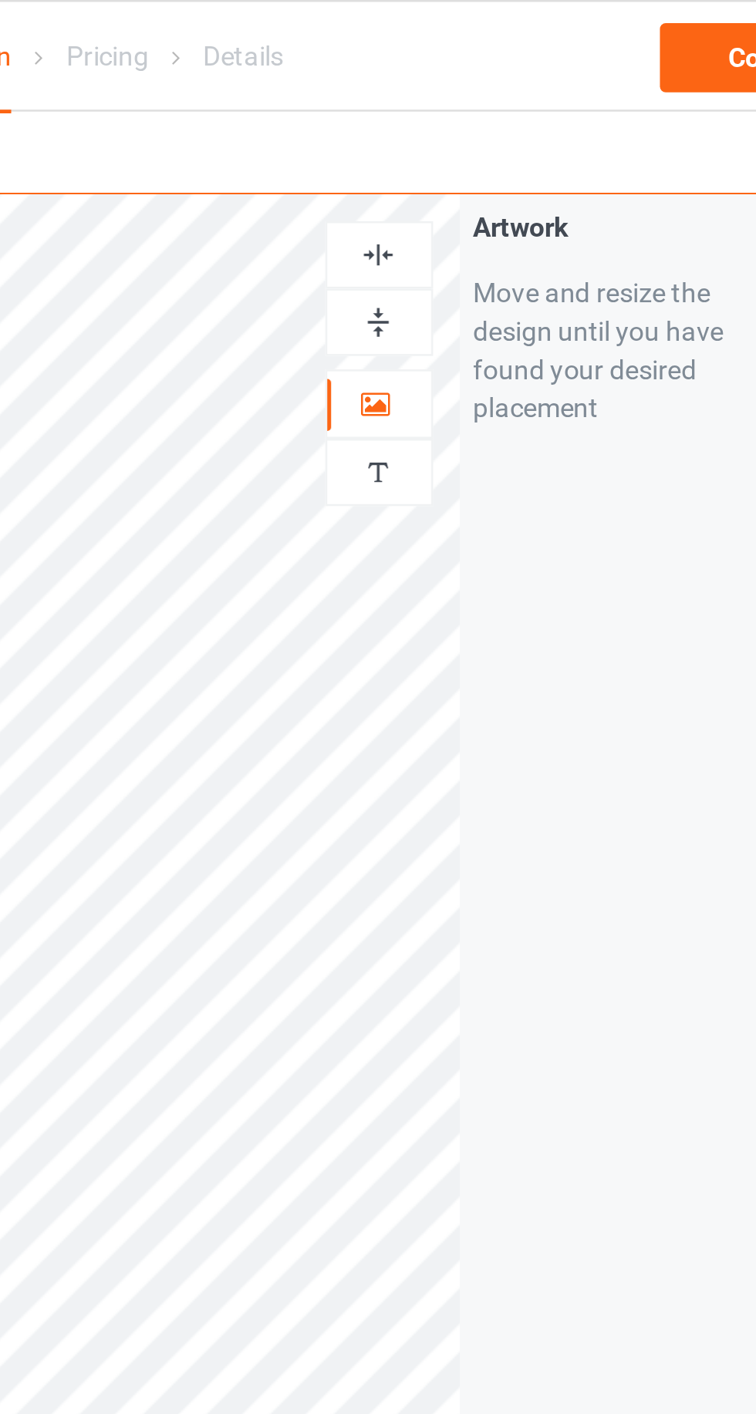
click at [499, 96] on div at bounding box center [487, 102] width 42 height 15
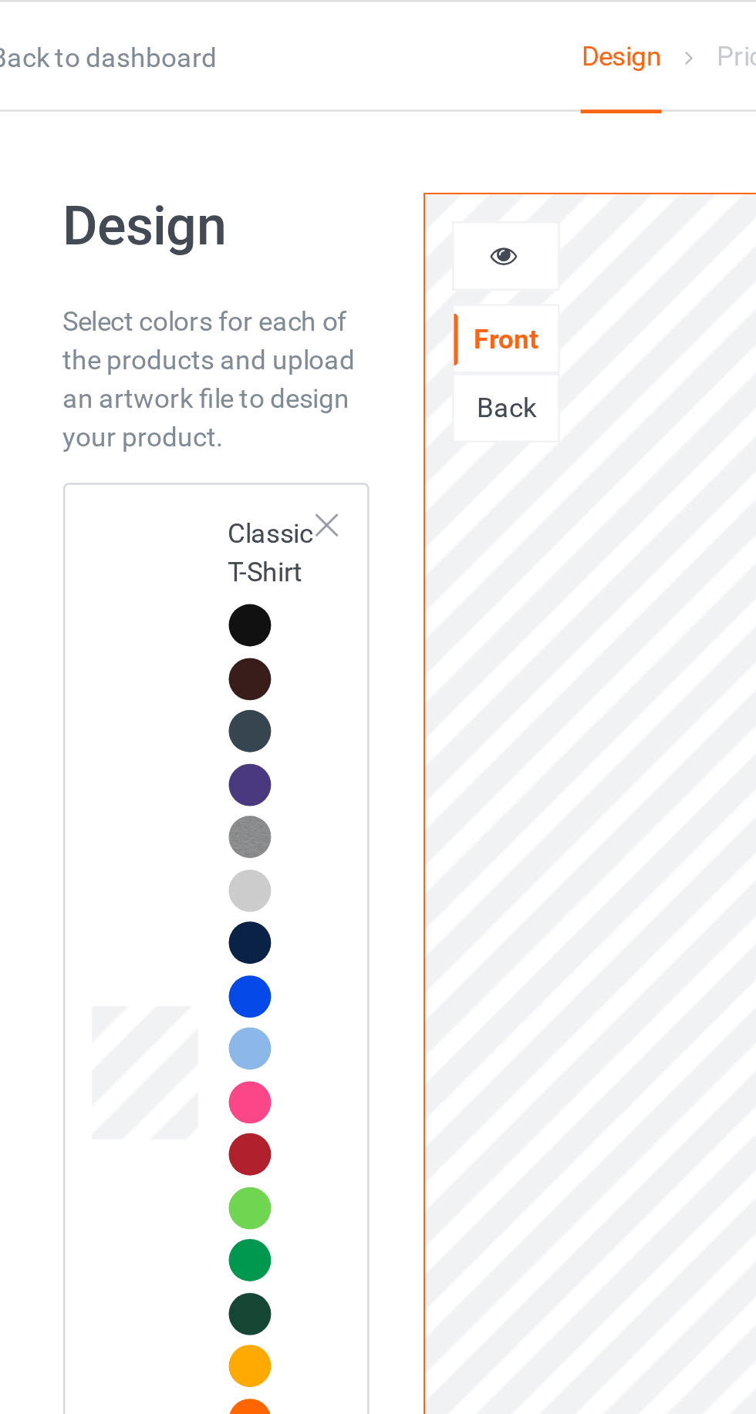
click at [266, 102] on div at bounding box center [277, 102] width 42 height 15
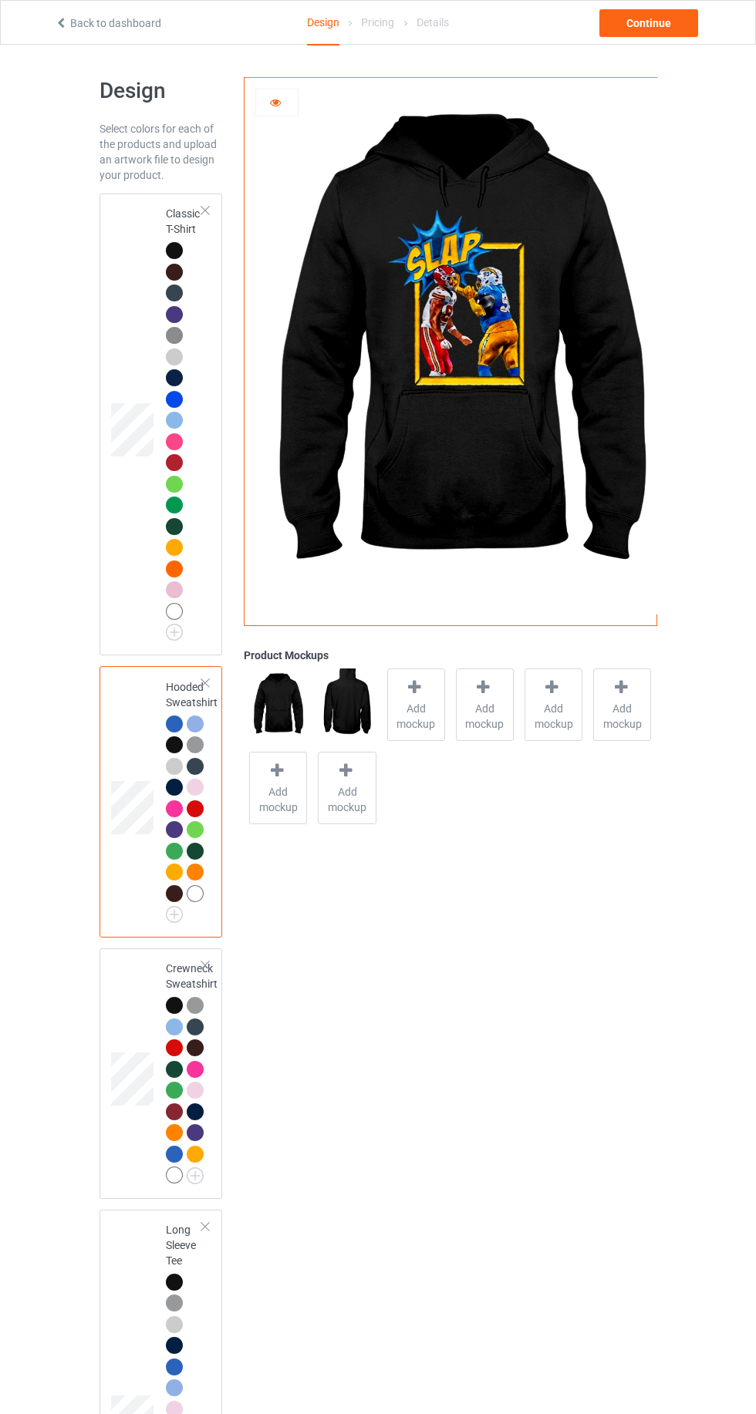
click at [142, 315] on td at bounding box center [134, 425] width 46 height 450
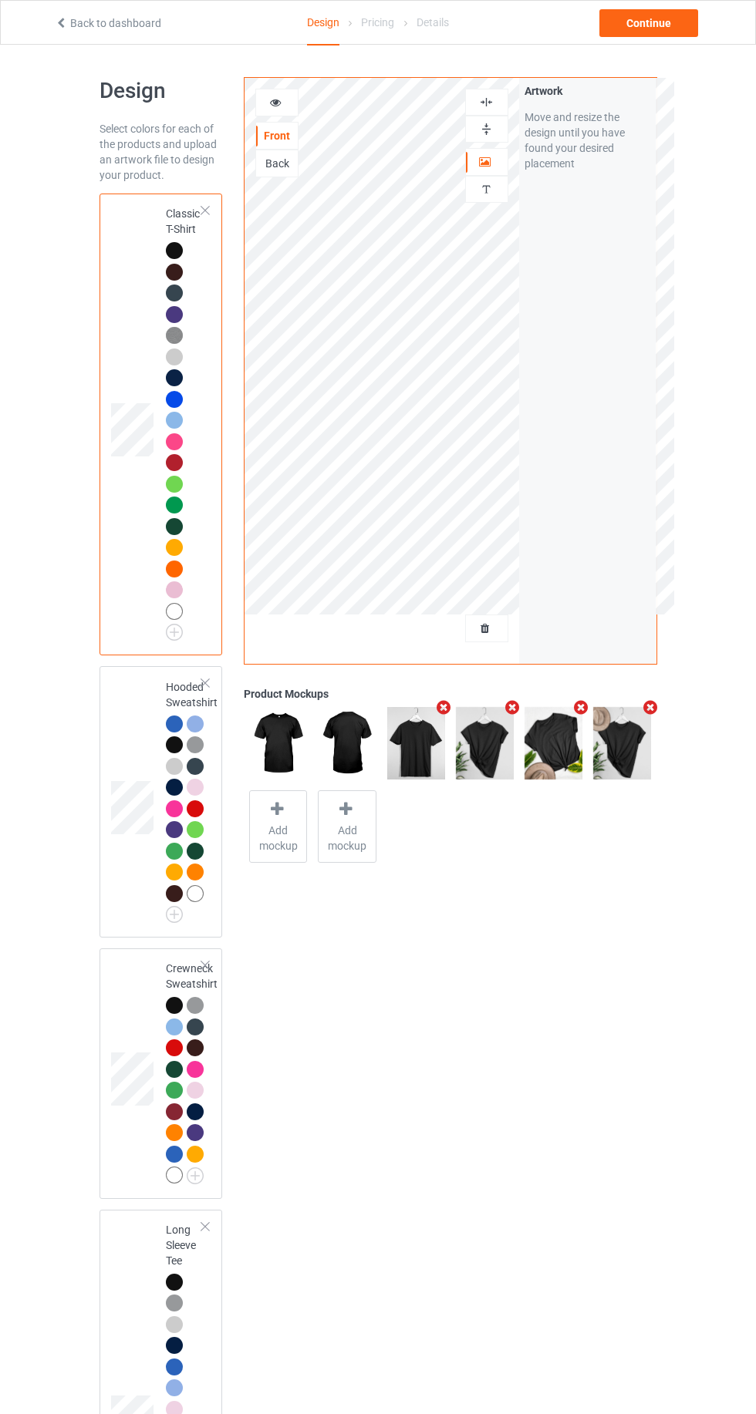
click at [295, 92] on div at bounding box center [276, 103] width 43 height 28
click at [275, 99] on icon at bounding box center [275, 100] width 13 height 11
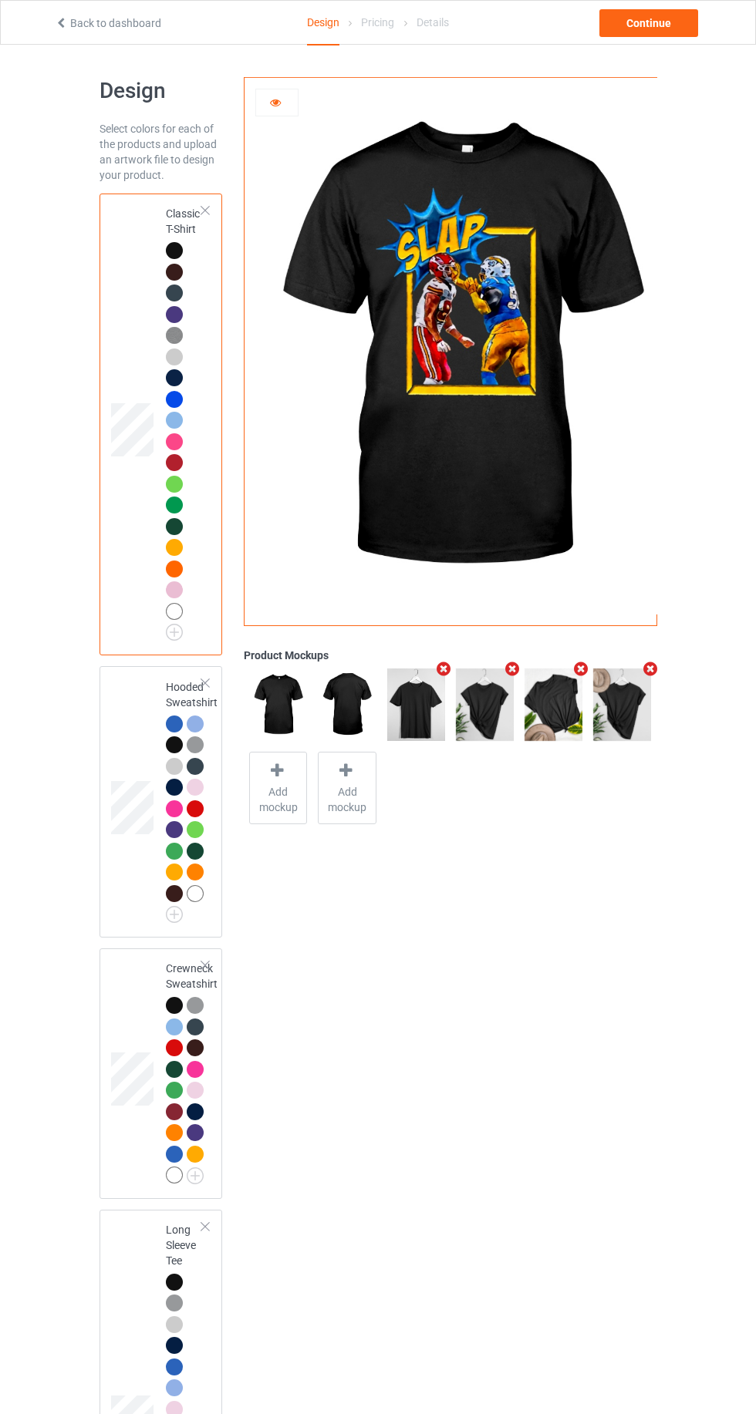
click at [166, 271] on div at bounding box center [174, 272] width 17 height 17
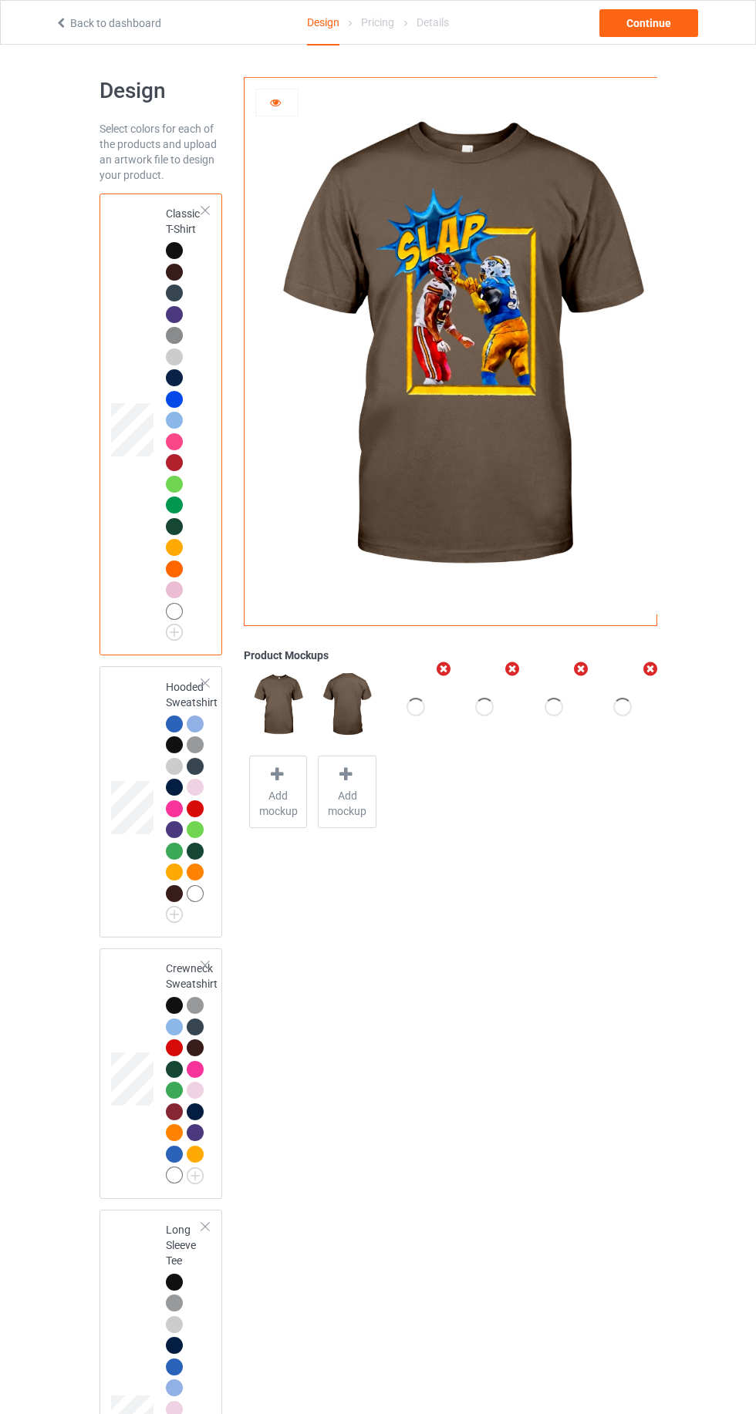
click at [134, 726] on td at bounding box center [134, 801] width 46 height 259
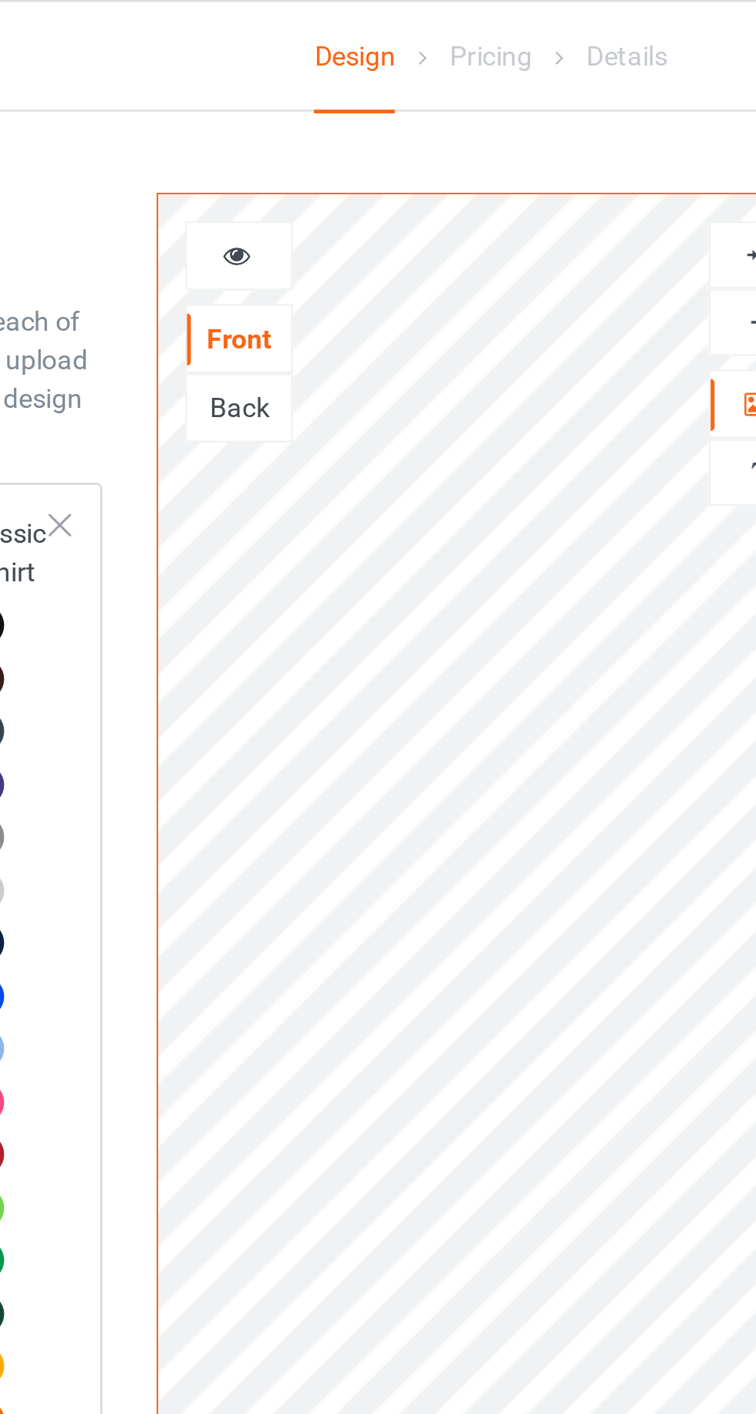
click at [211, 259] on td "Classic T-Shirt" at bounding box center [184, 425] width 54 height 450
click at [285, 99] on div at bounding box center [277, 102] width 42 height 15
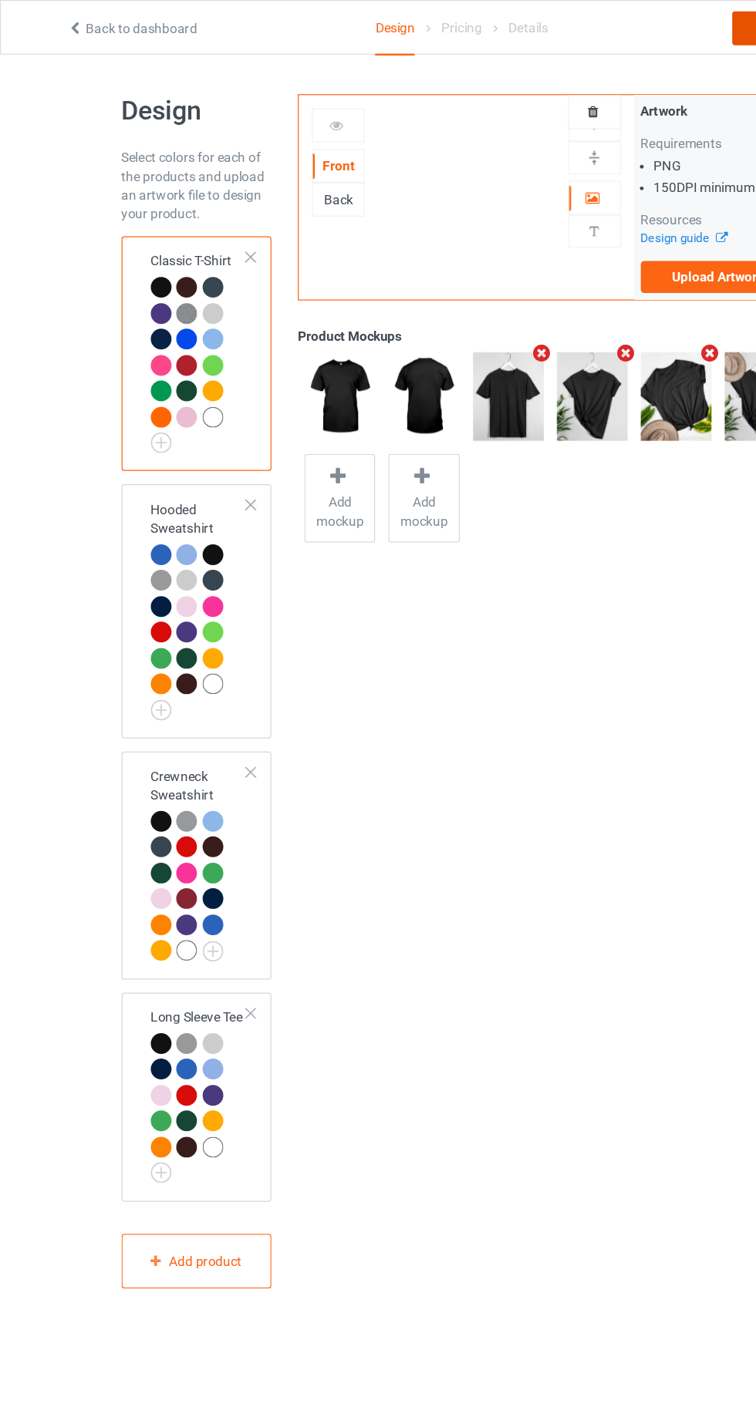
click at [618, 35] on div "Continue" at bounding box center [648, 23] width 99 height 28
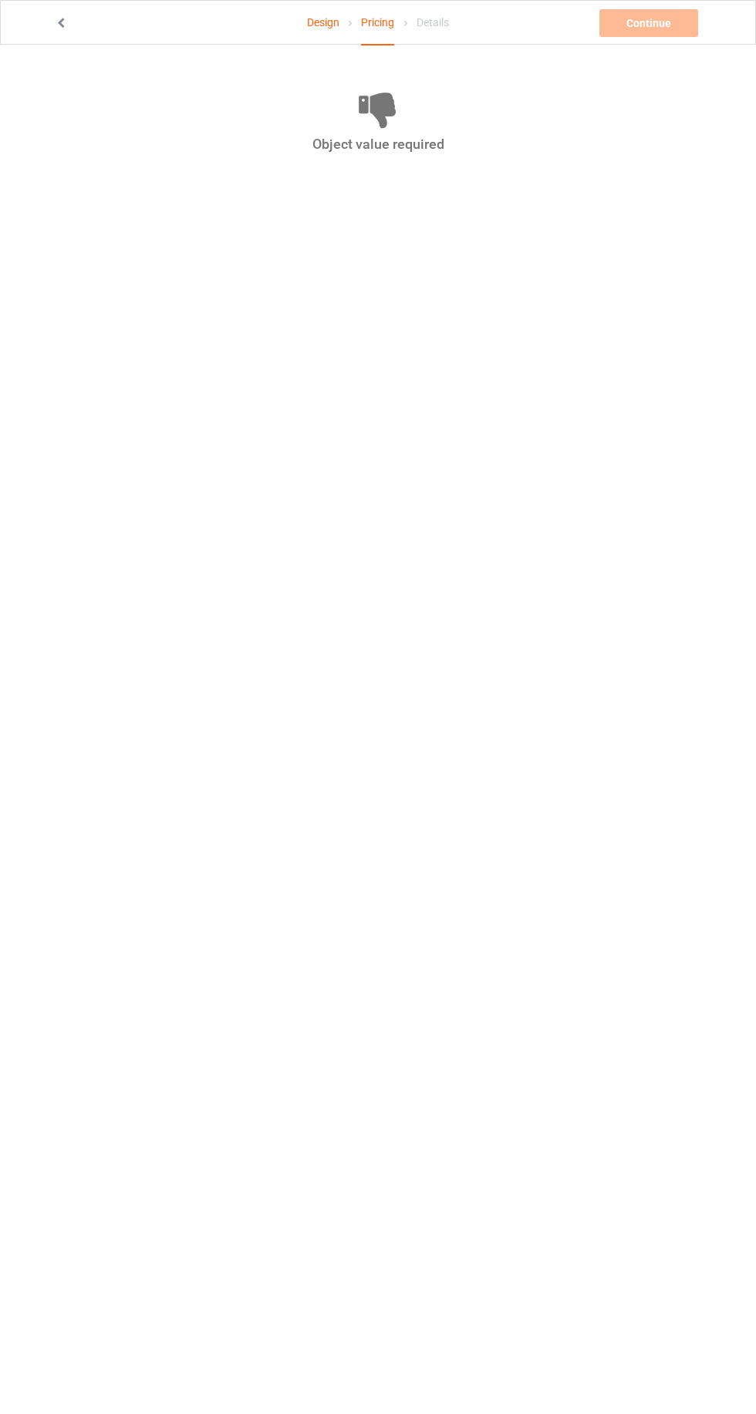
click at [315, 22] on link "Design" at bounding box center [323, 22] width 32 height 43
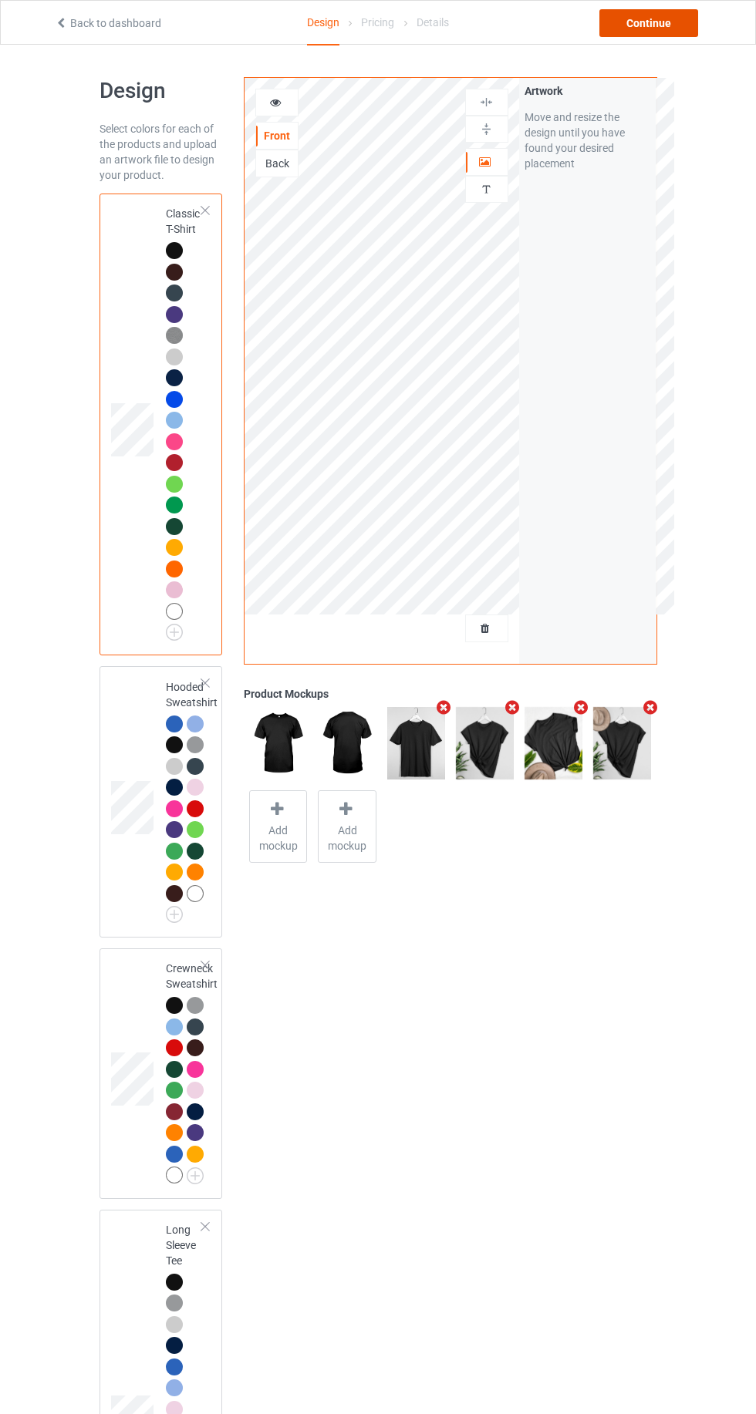
click at [682, 29] on div "Continue" at bounding box center [648, 23] width 99 height 28
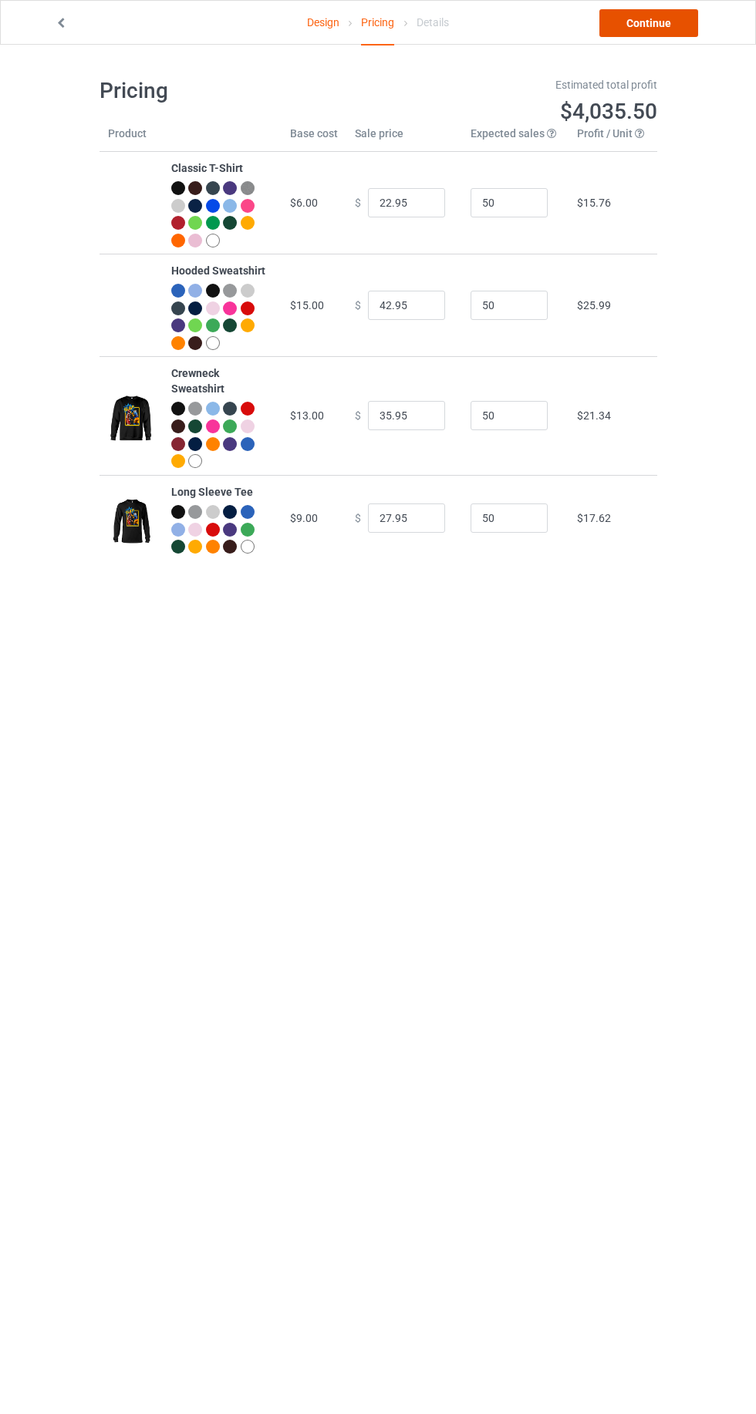
click at [655, 22] on link "Continue" at bounding box center [648, 23] width 99 height 28
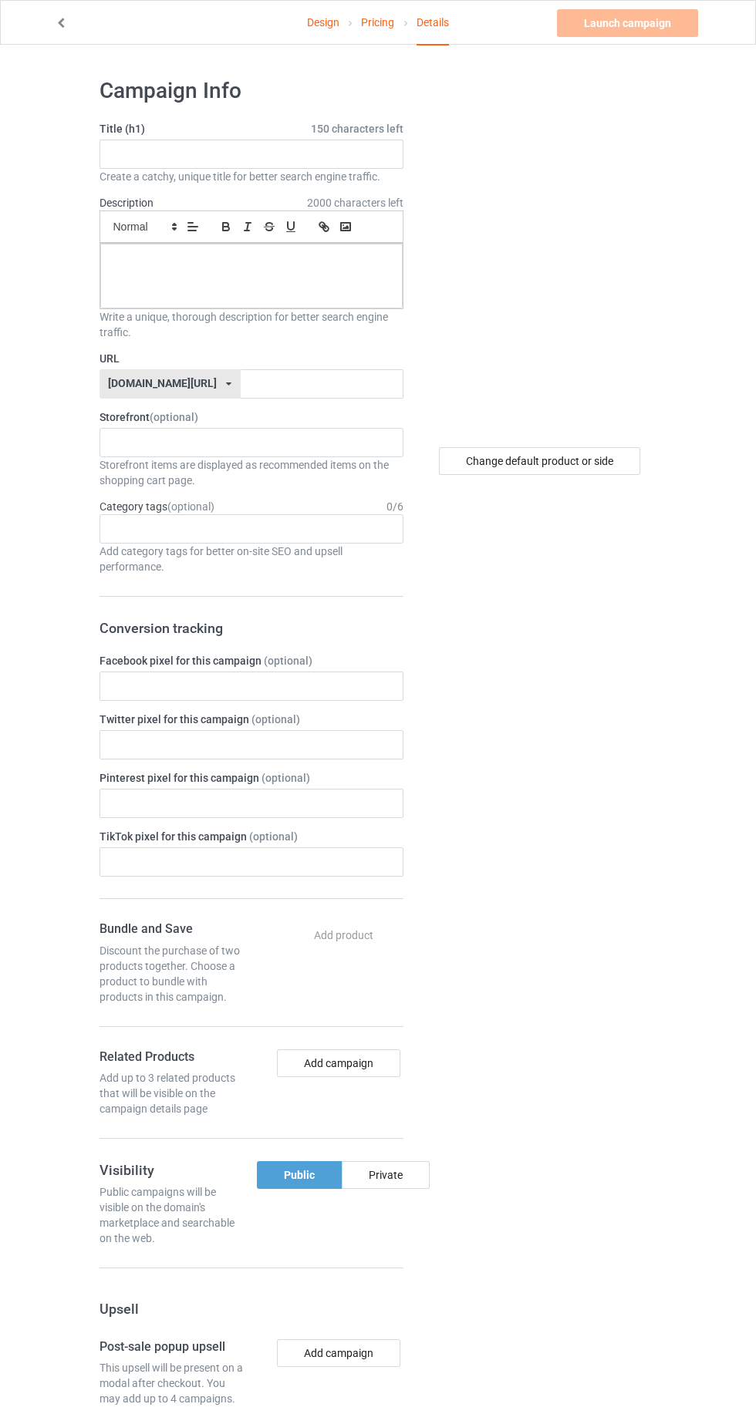
click at [348, 128] on span "150 characters left" at bounding box center [357, 128] width 93 height 15
click at [319, 153] on input "text" at bounding box center [251, 154] width 304 height 29
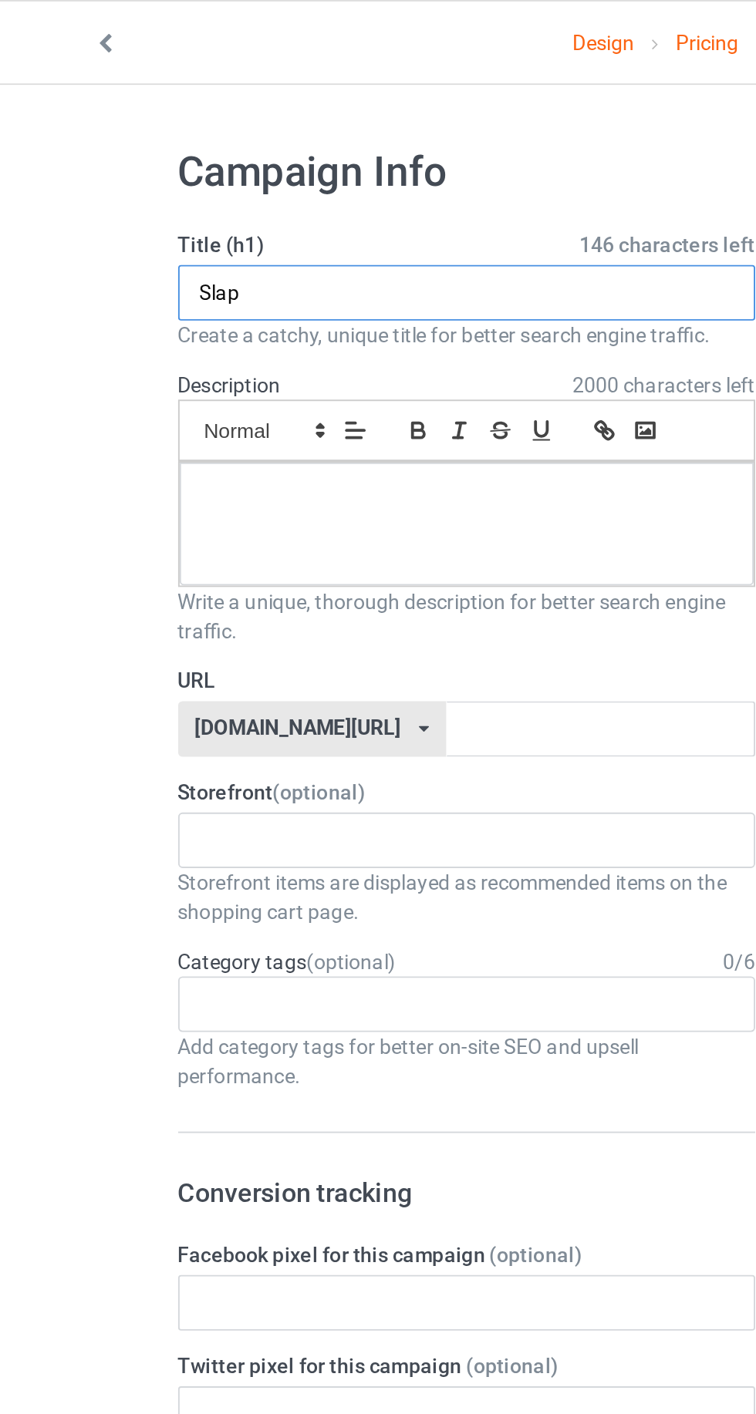
type input "Slap"
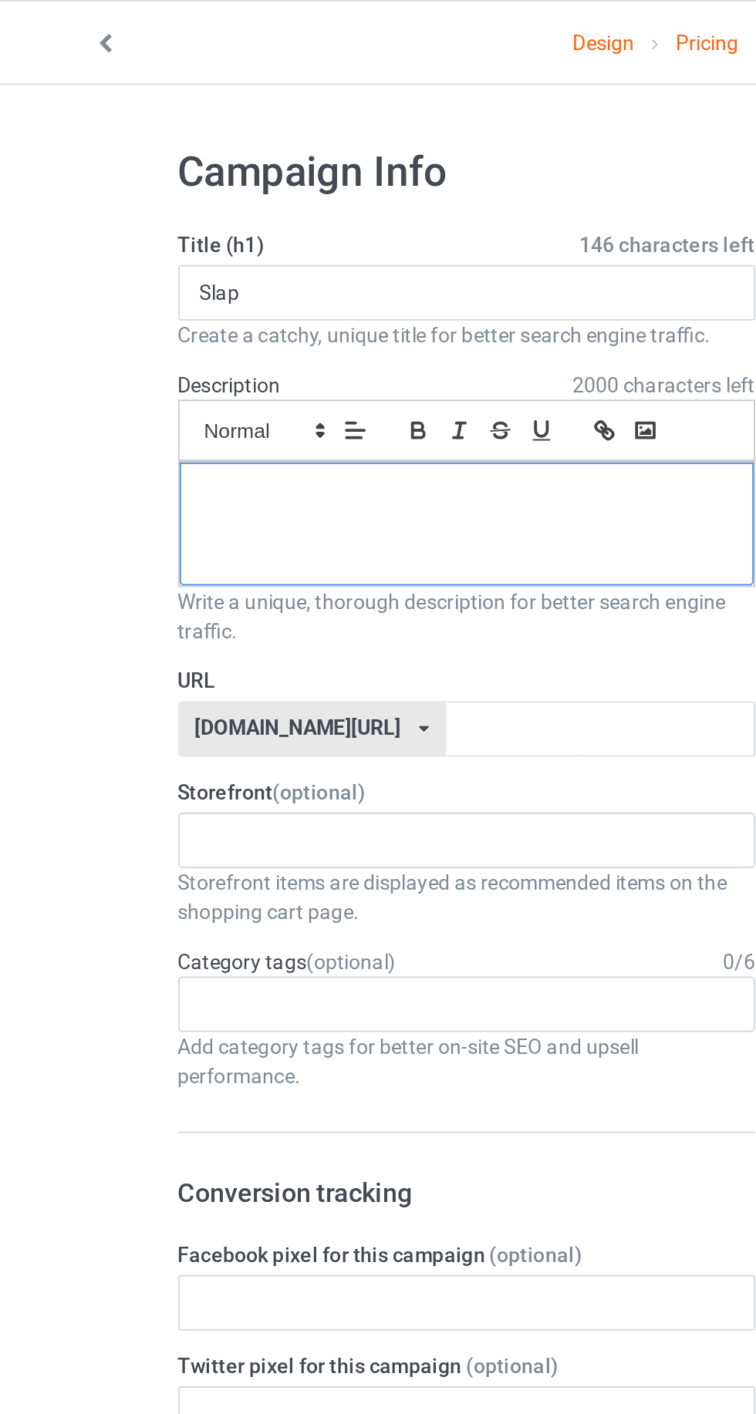
click at [324, 271] on div at bounding box center [251, 276] width 302 height 65
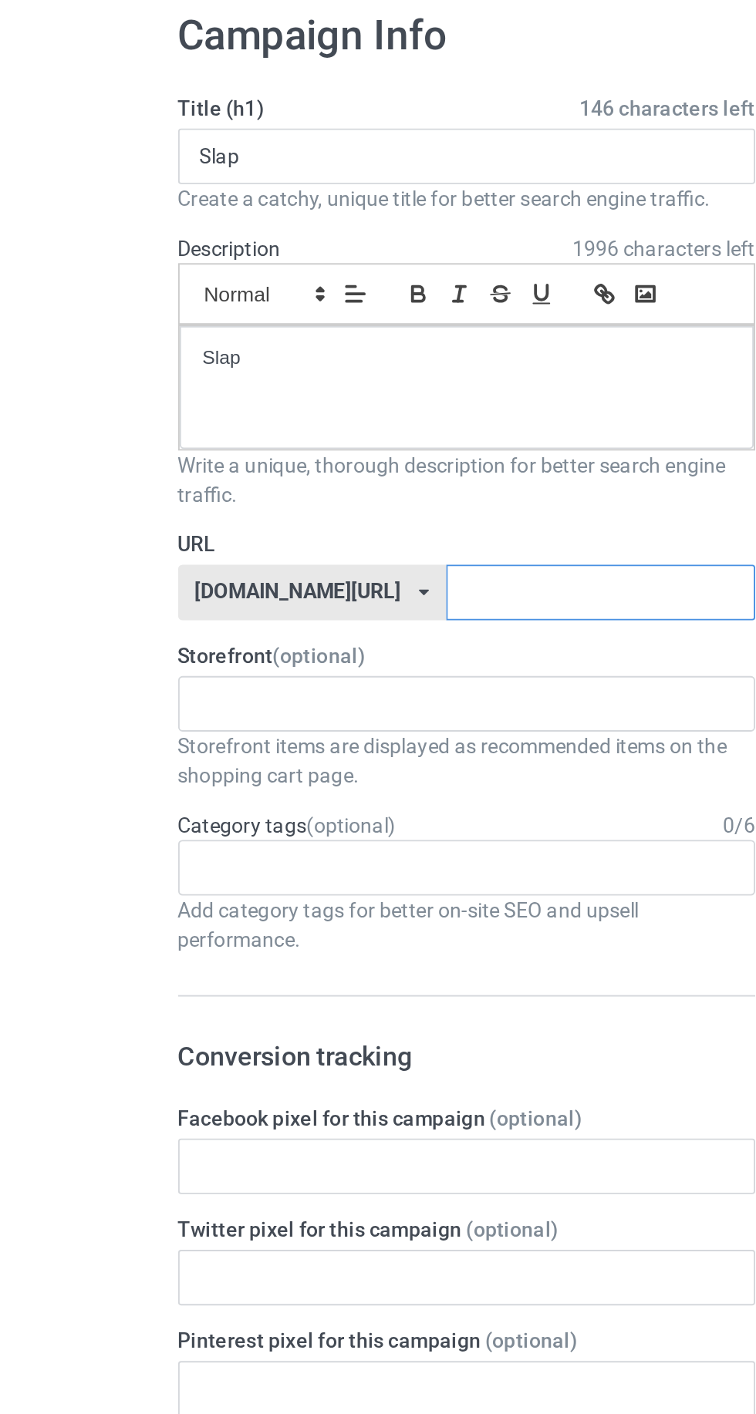
click at [316, 386] on input "text" at bounding box center [322, 383] width 163 height 29
type input "Slaplimited"
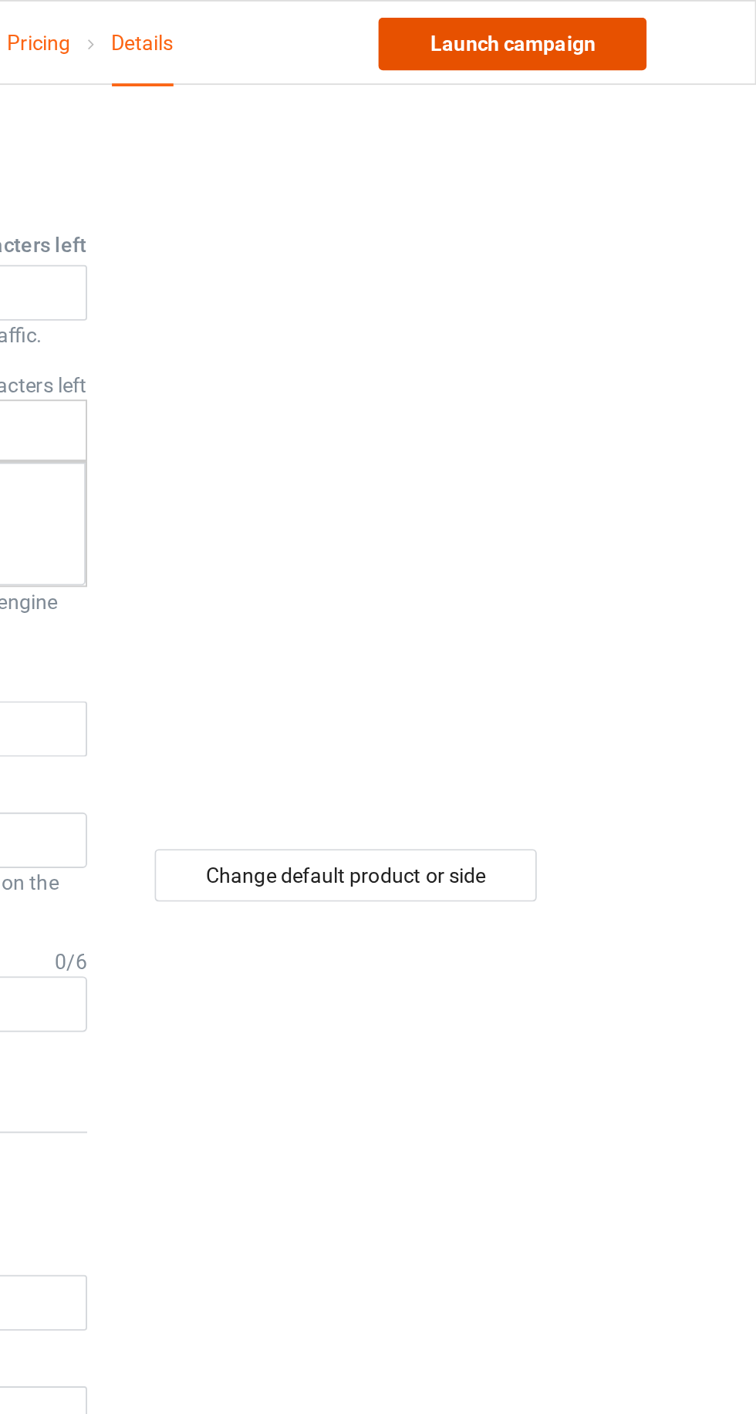
click at [660, 26] on link "Launch campaign" at bounding box center [627, 23] width 141 height 28
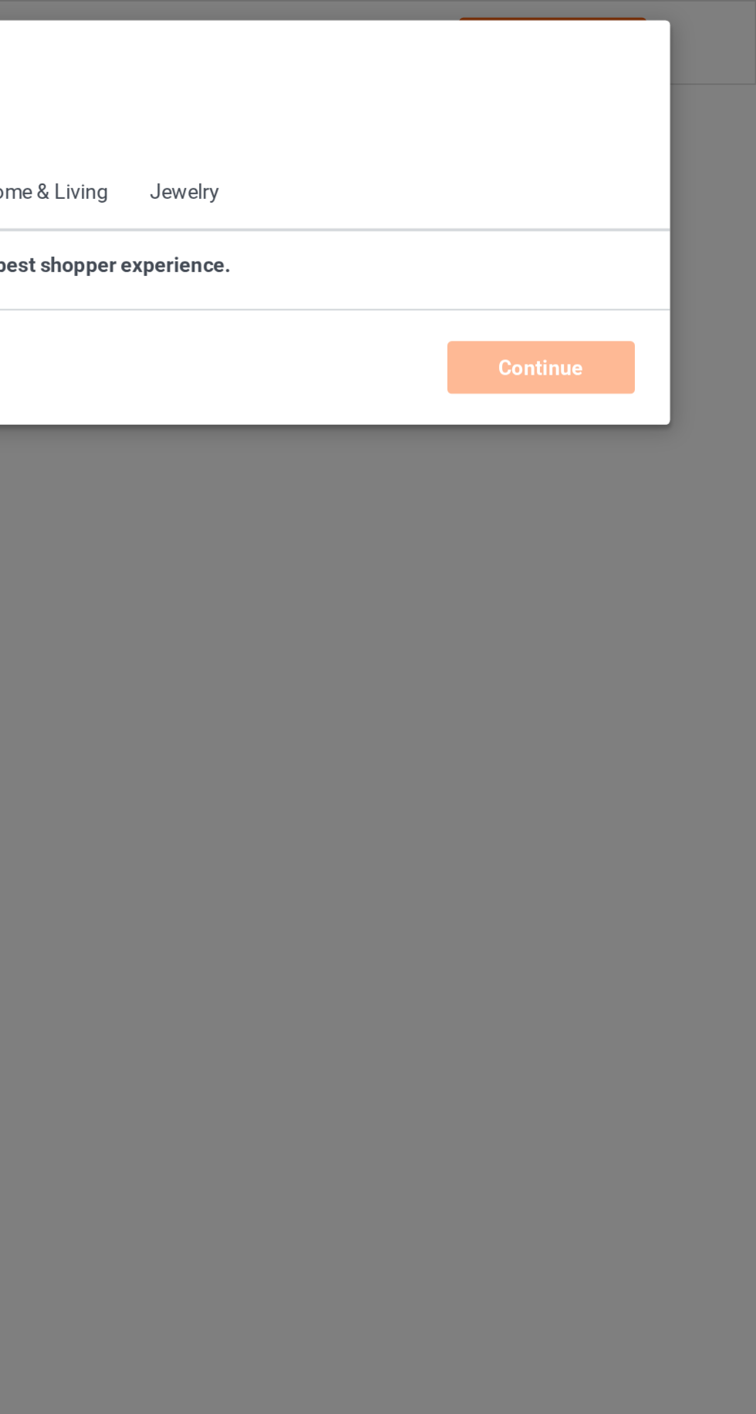
click at [396, 25] on div "Select products Back to Dashboard Starter Pack Apparel Accessories Home & Livin…" at bounding box center [377, 117] width 665 height 213
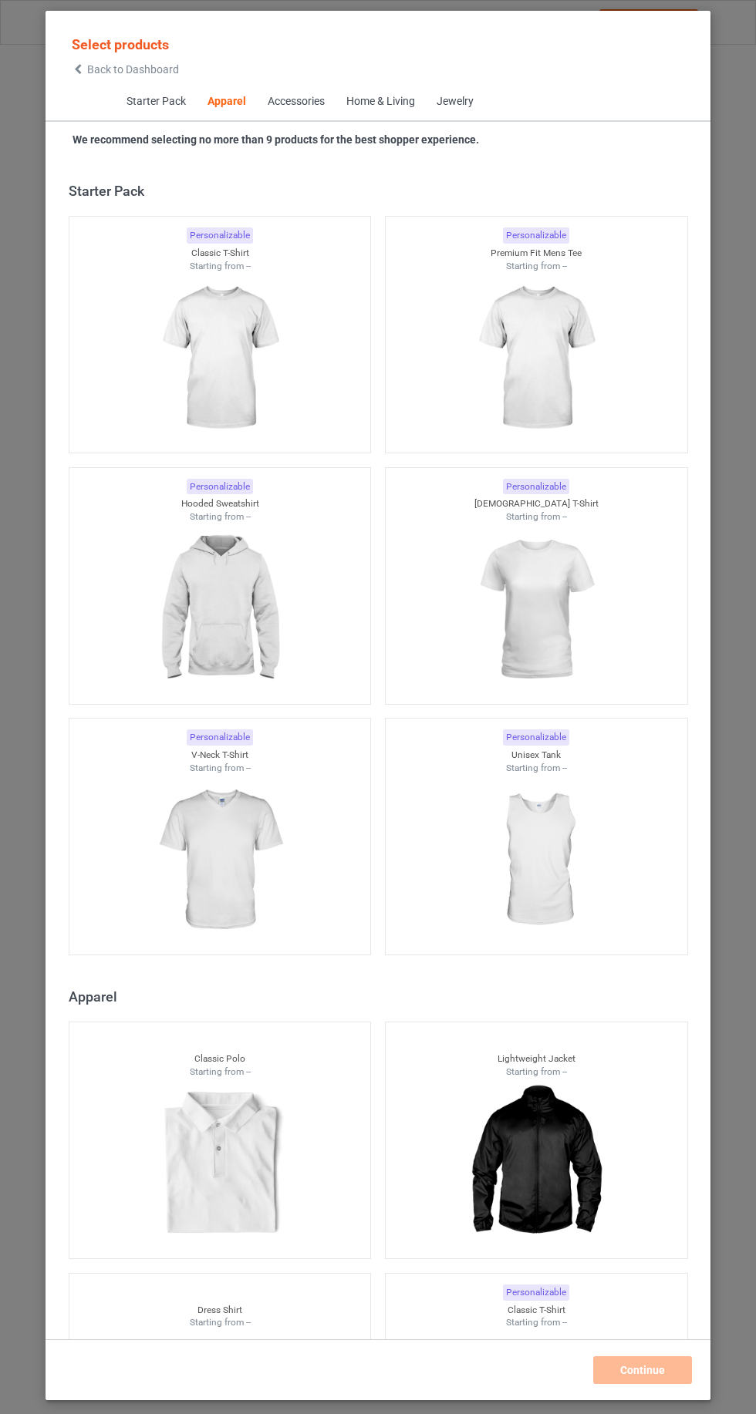
click at [99, 69] on span "Back to Dashboard" at bounding box center [133, 69] width 92 height 12
